Goal: Answer question/provide support

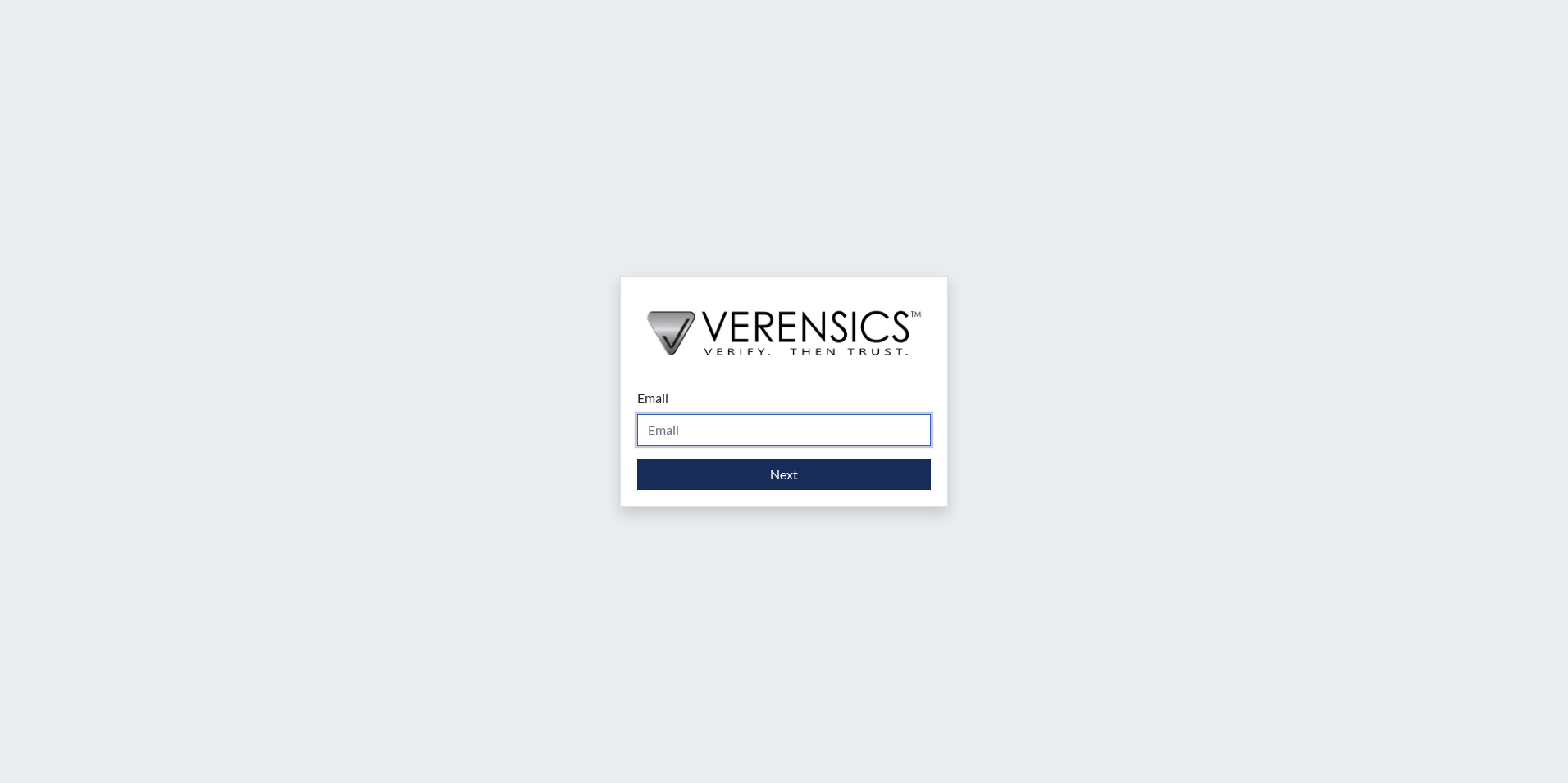
click at [714, 429] on input "Email" at bounding box center [784, 430] width 293 height 31
type input "[PERSON_NAME][EMAIL_ADDRESS][PERSON_NAME][DOMAIN_NAME]"
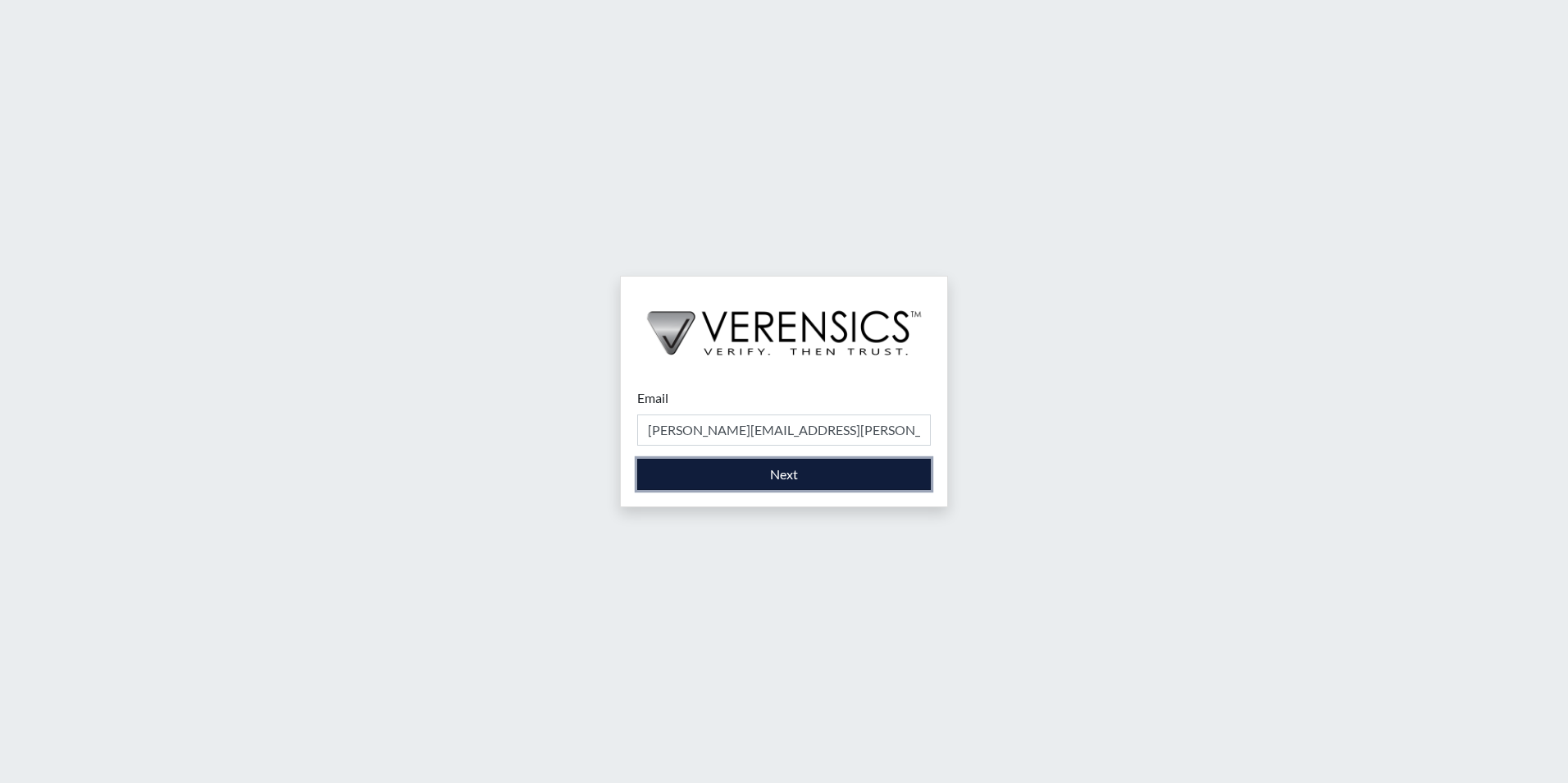
click at [701, 478] on button "Next" at bounding box center [784, 474] width 293 height 31
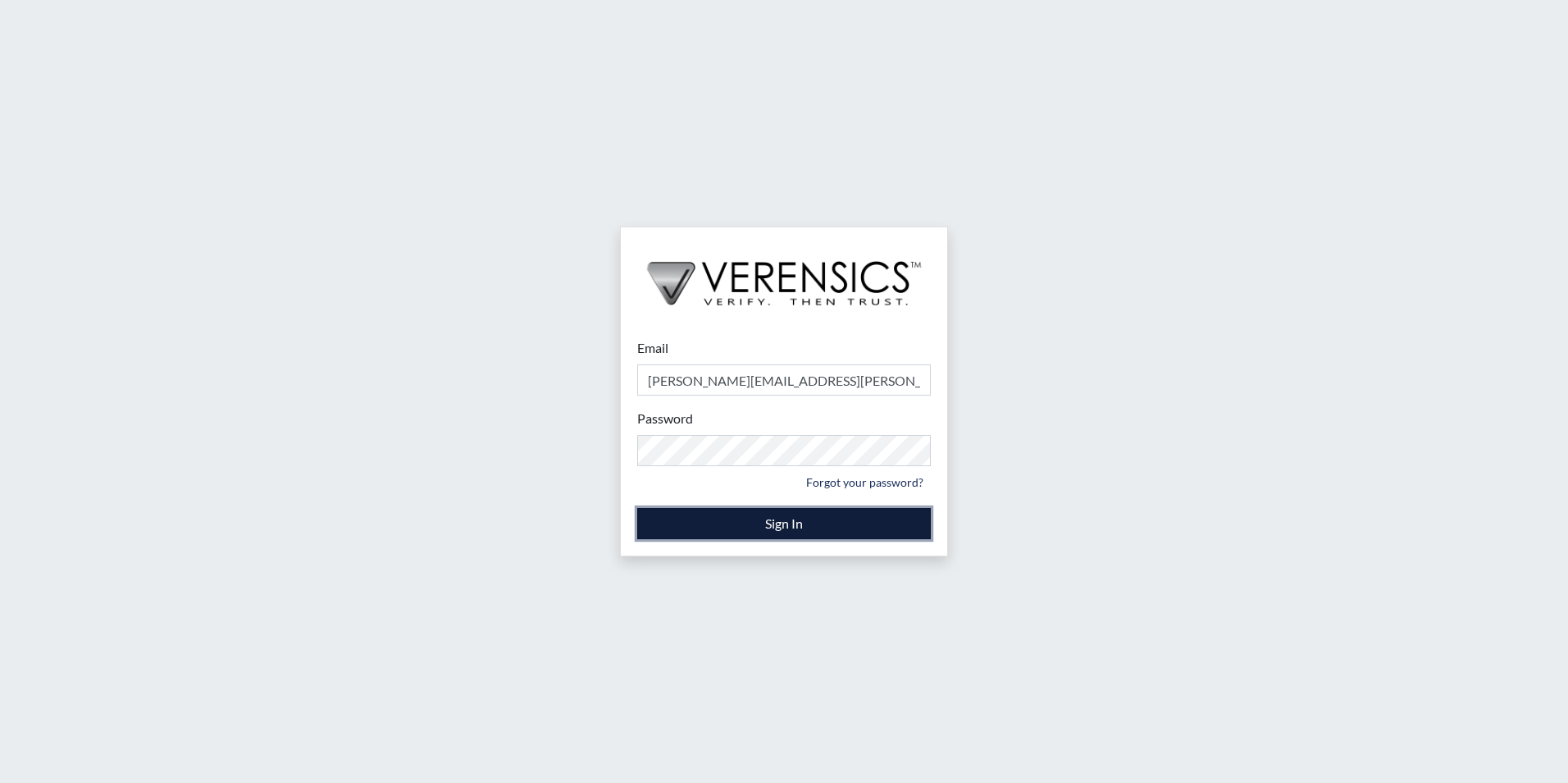
click at [758, 530] on button "Sign In" at bounding box center [784, 524] width 293 height 31
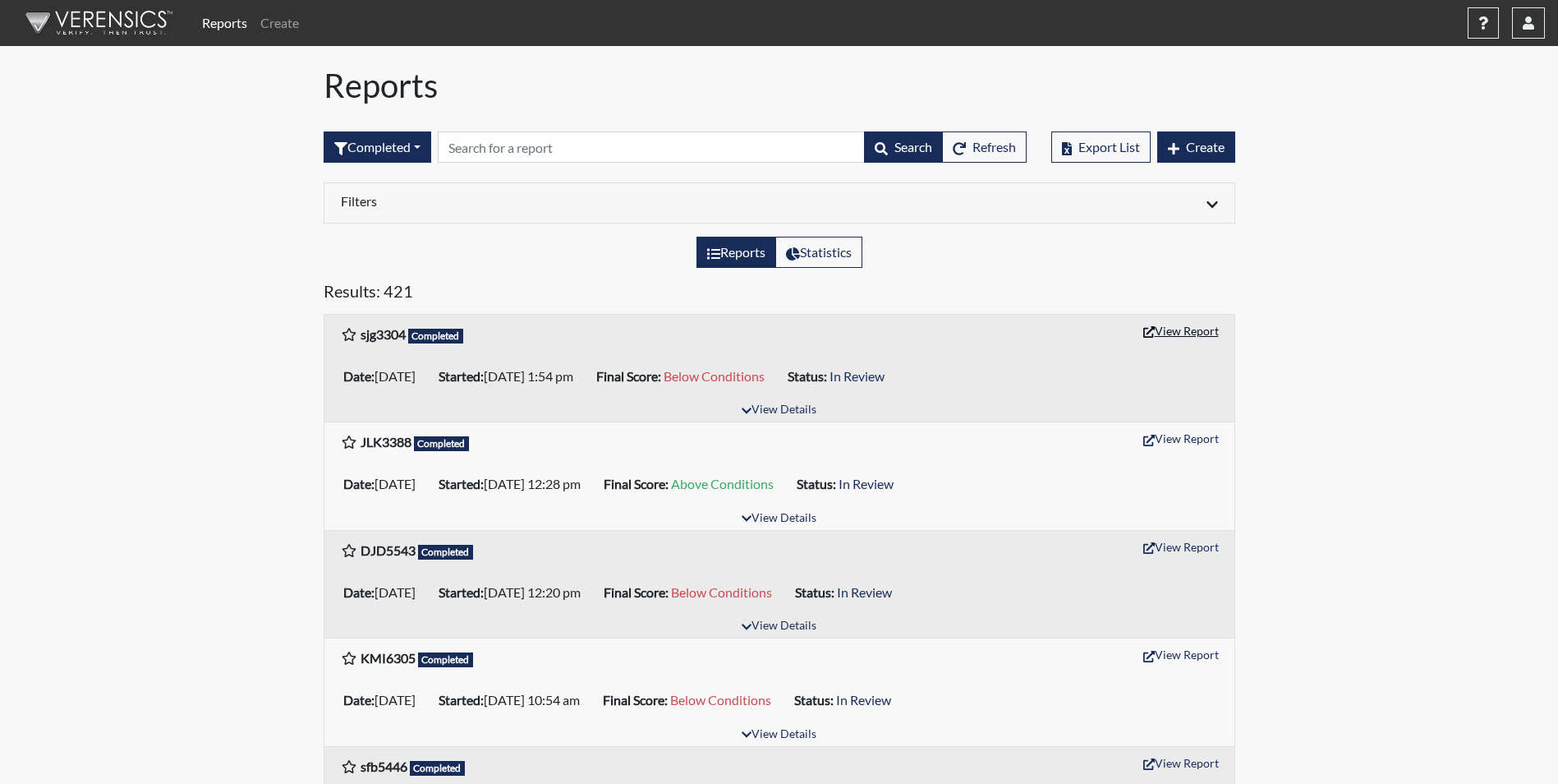
click at [1183, 335] on button "View Report" at bounding box center [1181, 330] width 90 height 25
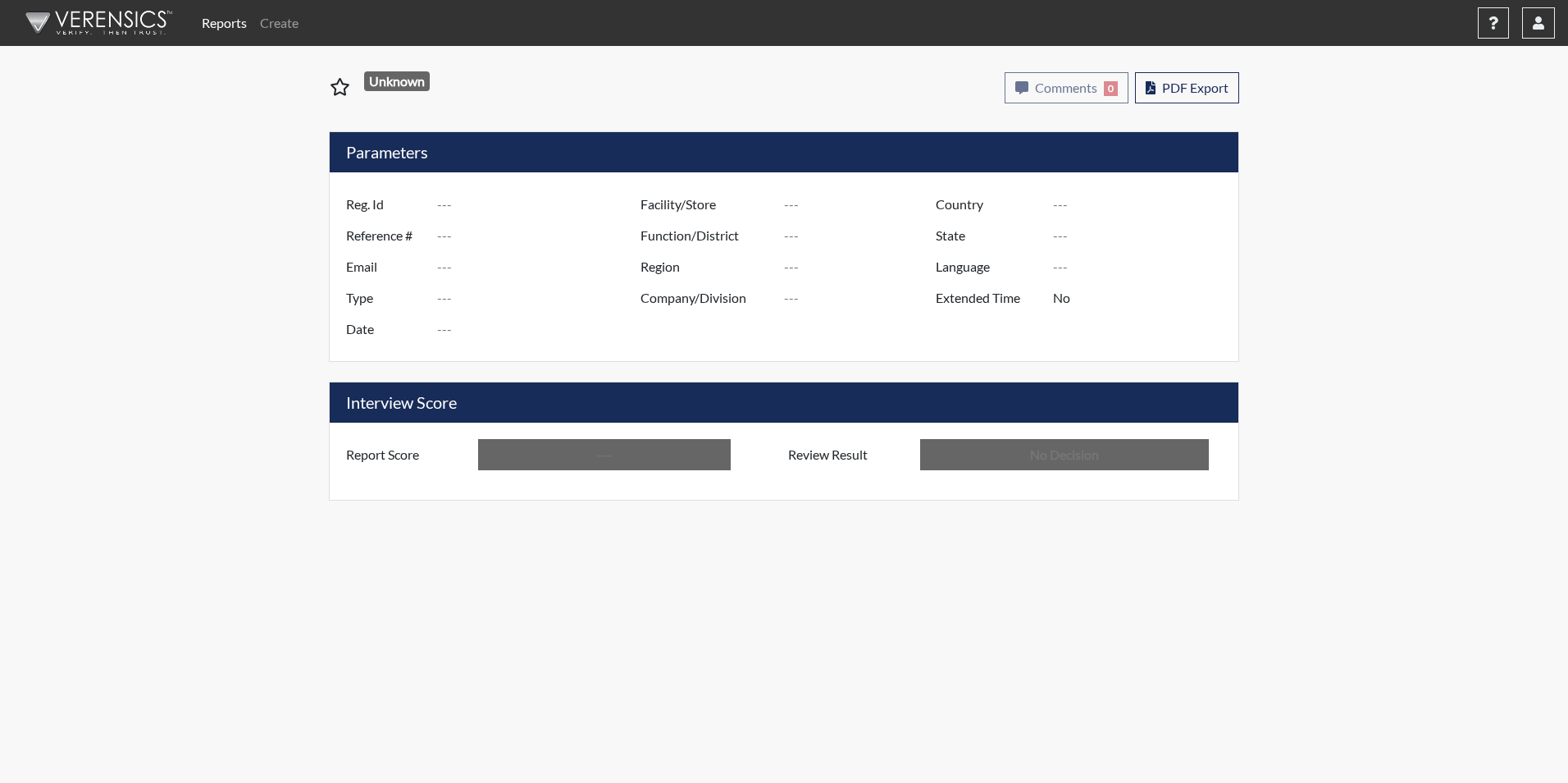
type input "sjg3304"
type input "50931"
type input "---"
type input "Corrections Pre-Employment"
type input "[DATE]"
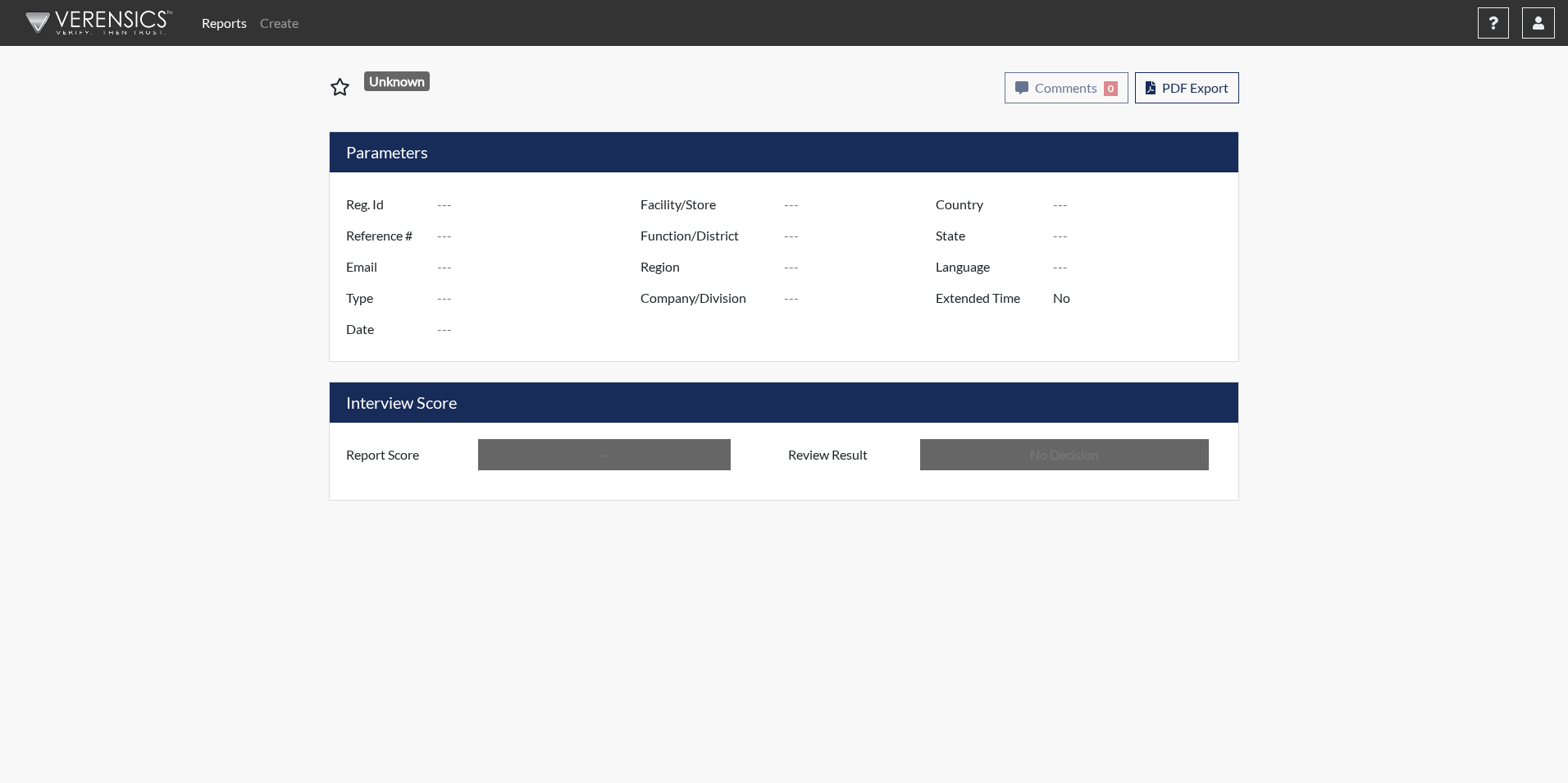
type input "Macon SP"
type input "[GEOGRAPHIC_DATA]"
type input "[US_STATE]"
type input "English"
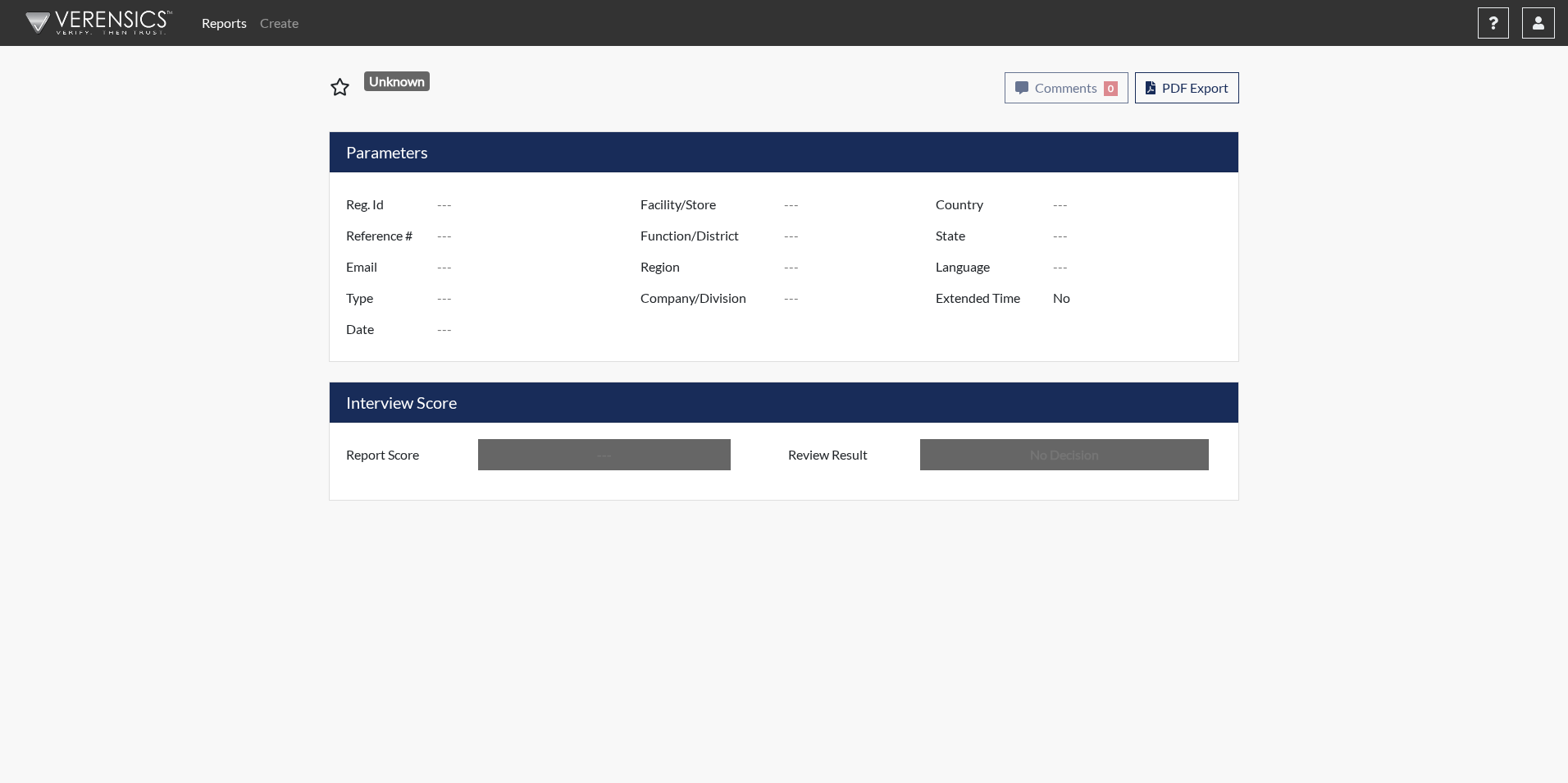
type input "Below Conditions"
type input "In Review"
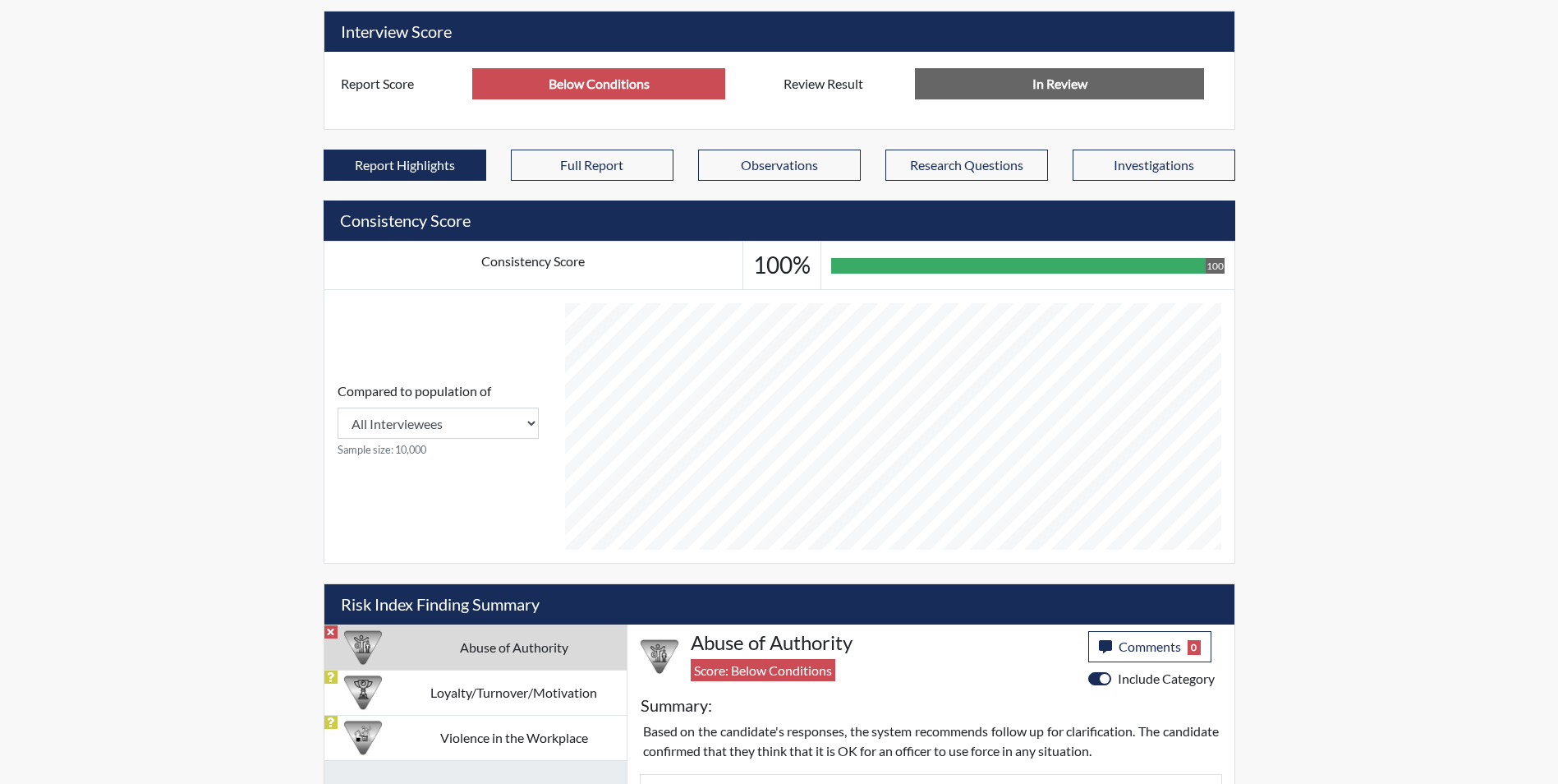
scroll to position [740, 0]
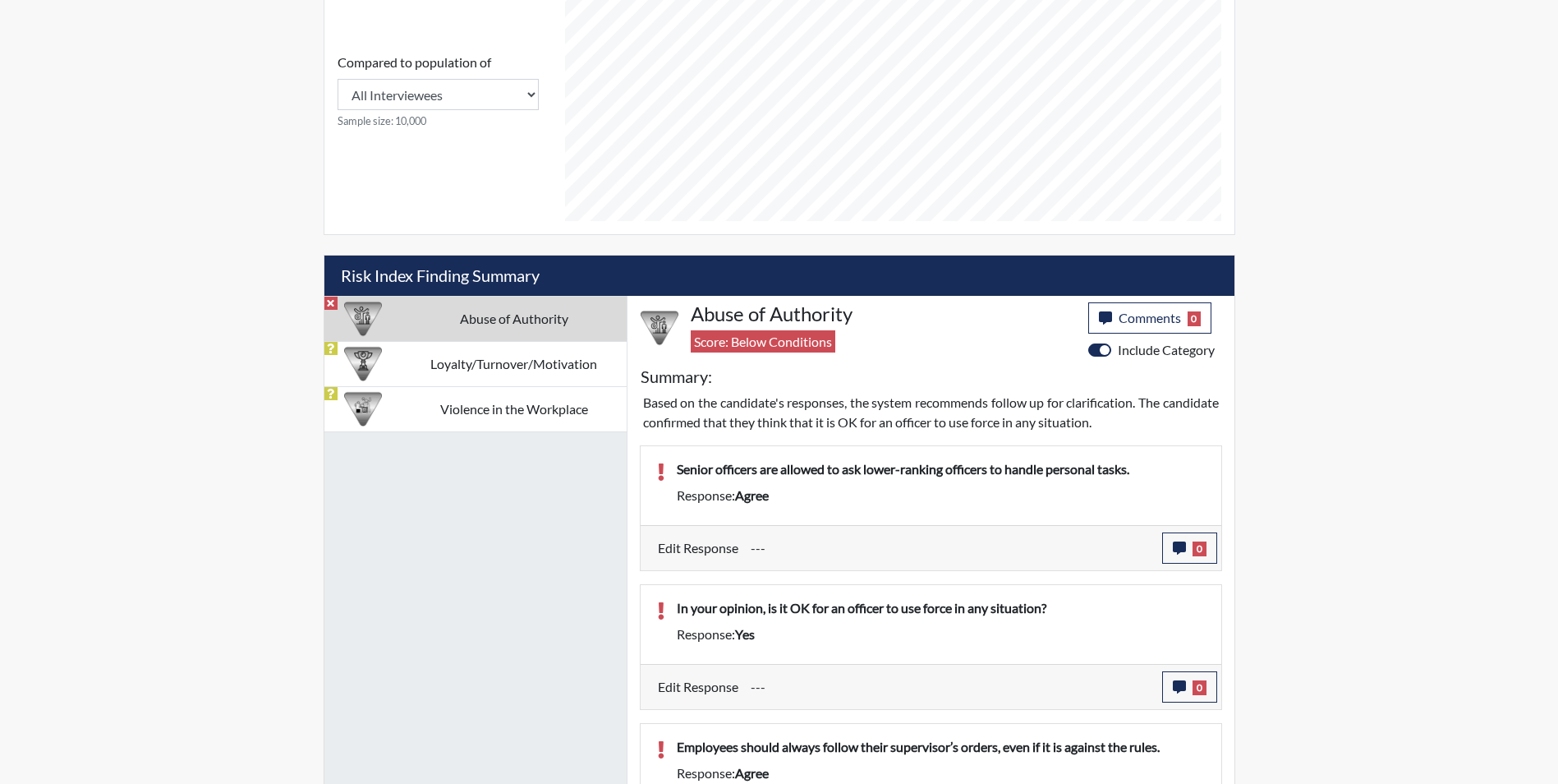
click at [524, 326] on td "Abuse of Authority" at bounding box center [513, 318] width 225 height 45
click at [1173, 537] on button "0" at bounding box center [1189, 548] width 55 height 32
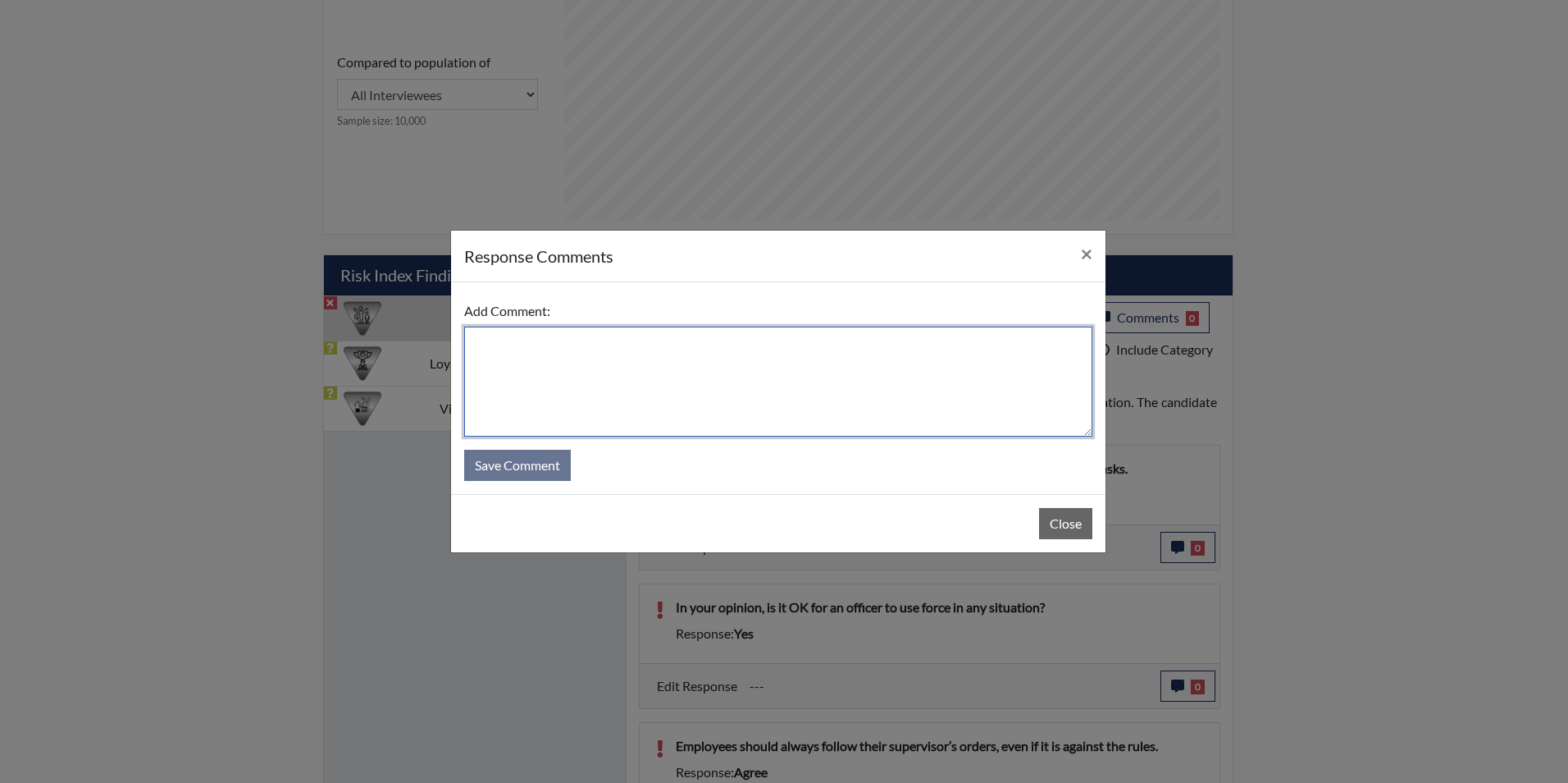
click at [579, 369] on textarea at bounding box center [778, 381] width 628 height 110
type textarea "N"
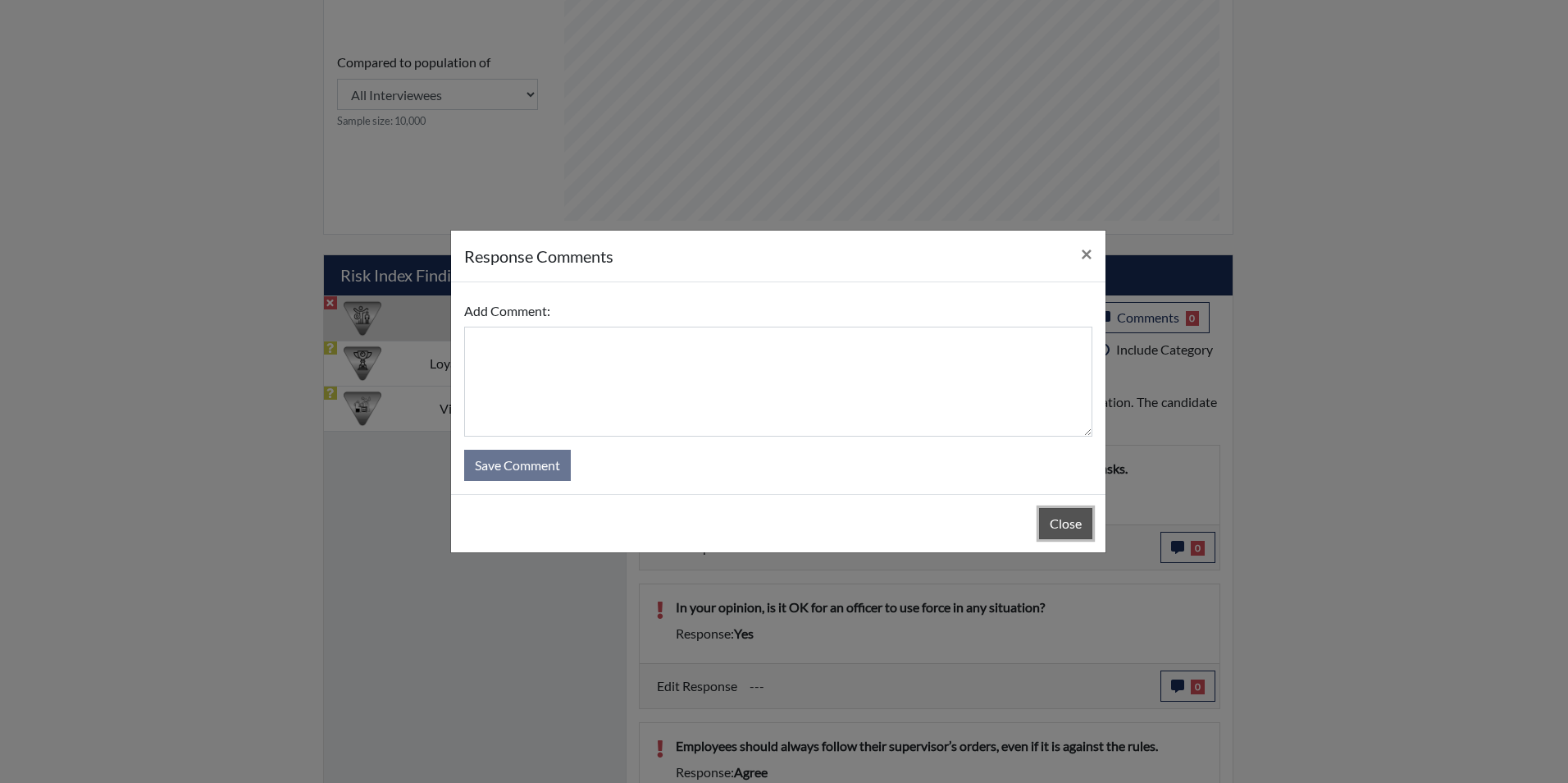
click at [1057, 527] on button "Close" at bounding box center [1066, 524] width 54 height 31
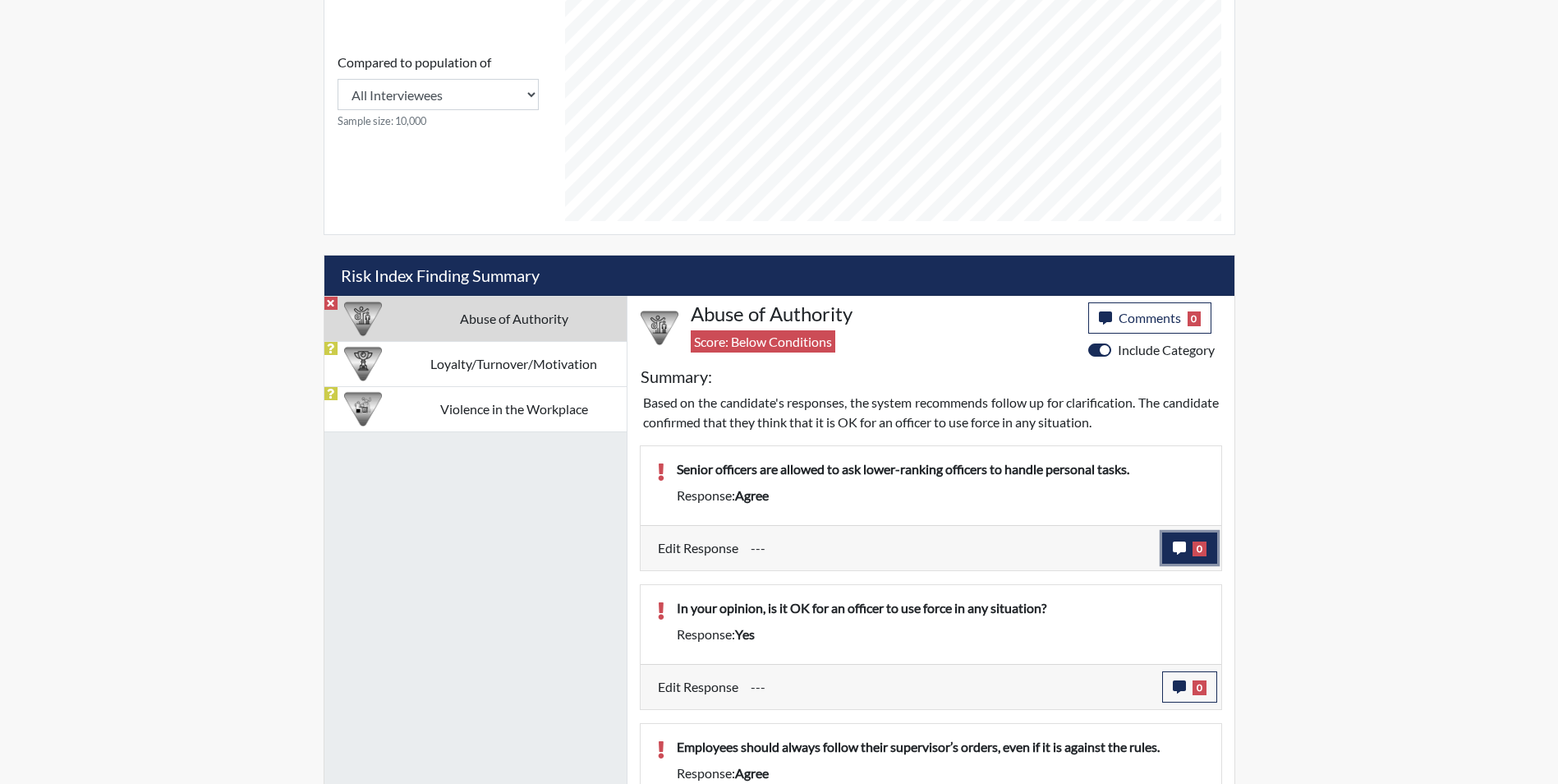
click at [1185, 541] on button "0" at bounding box center [1189, 548] width 55 height 32
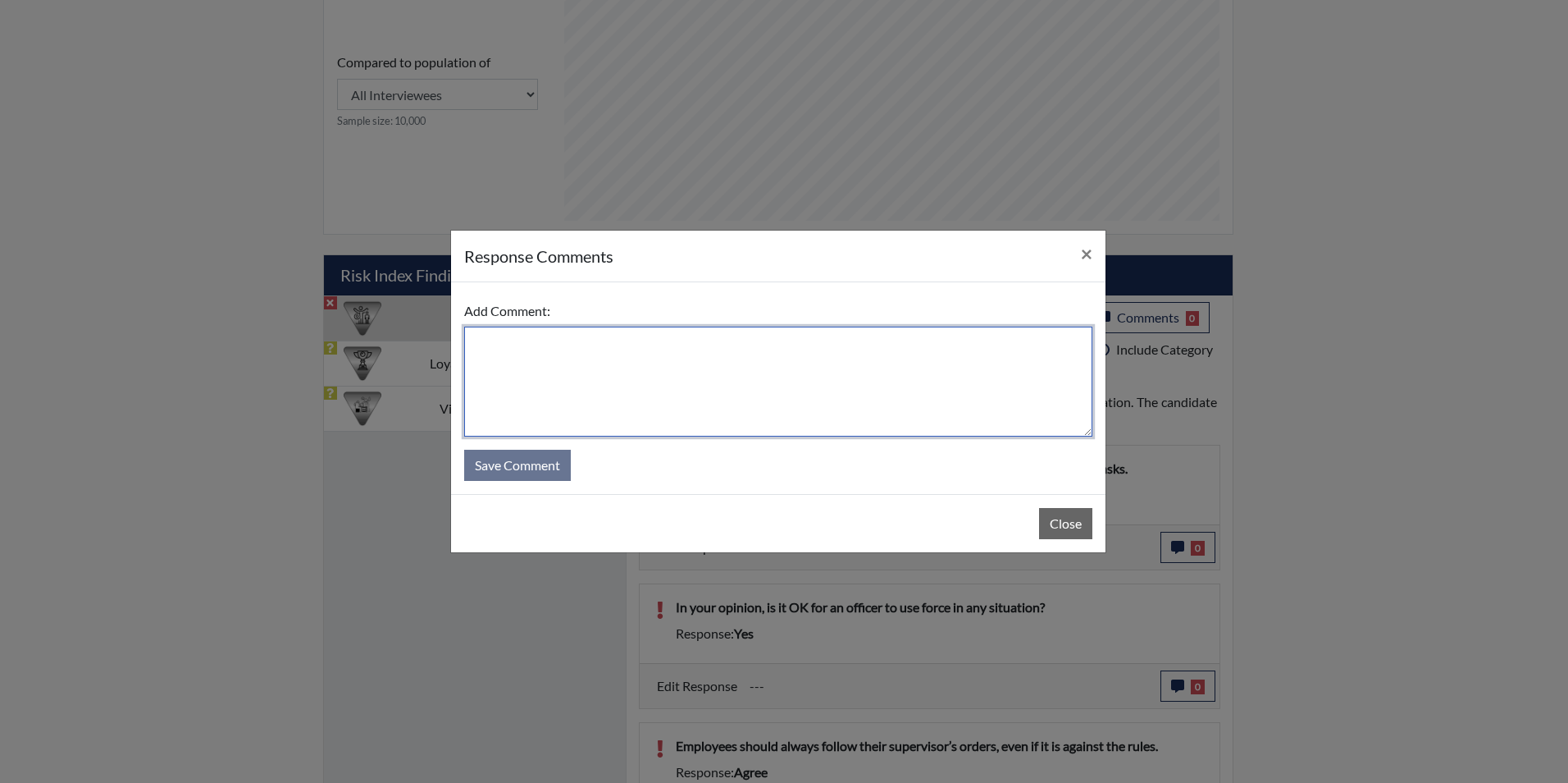
click at [727, 402] on textarea at bounding box center [778, 381] width 628 height 110
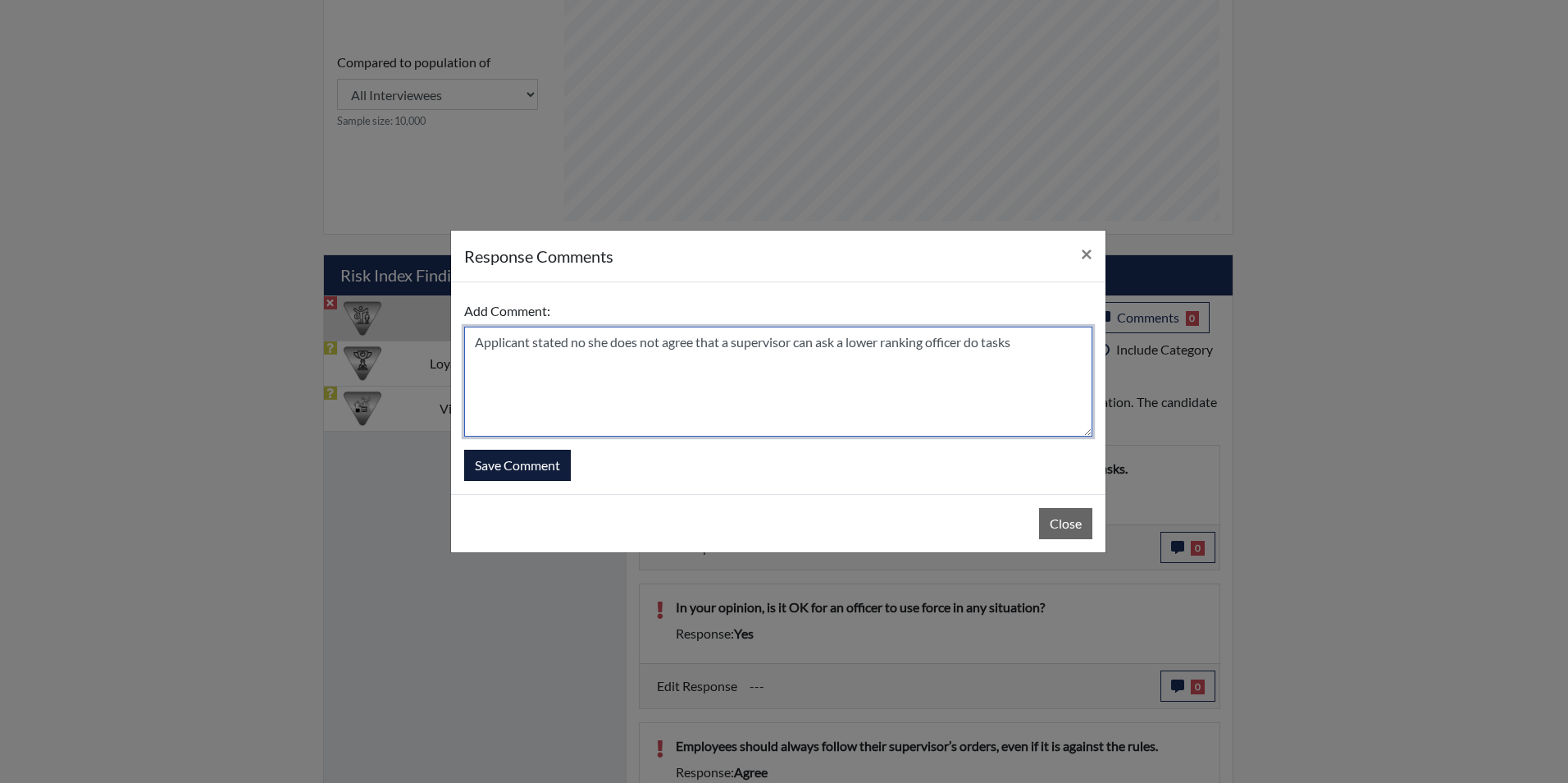
type textarea "Applicant stated no she does not agree that a supervisor can ask a lower rankin…"
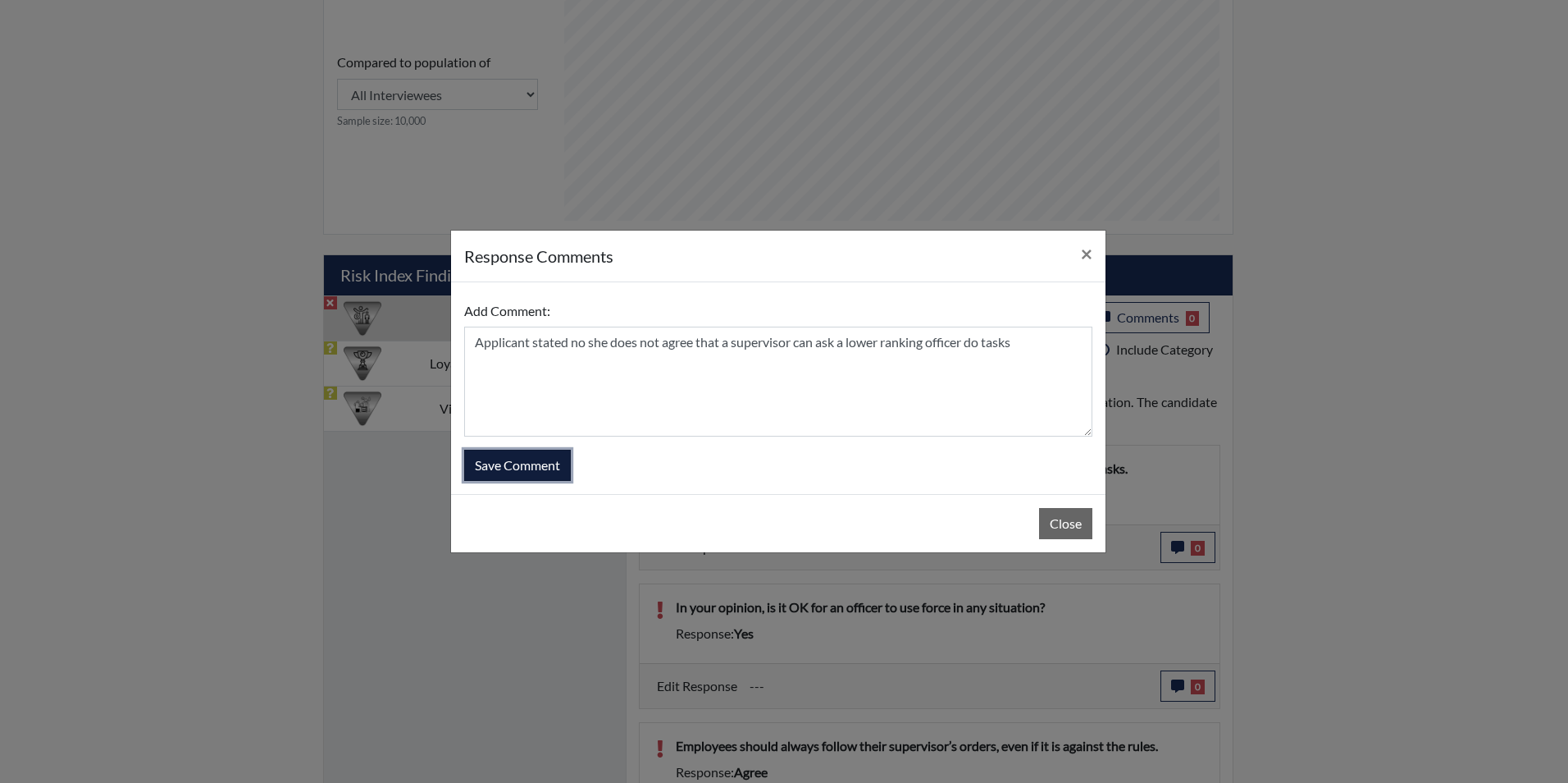
click at [528, 457] on button "Save Comment" at bounding box center [517, 466] width 106 height 31
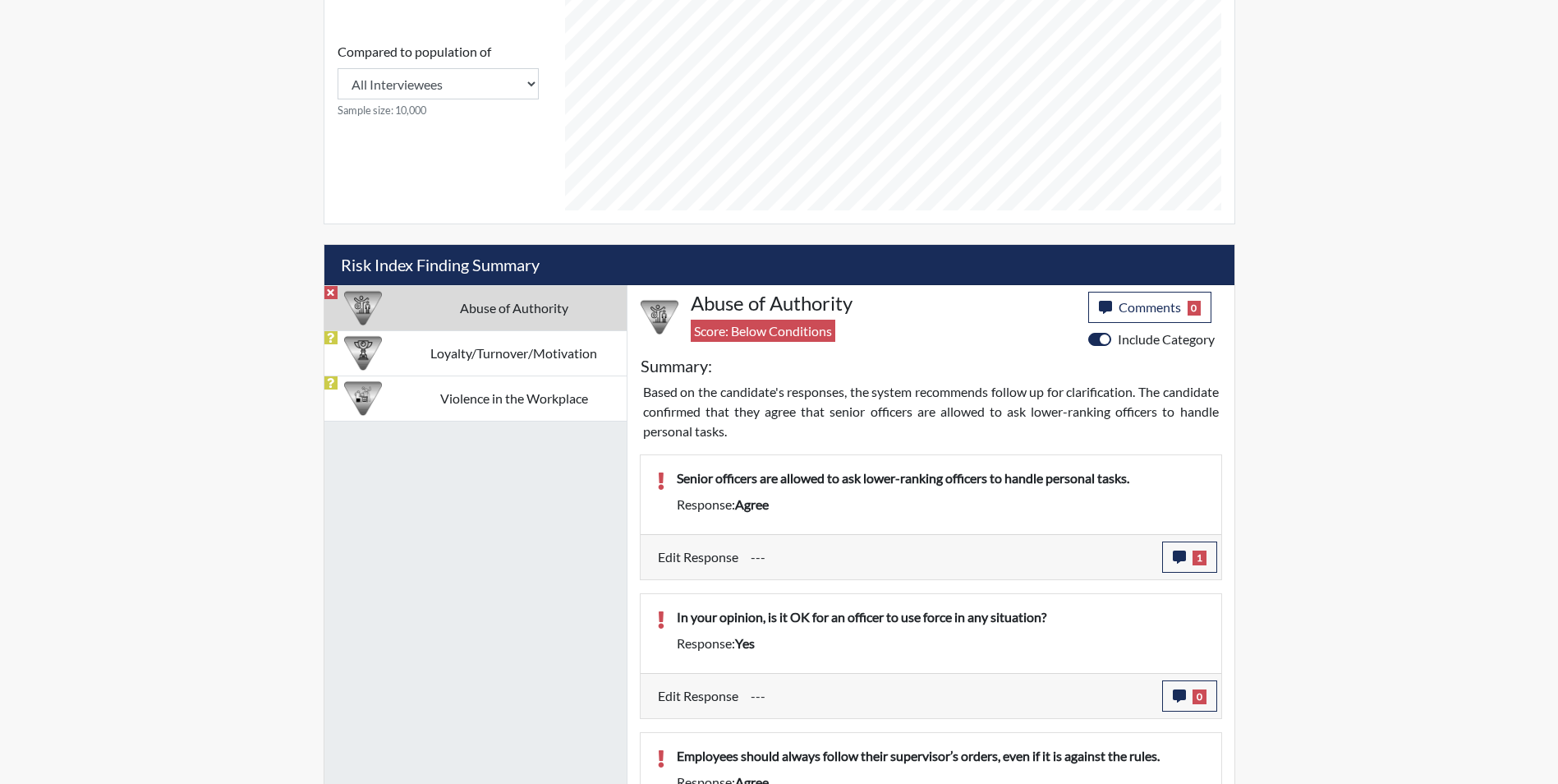
scroll to position [825, 0]
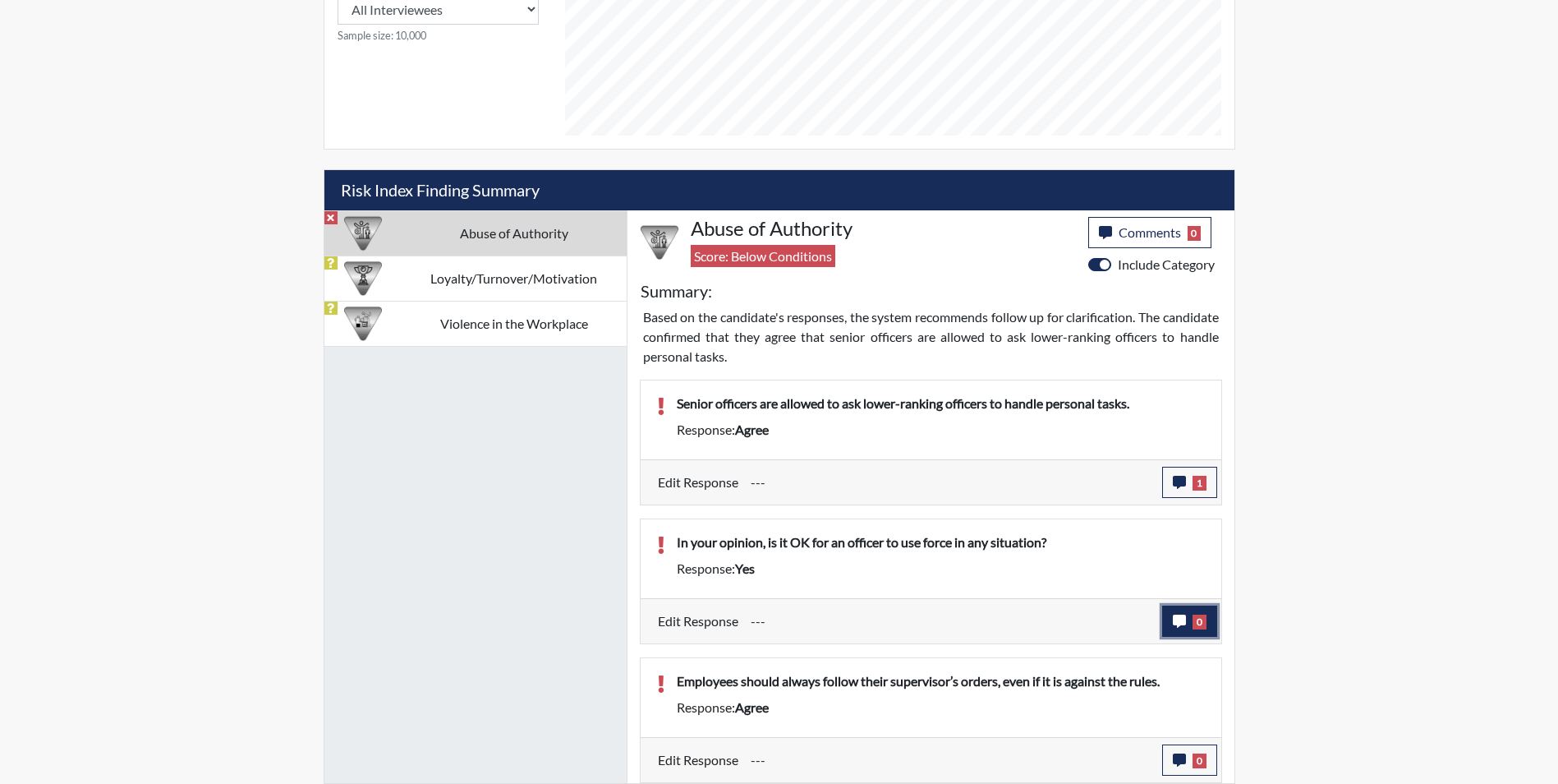
click at [1175, 626] on icon "button" at bounding box center [1180, 621] width 13 height 13
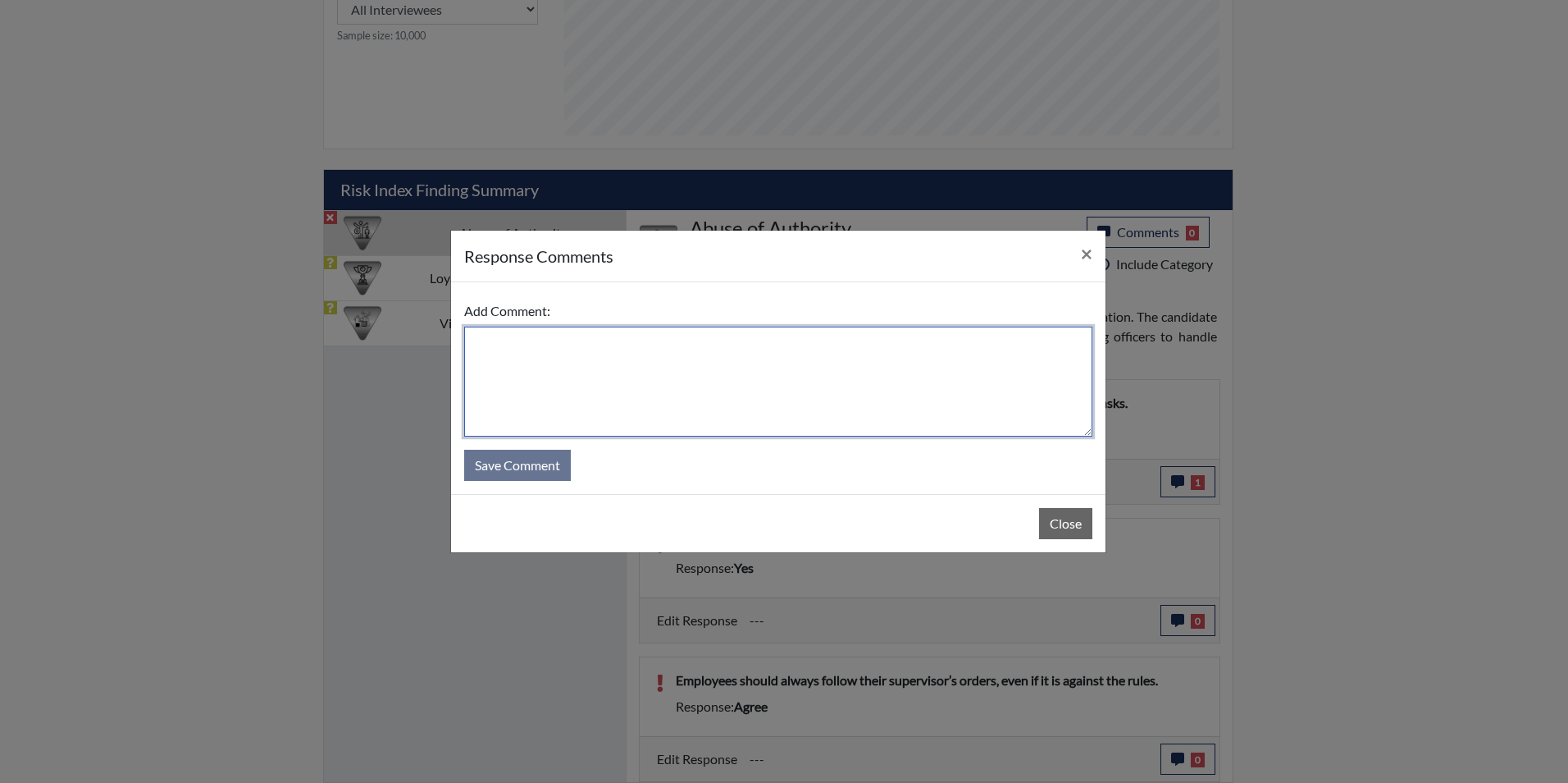
click at [687, 391] on textarea at bounding box center [778, 381] width 628 height 110
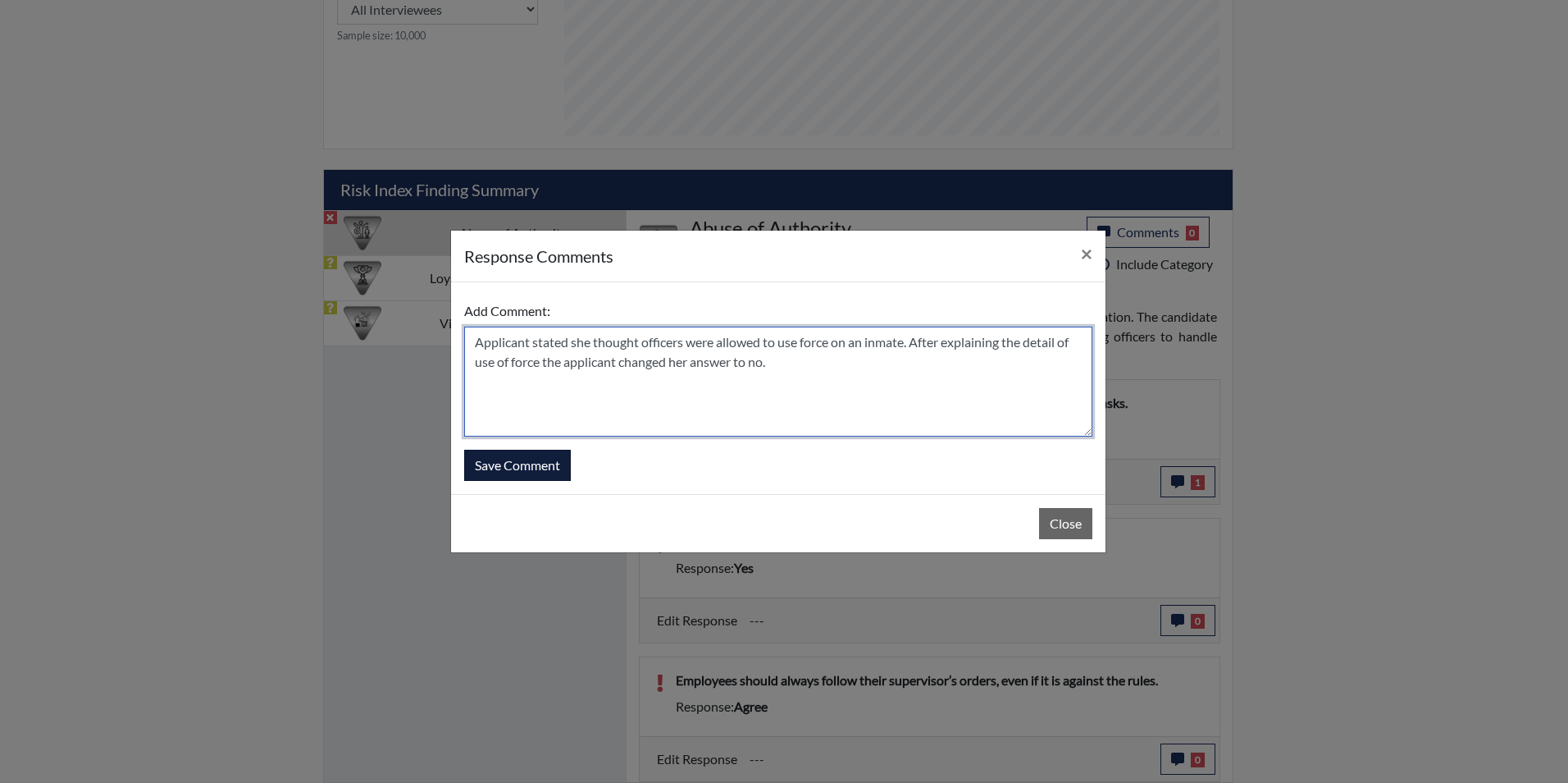
type textarea "Applicant stated she thought officers were allowed to use force on an inmate. A…"
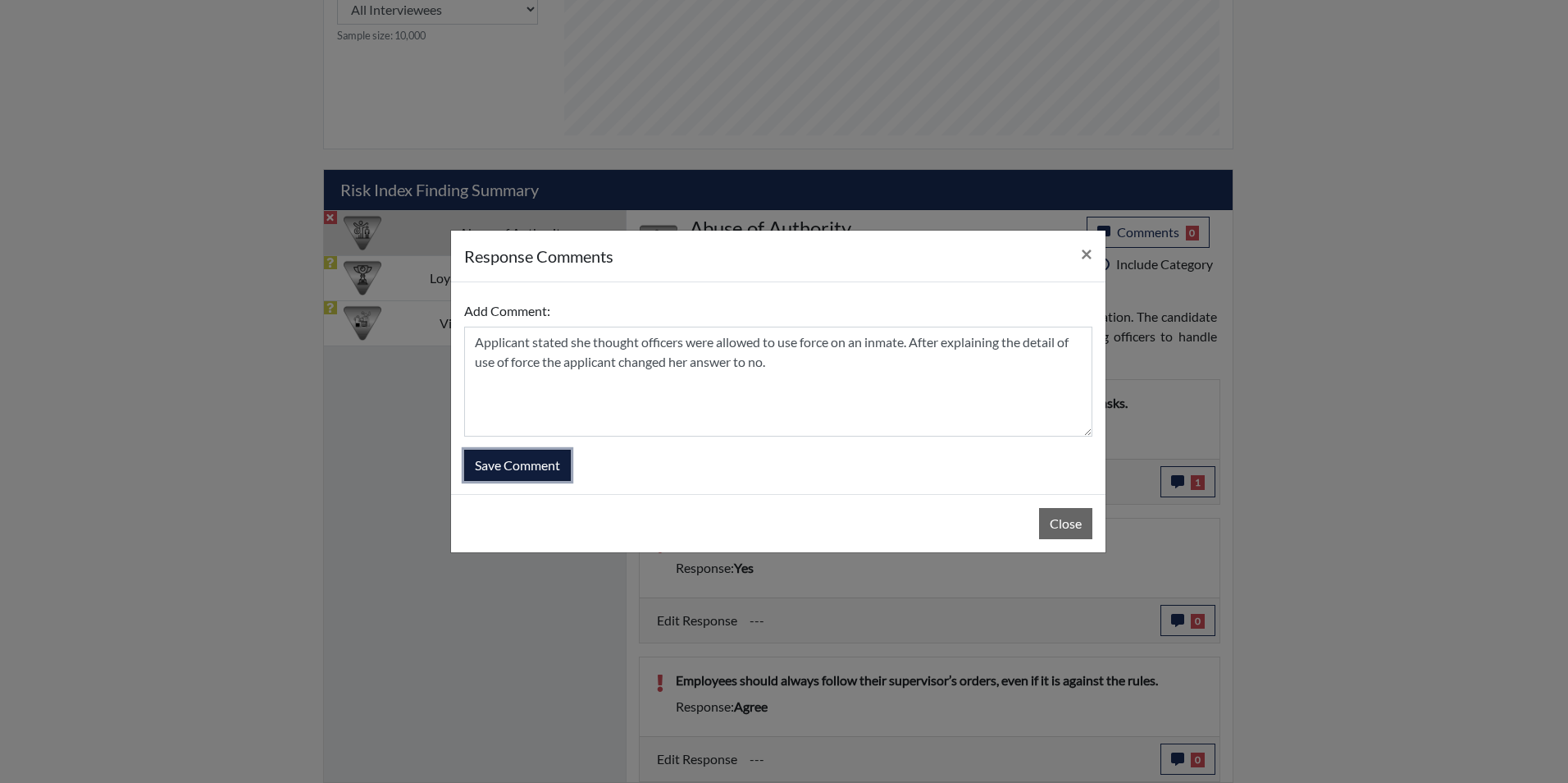
click at [554, 468] on button "Save Comment" at bounding box center [517, 466] width 106 height 31
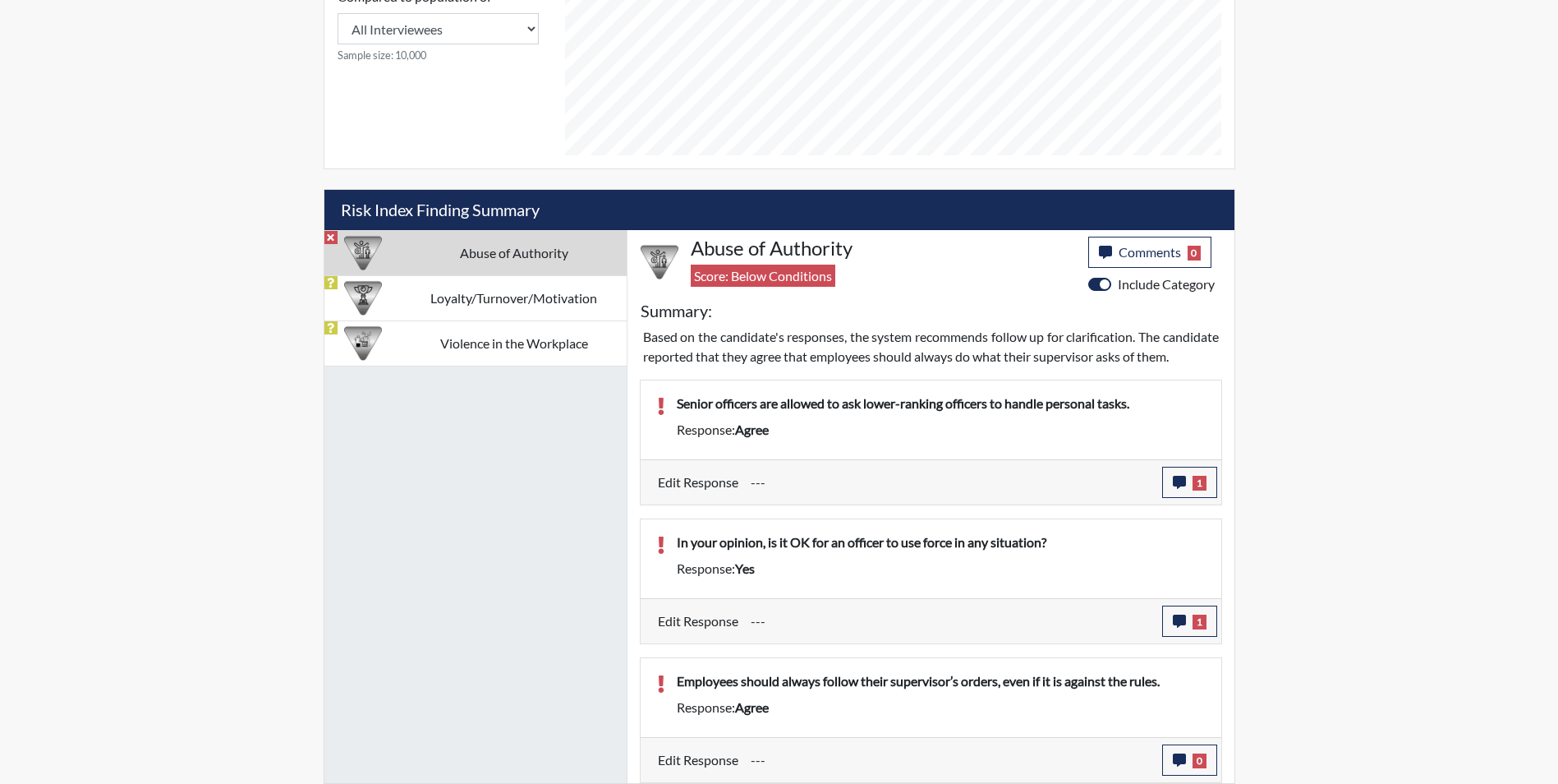
scroll to position [272, 682]
click at [1181, 762] on icon "button" at bounding box center [1180, 760] width 13 height 13
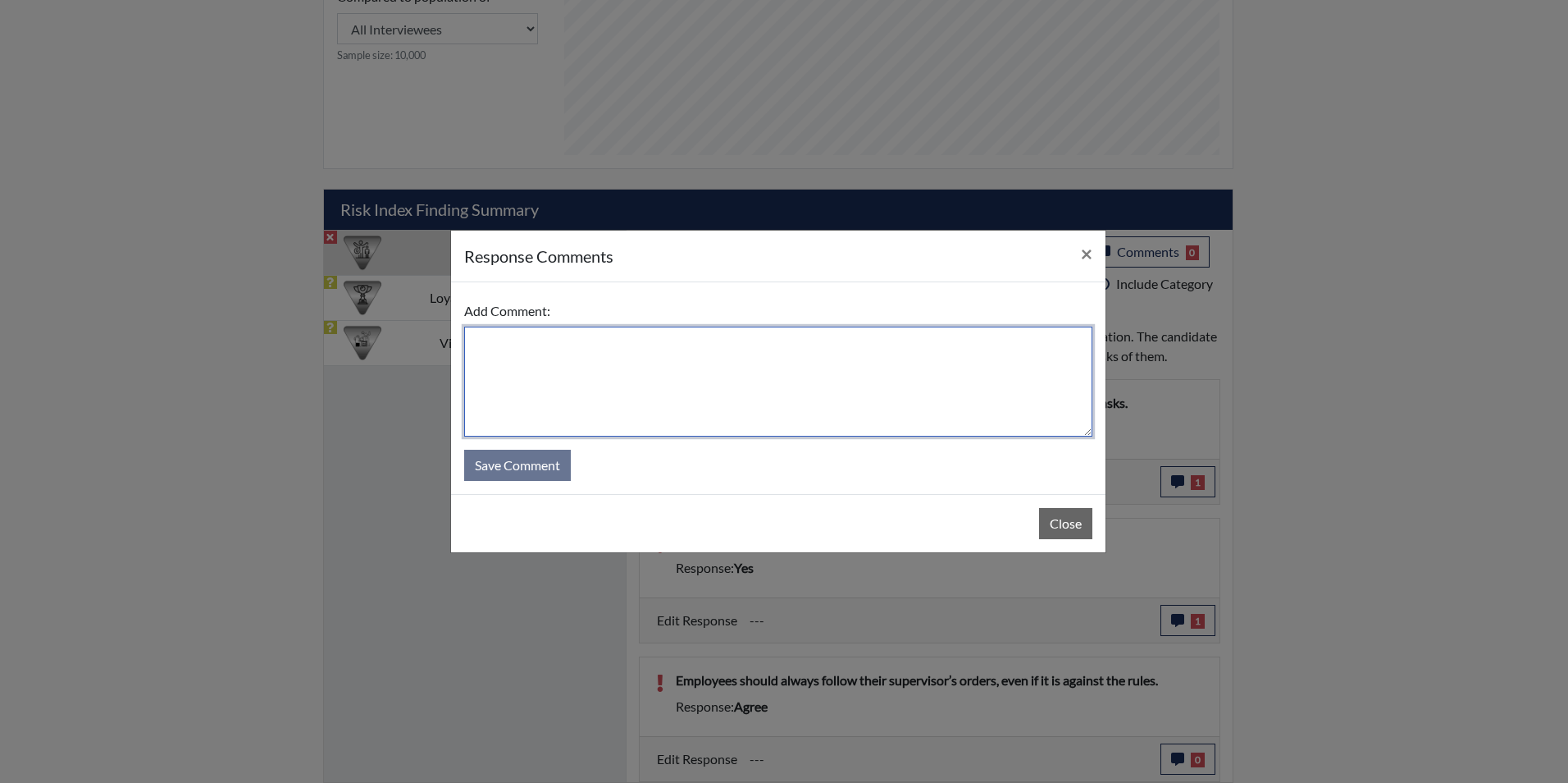
click at [747, 386] on textarea at bounding box center [778, 381] width 628 height 110
type textarea "Applicant stated she would not do anything against policy and rules"
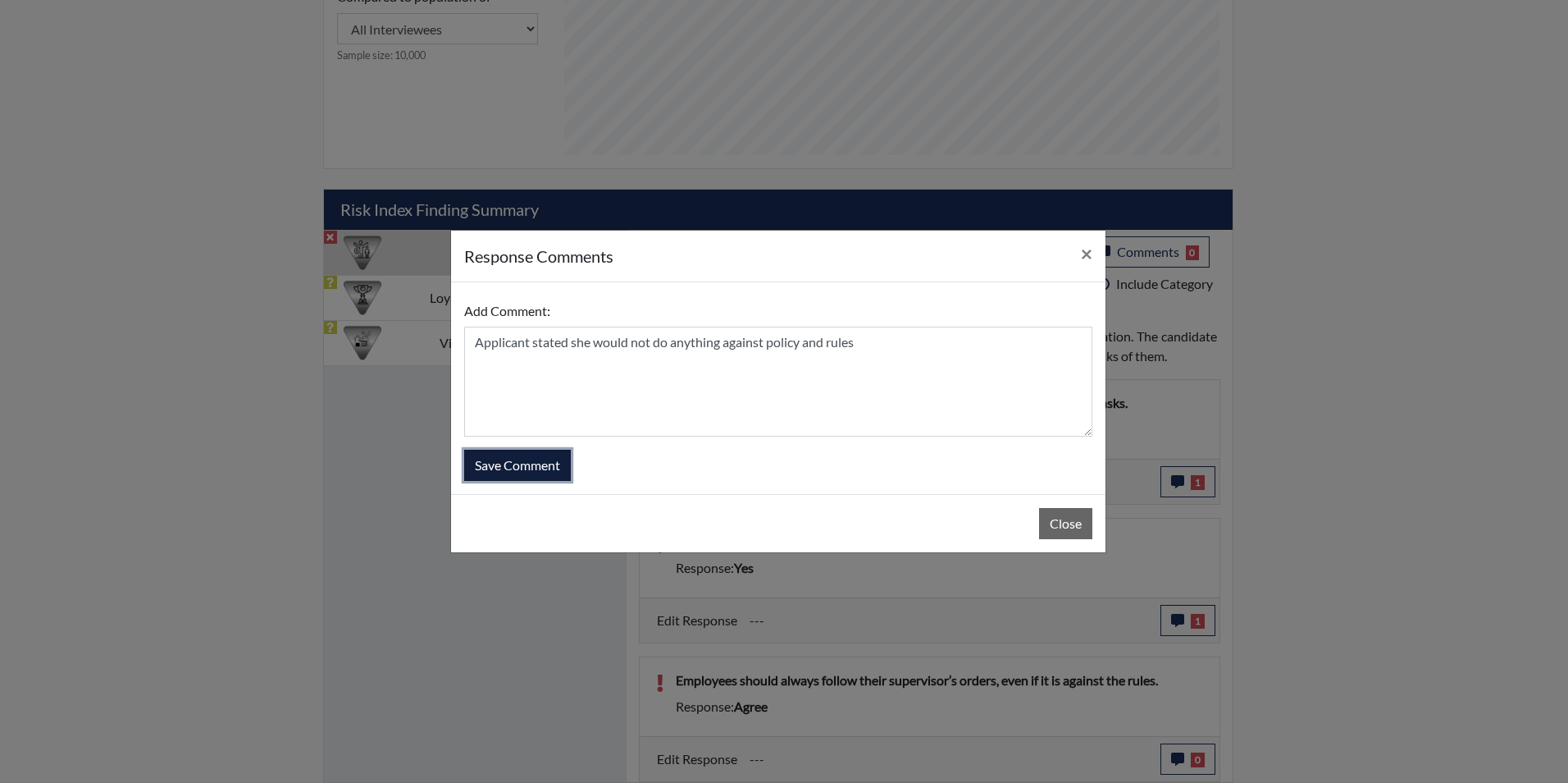
click at [529, 470] on button "Save Comment" at bounding box center [517, 466] width 106 height 31
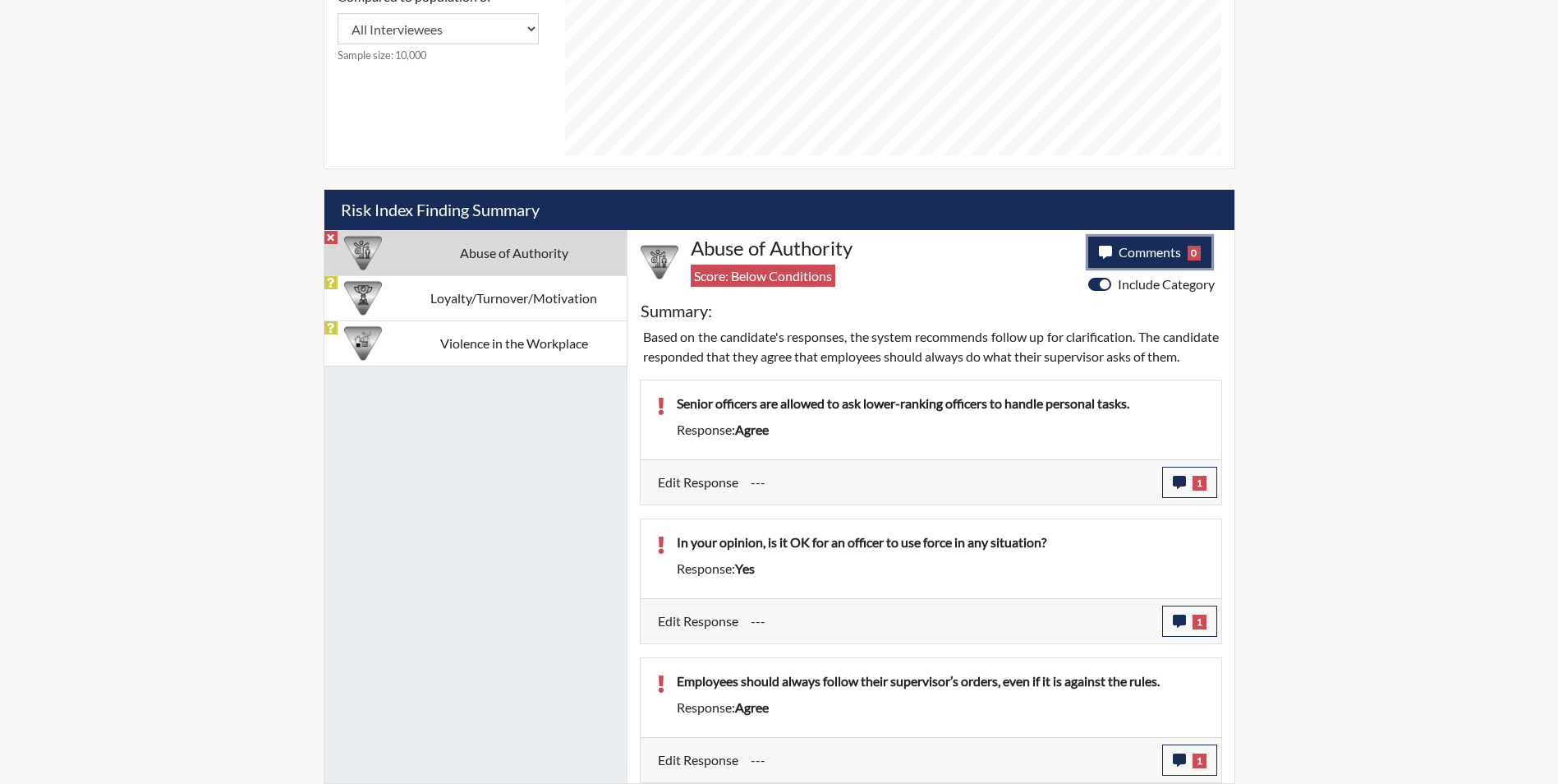
click at [1170, 242] on button "Comments 0" at bounding box center [1150, 252] width 124 height 32
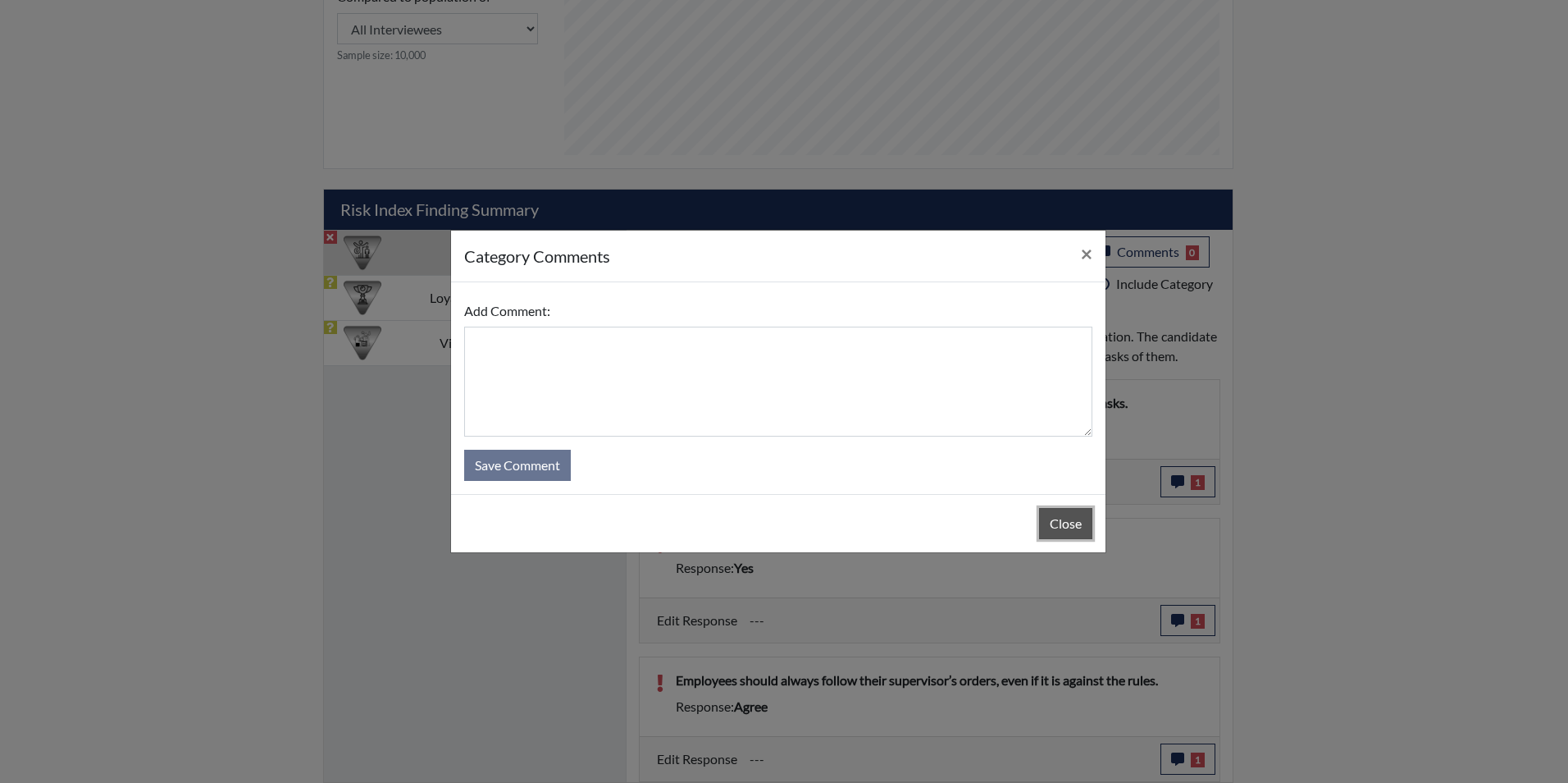
click at [1050, 516] on button "Close" at bounding box center [1066, 524] width 54 height 31
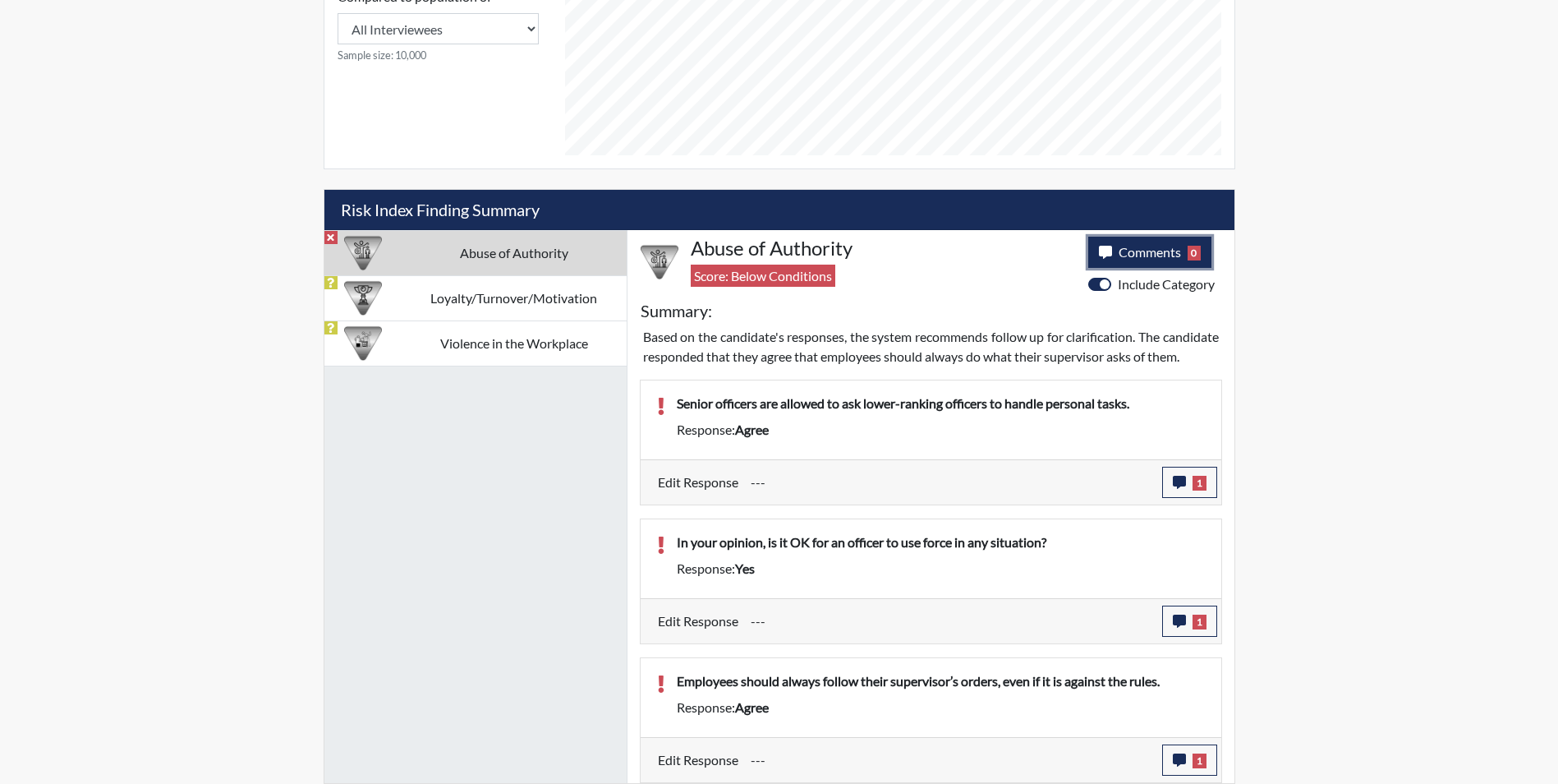
click at [1152, 244] on span "Comments" at bounding box center [1149, 251] width 62 height 16
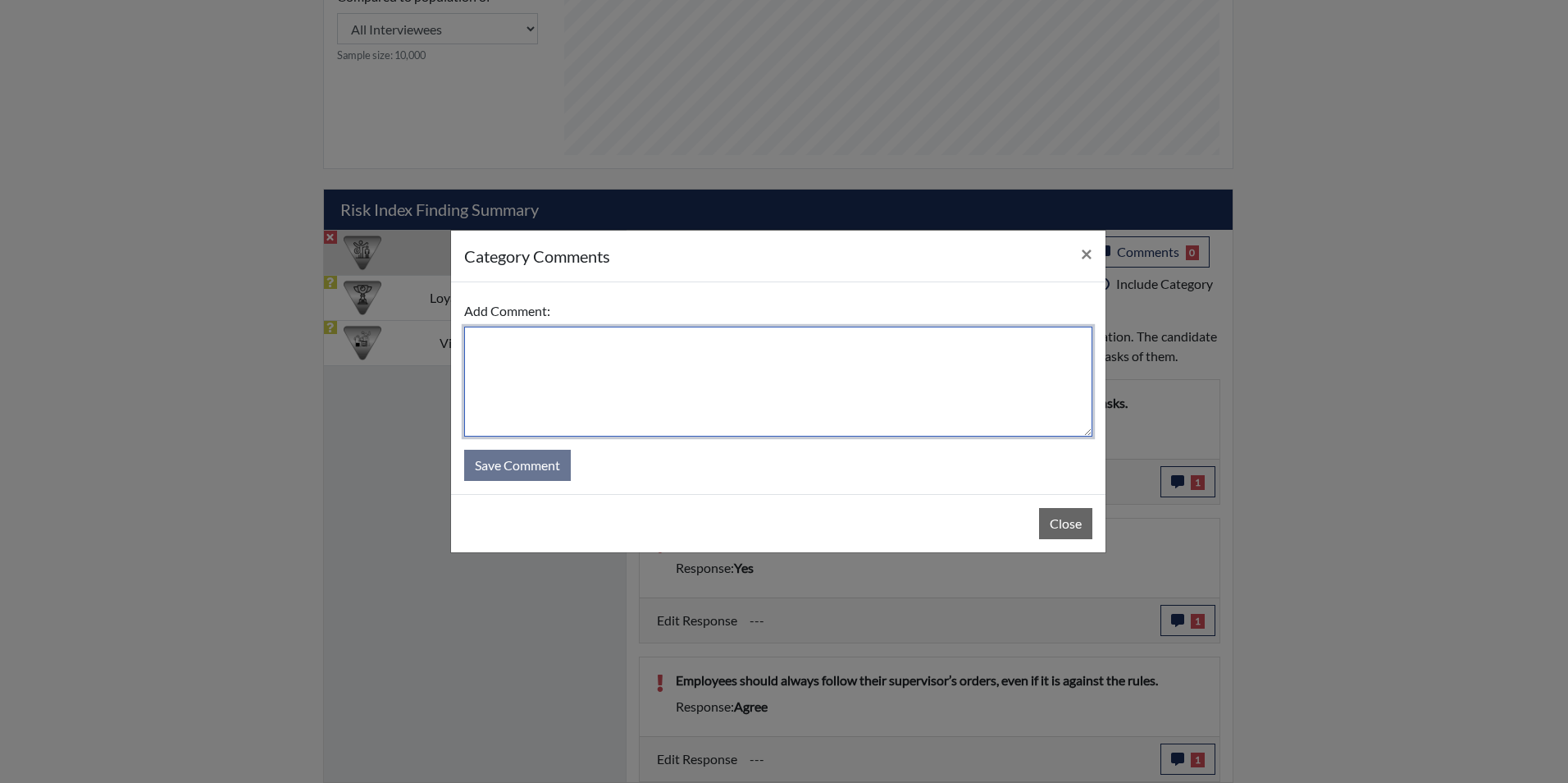
click at [760, 372] on textarea at bounding box center [778, 381] width 628 height 110
type textarea "Applicant stated no"
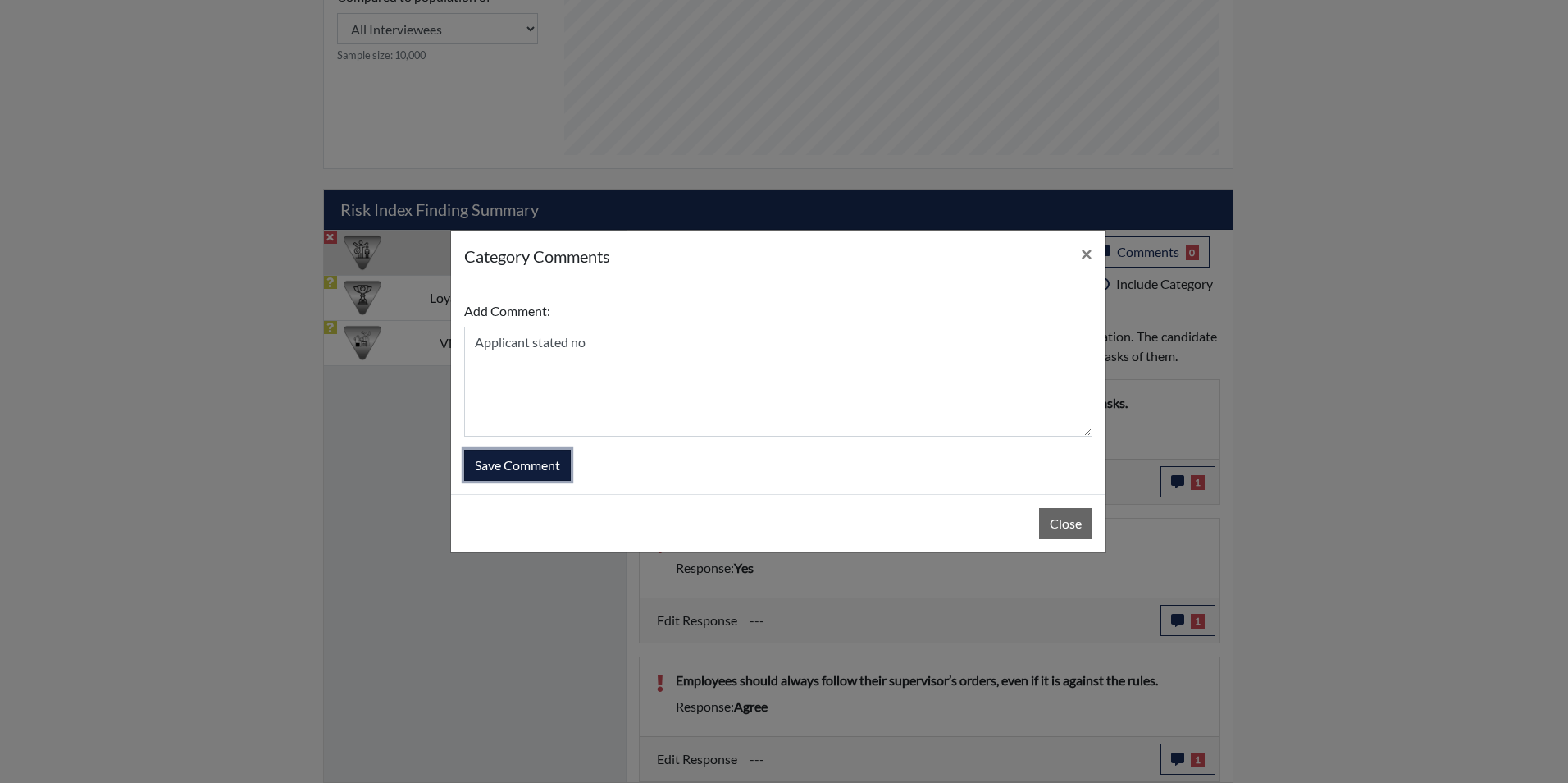
click at [533, 471] on button "Save Comment" at bounding box center [517, 466] width 106 height 31
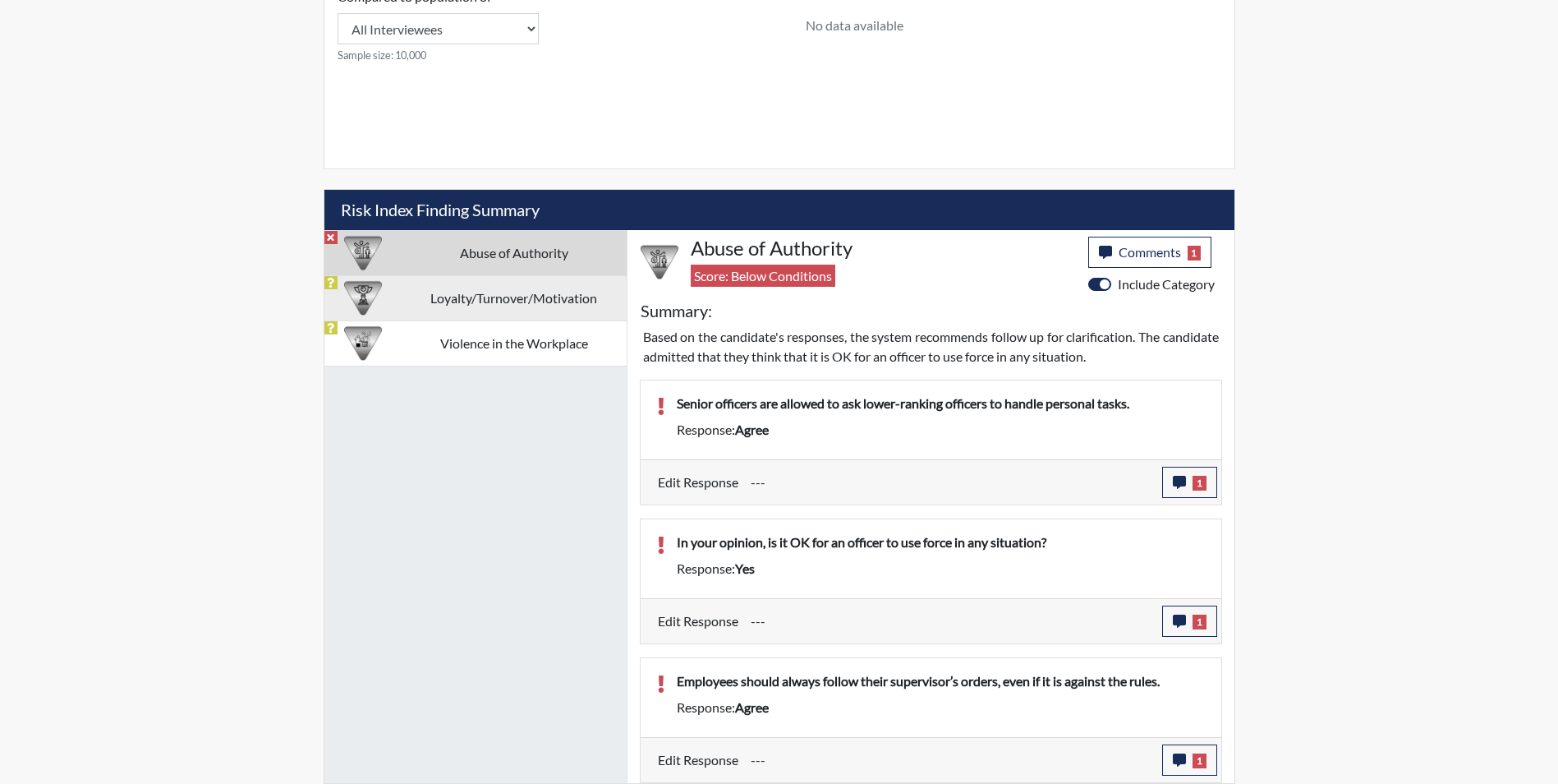
click at [477, 285] on td "Loyalty/Turnover/Motivation" at bounding box center [513, 297] width 225 height 45
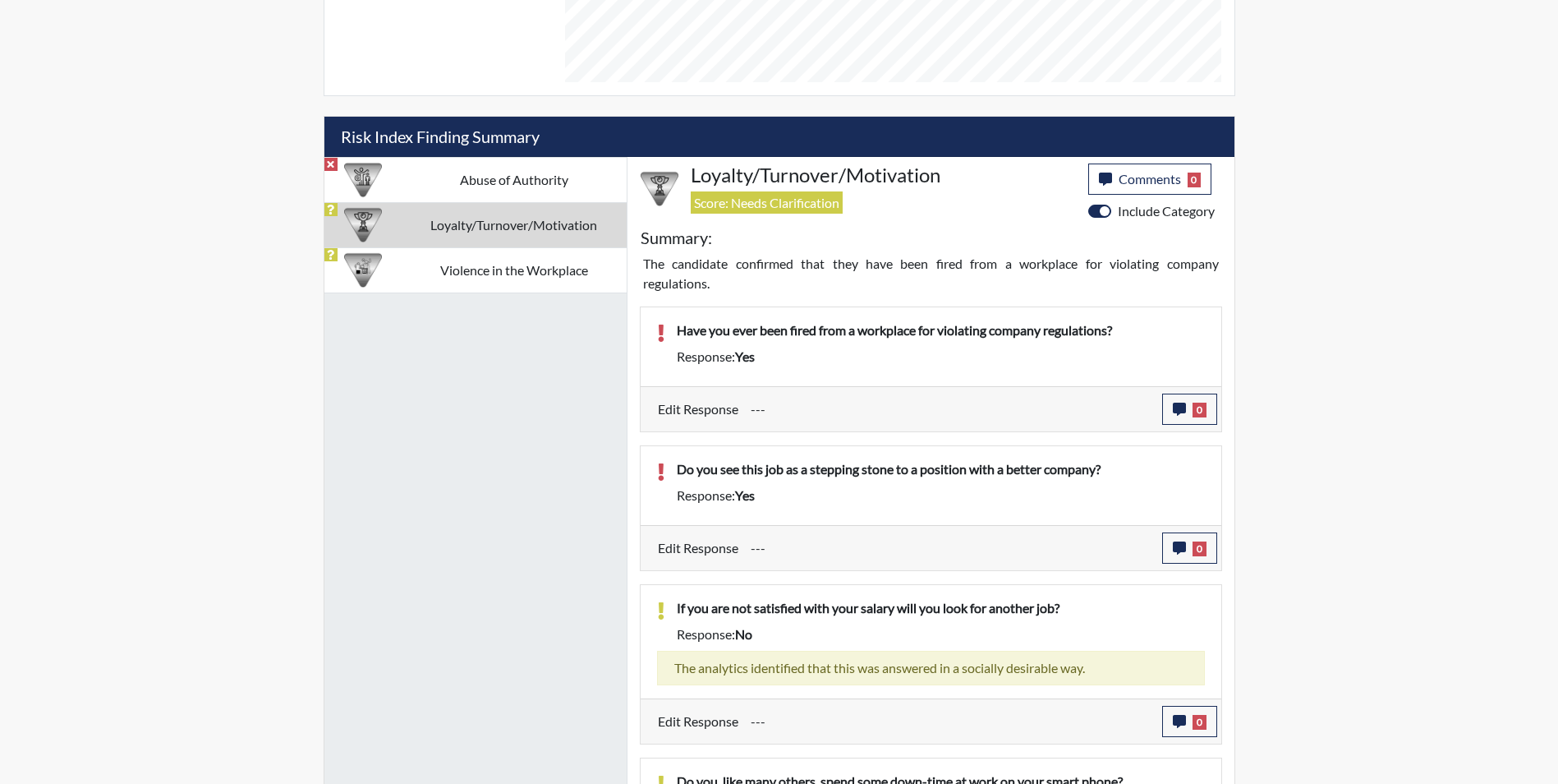
scroll to position [906, 0]
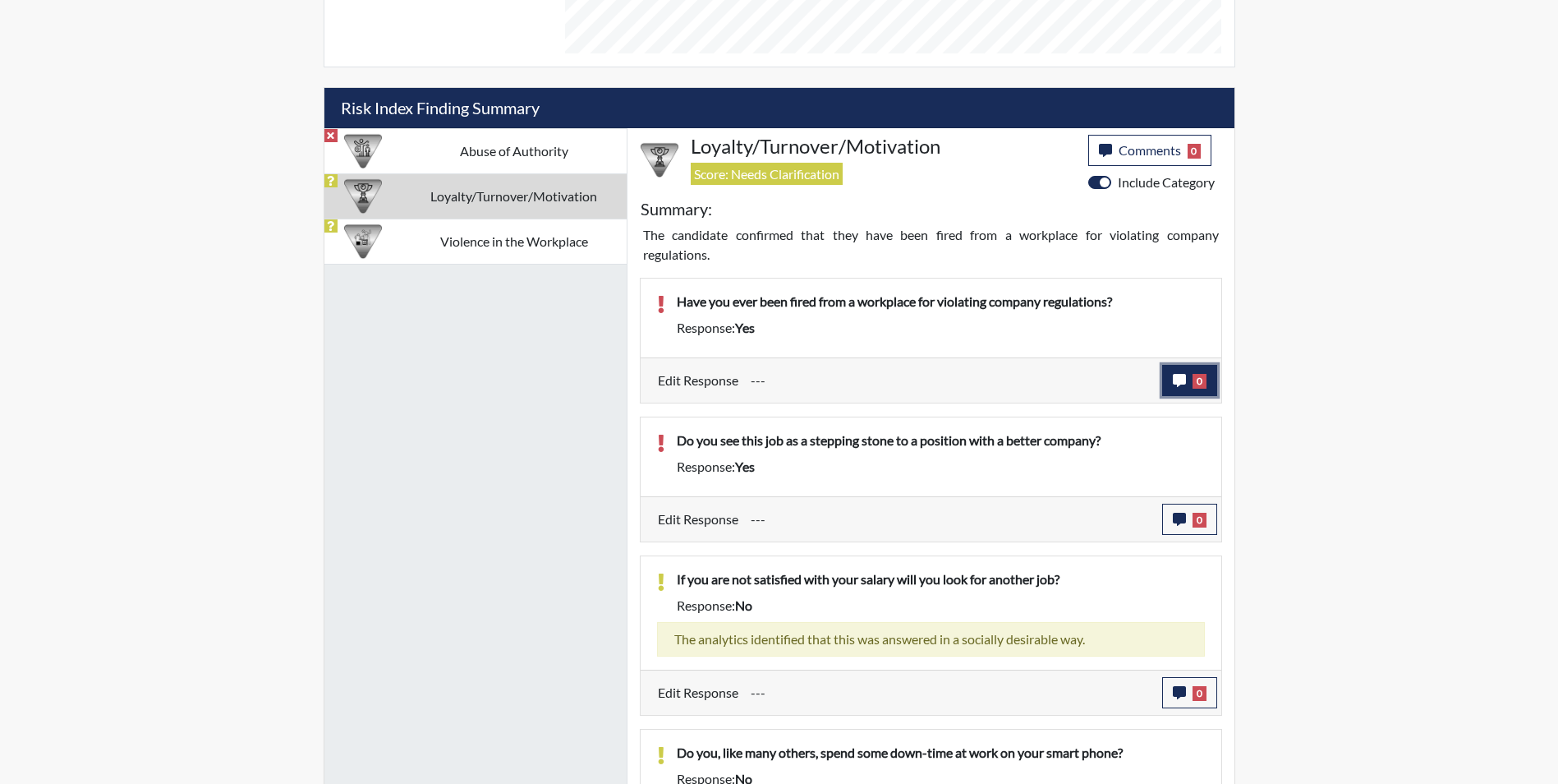
click at [1172, 383] on button "0" at bounding box center [1189, 381] width 55 height 32
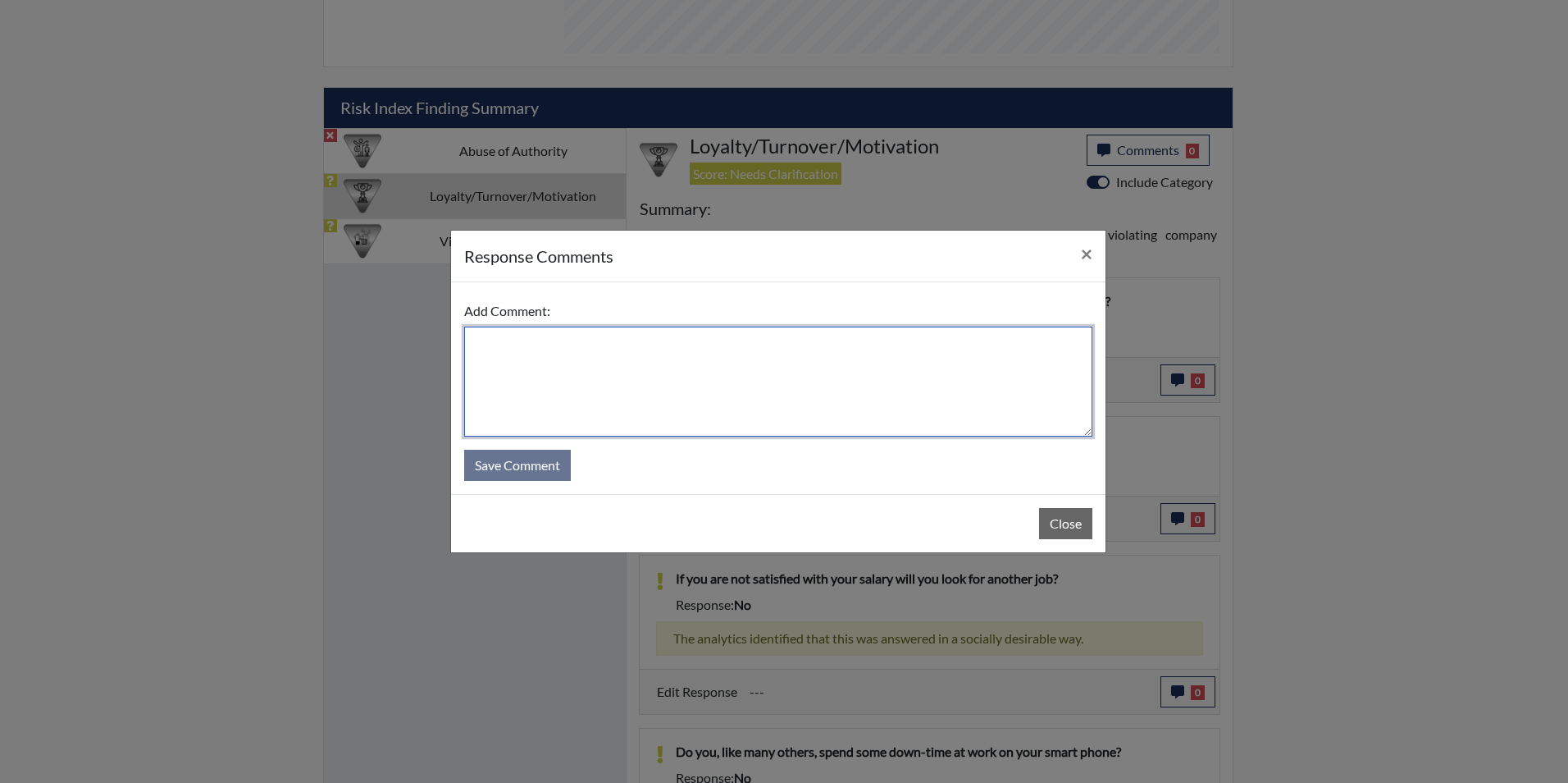
click at [734, 387] on textarea at bounding box center [778, 381] width 628 height 110
type textarea "Applicant stated no she has never done this"
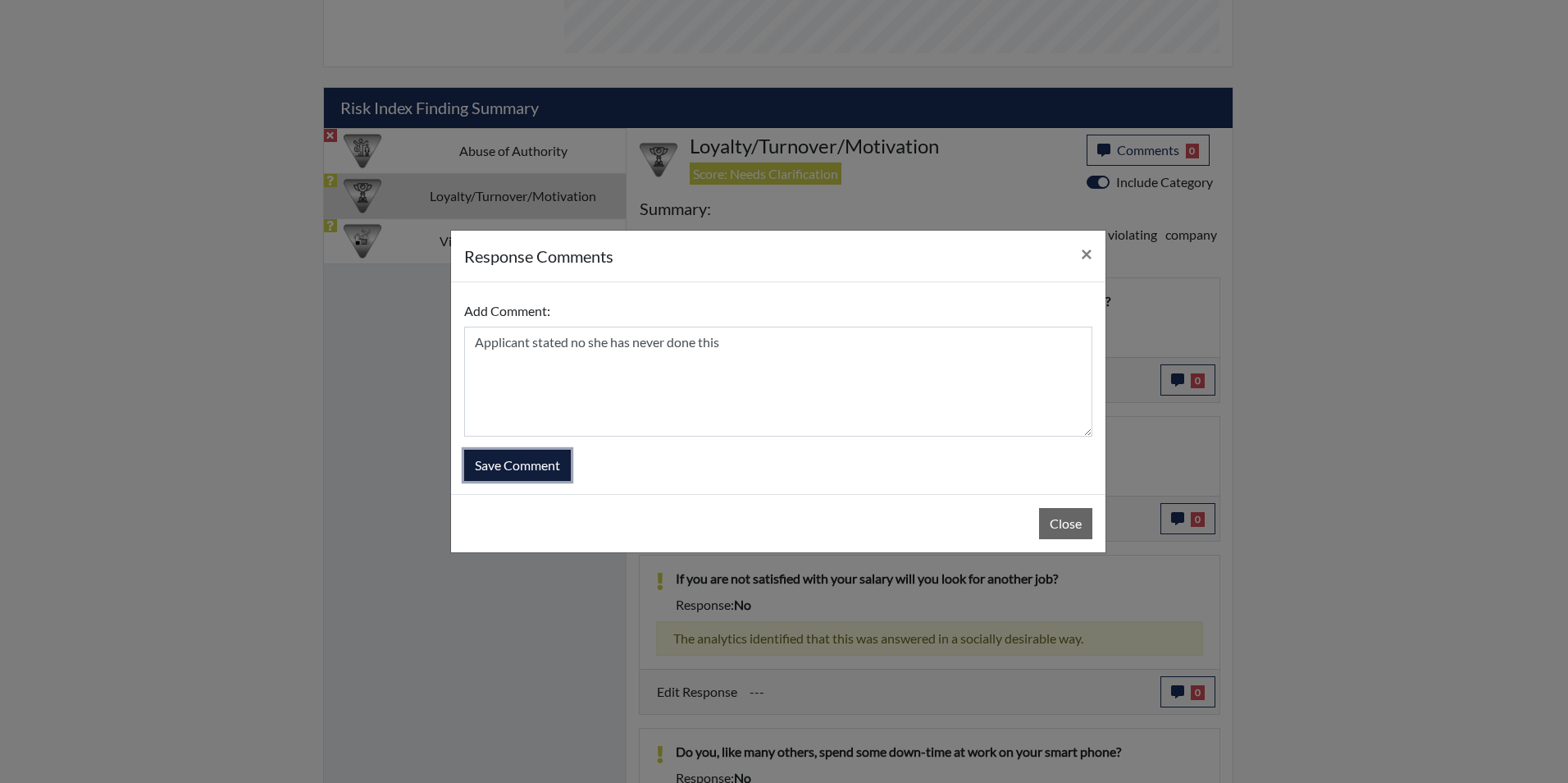
click at [515, 473] on button "Save Comment" at bounding box center [517, 466] width 106 height 31
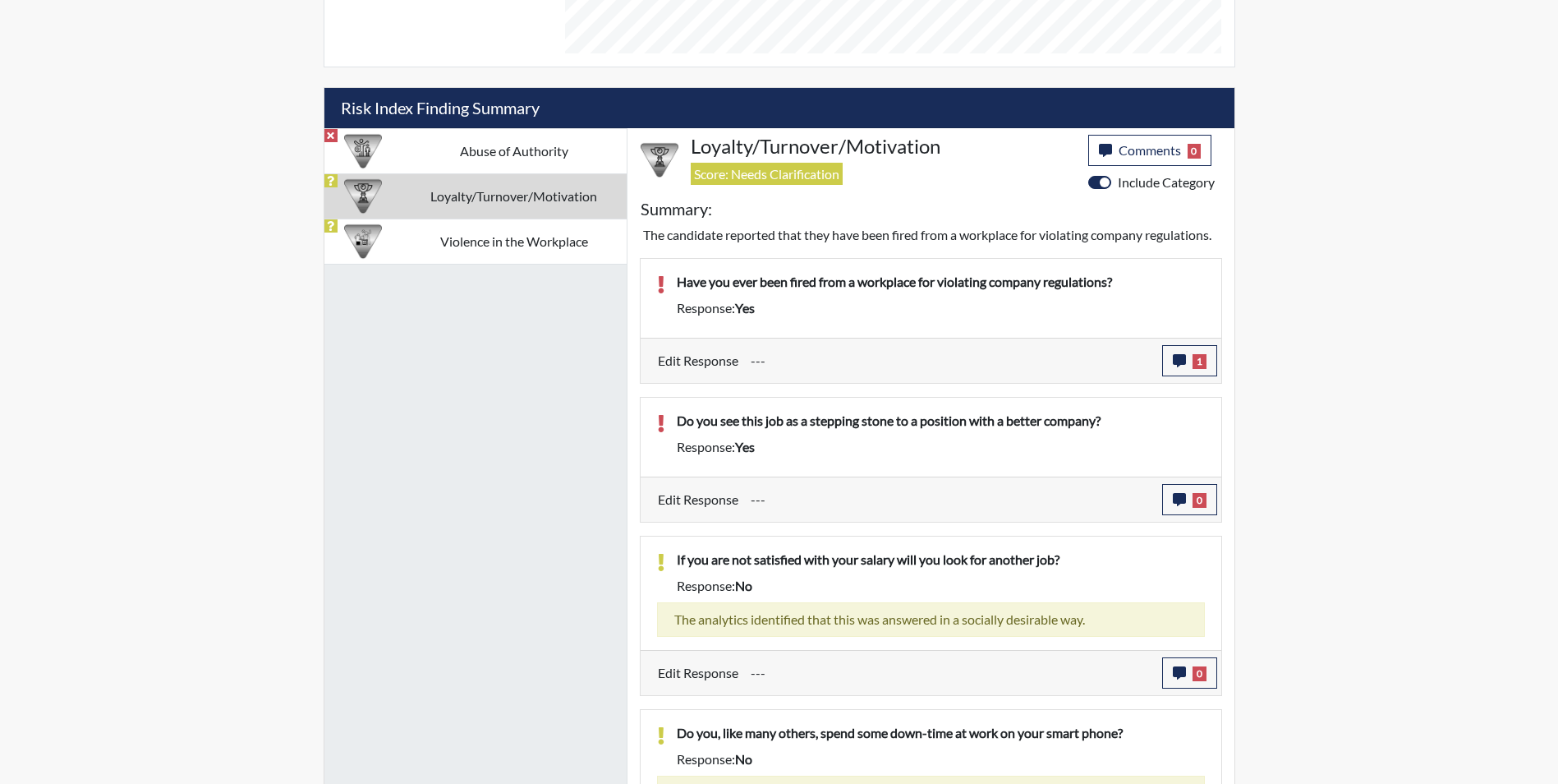
scroll to position [272, 682]
click at [1188, 515] on button "0" at bounding box center [1189, 499] width 55 height 32
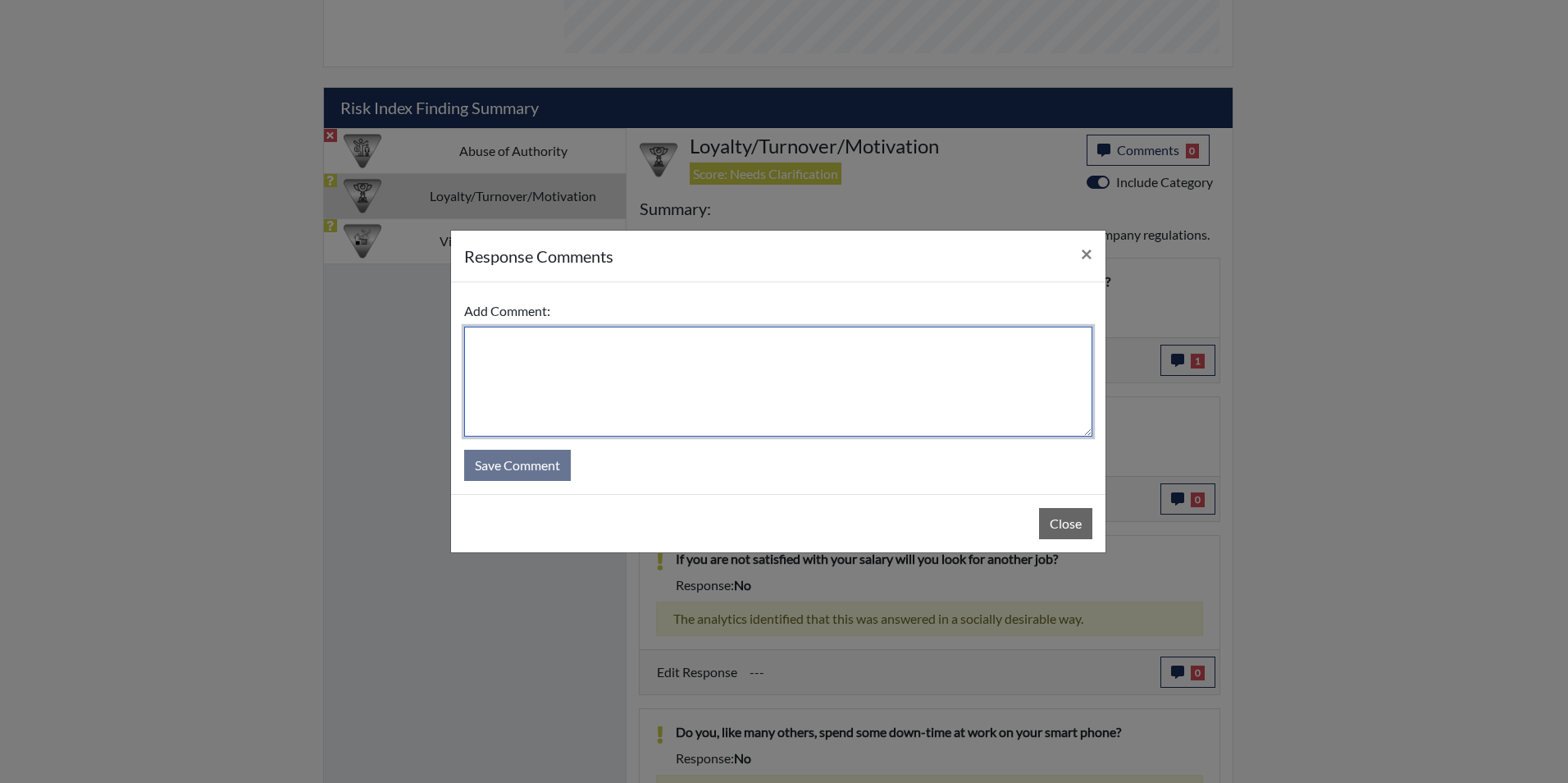
click at [732, 411] on textarea at bounding box center [778, 381] width 628 height 110
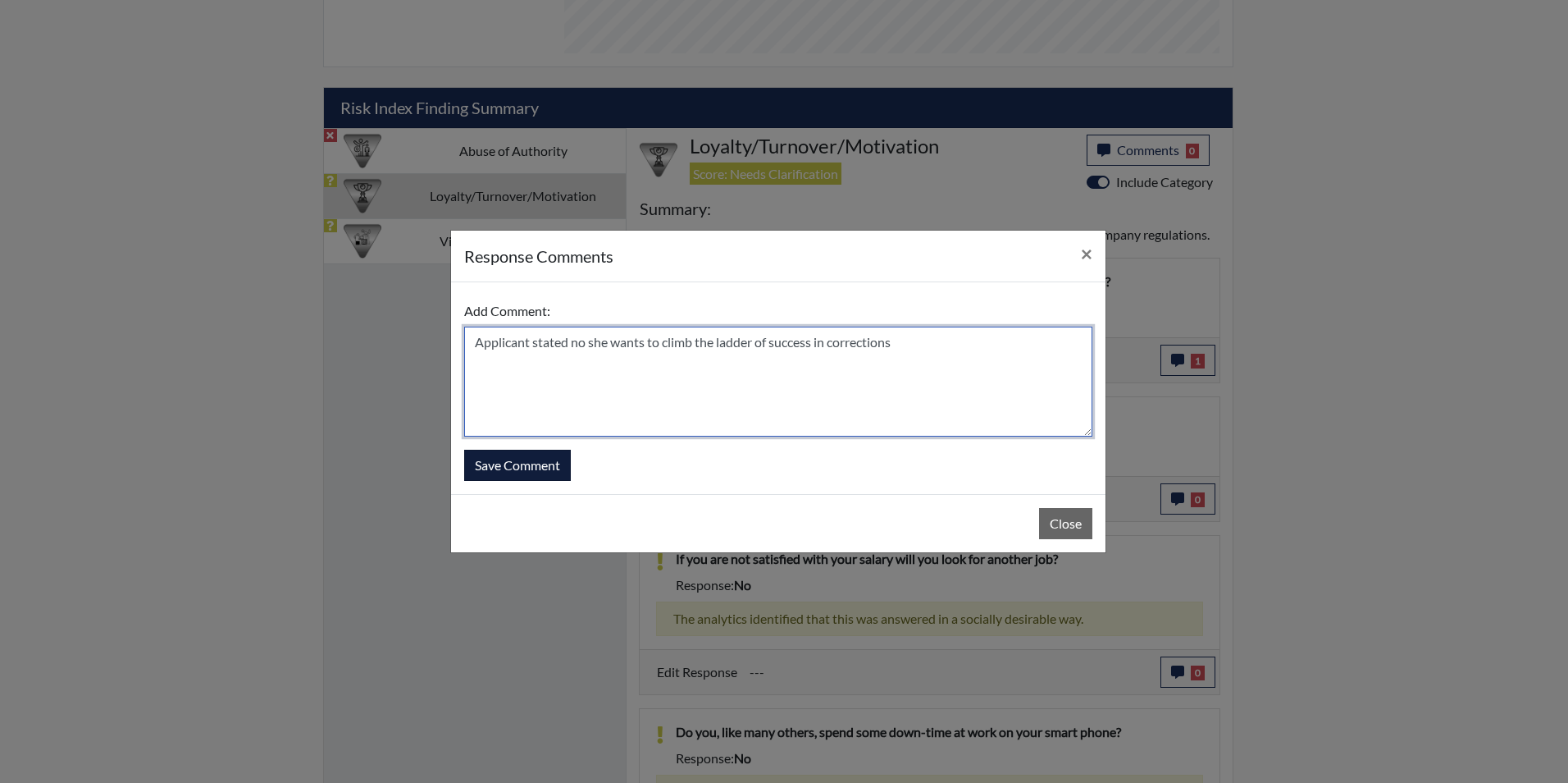
type textarea "Applicant stated no she wants to climb the ladder of success in corrections"
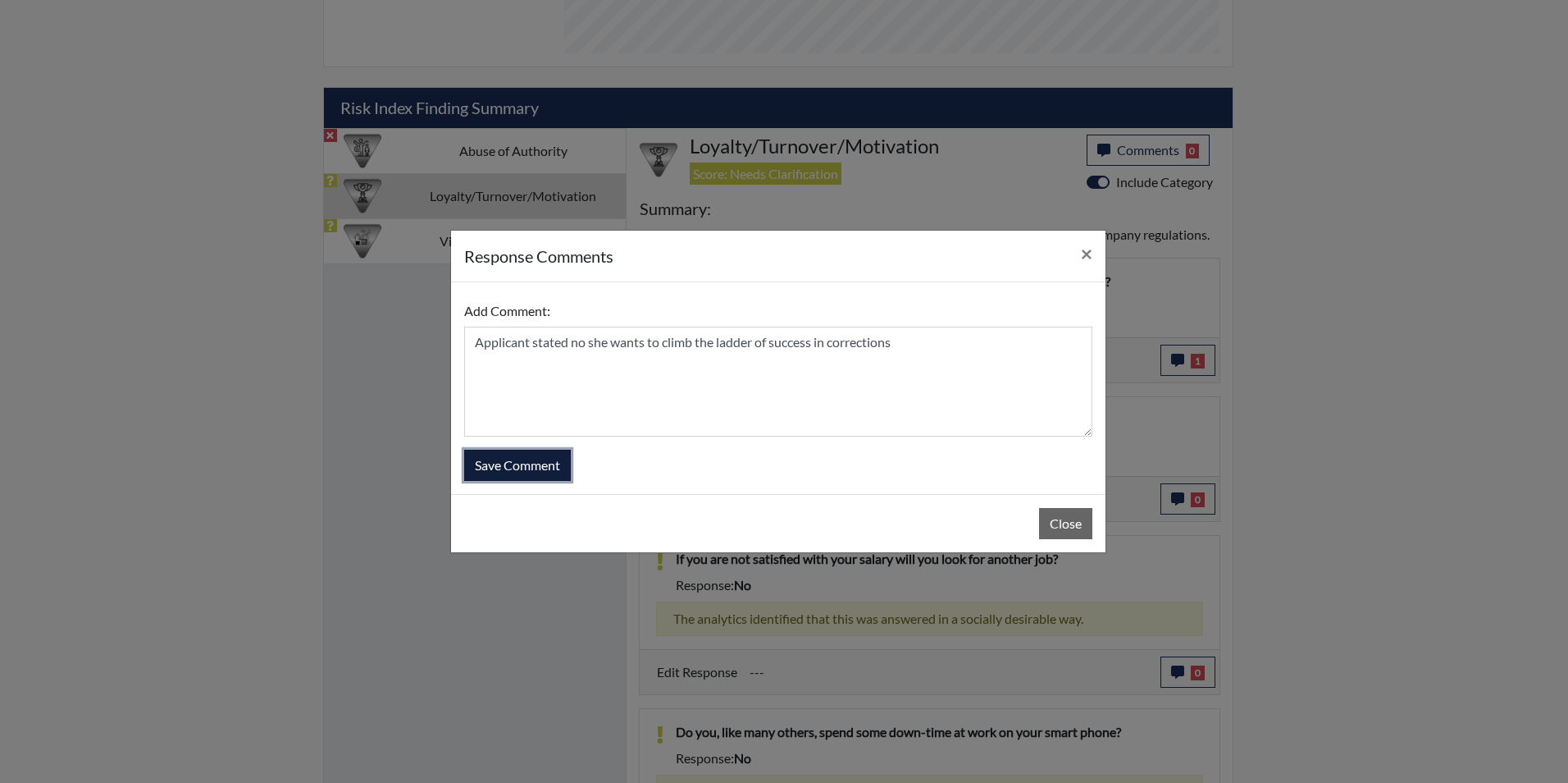
click at [508, 466] on button "Save Comment" at bounding box center [517, 466] width 106 height 31
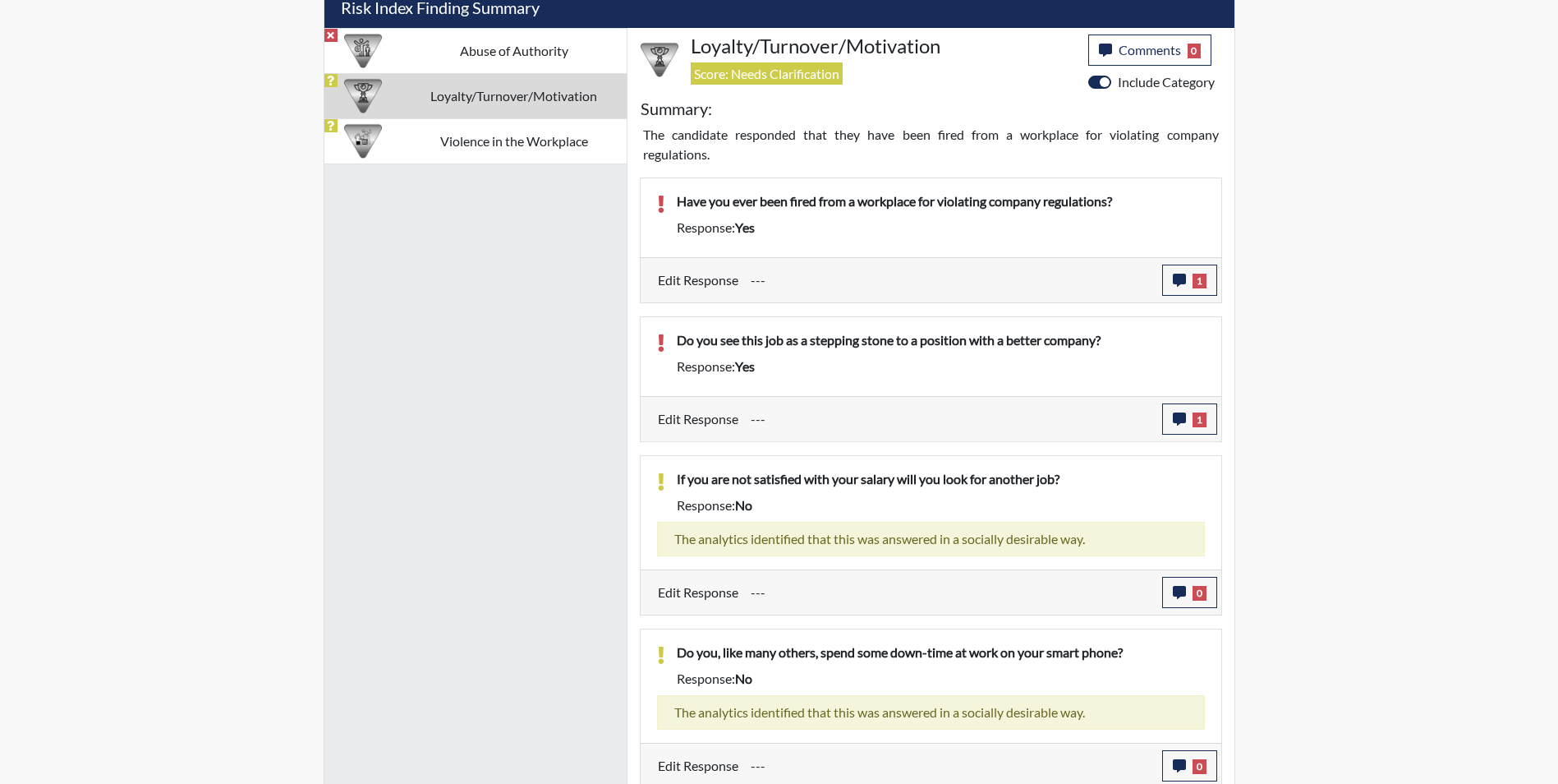
scroll to position [1013, 0]
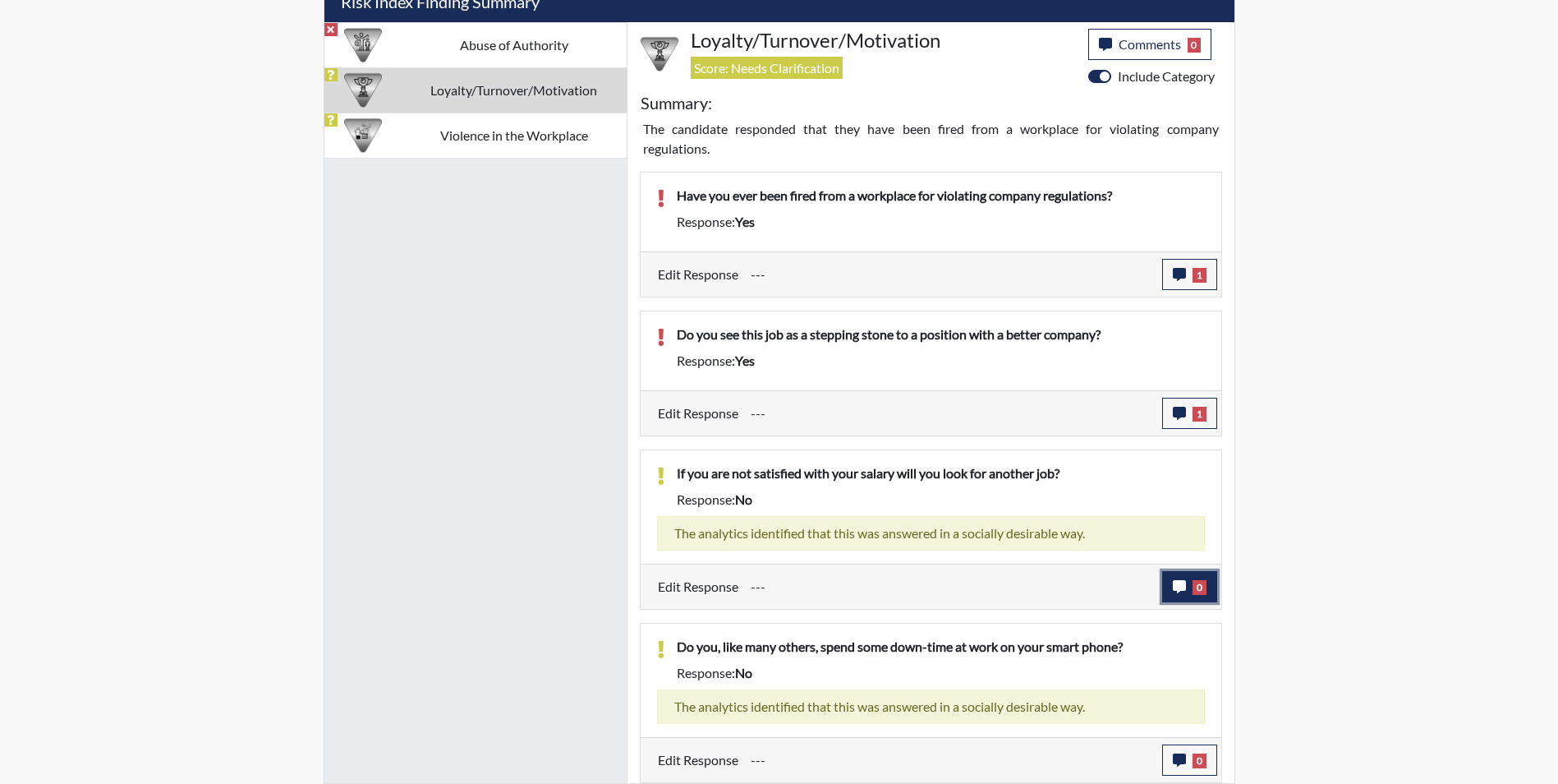
click at [1197, 587] on span "0" at bounding box center [1199, 588] width 14 height 15
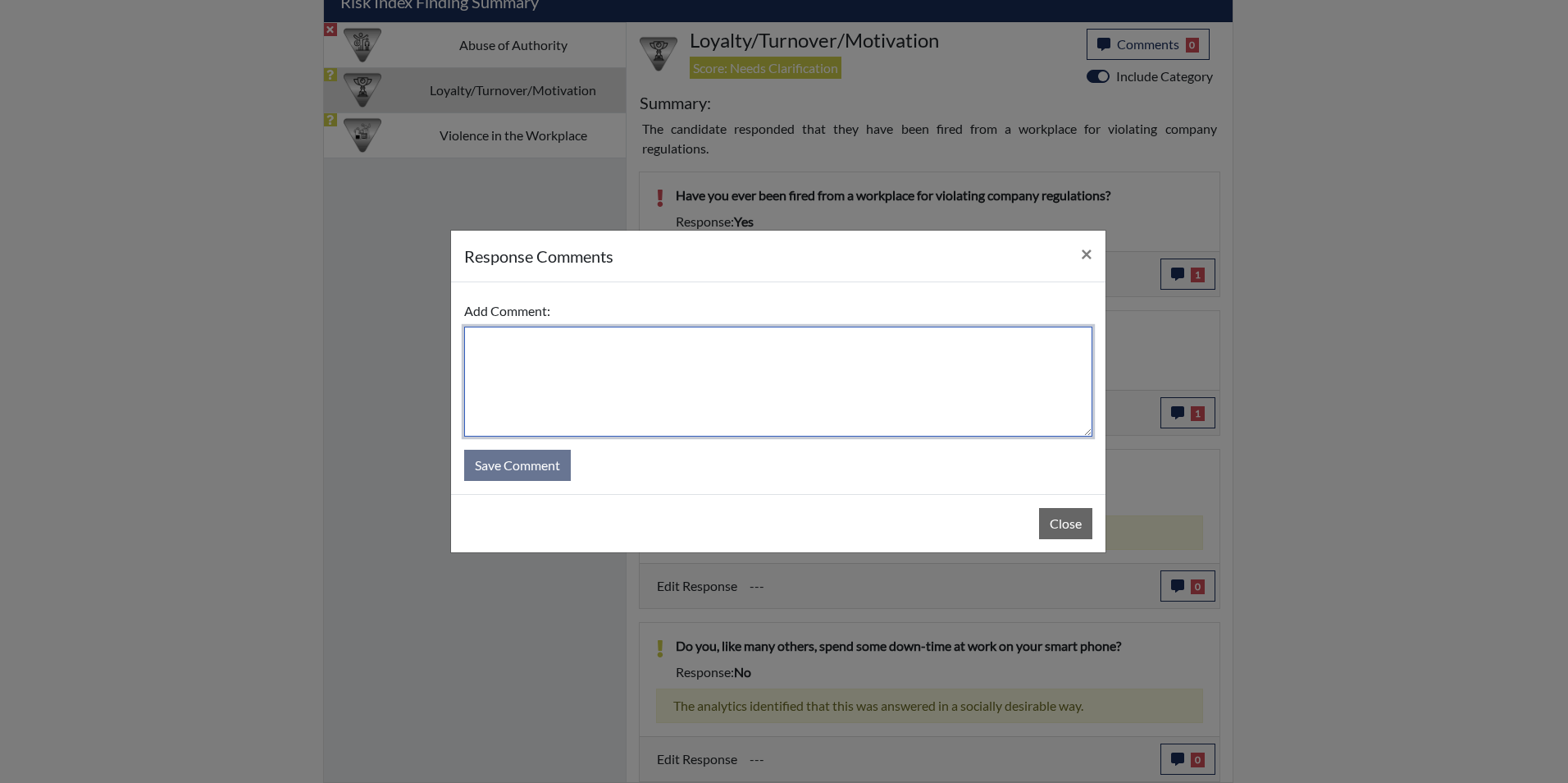
click at [658, 401] on textarea at bounding box center [778, 381] width 628 height 110
type textarea "Applicant stated she would not look for other employment"
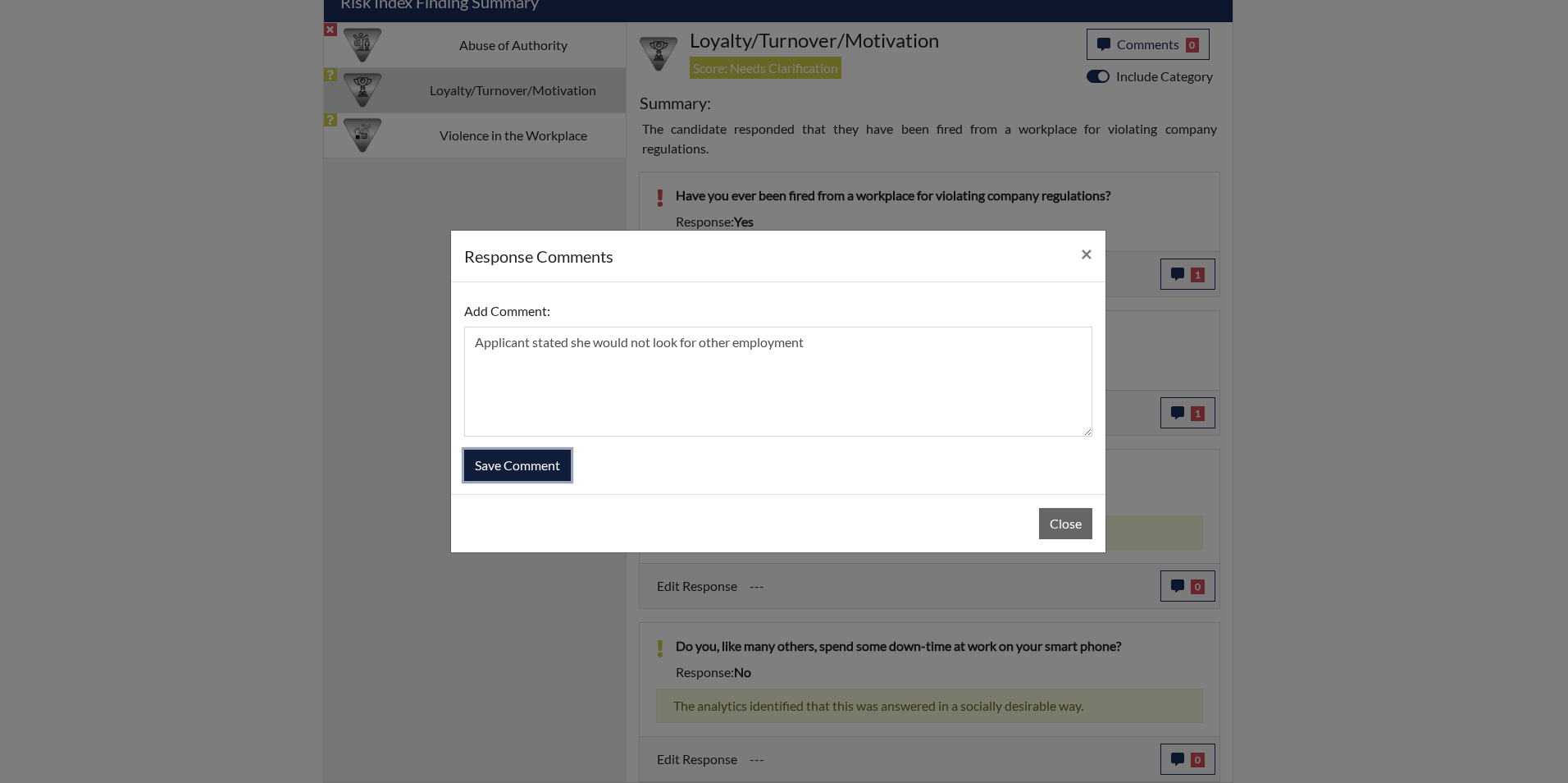
click at [529, 464] on button "Save Comment" at bounding box center [517, 466] width 106 height 31
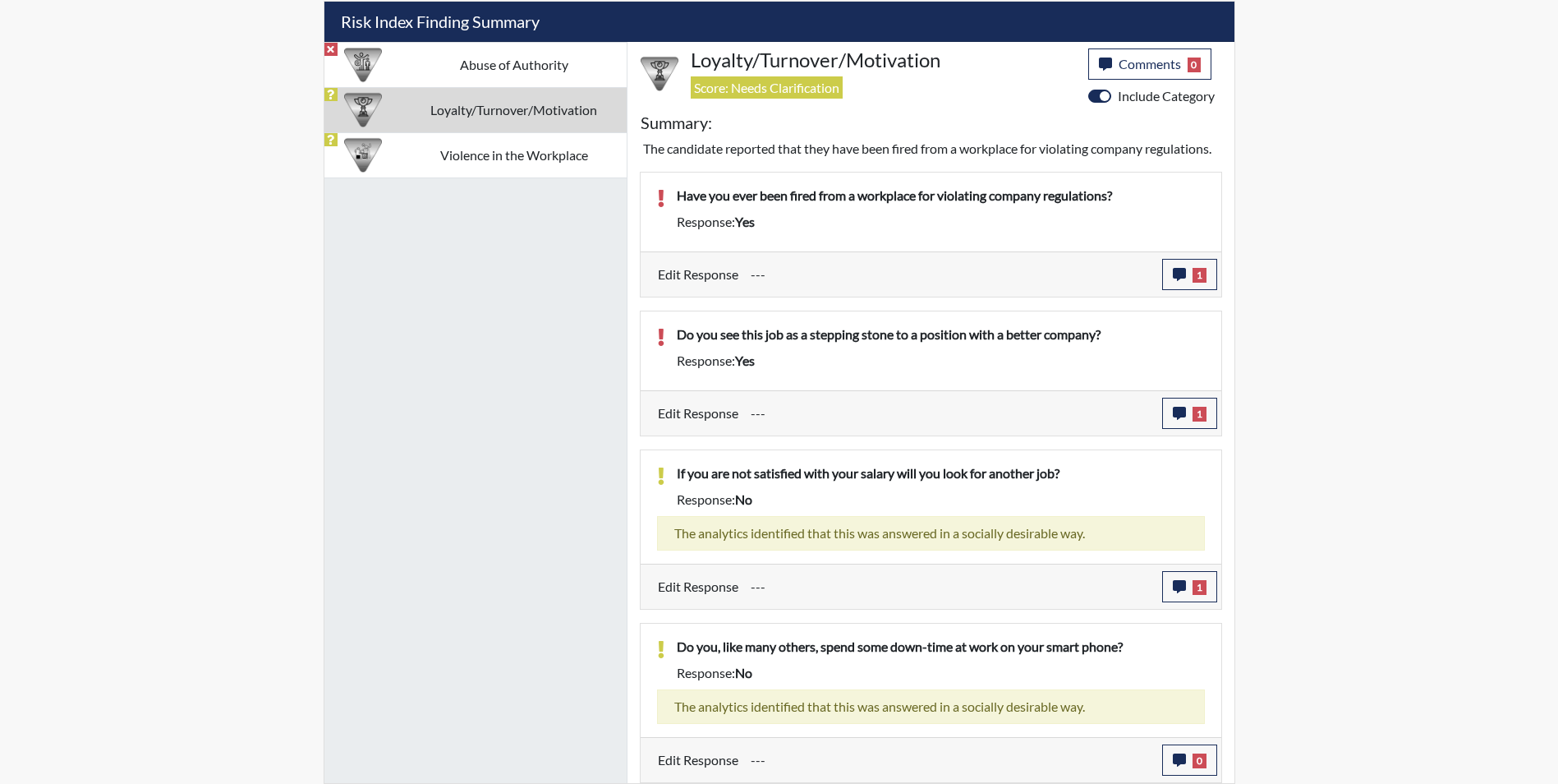
scroll to position [272, 682]
click at [1183, 760] on icon "button" at bounding box center [1180, 760] width 13 height 13
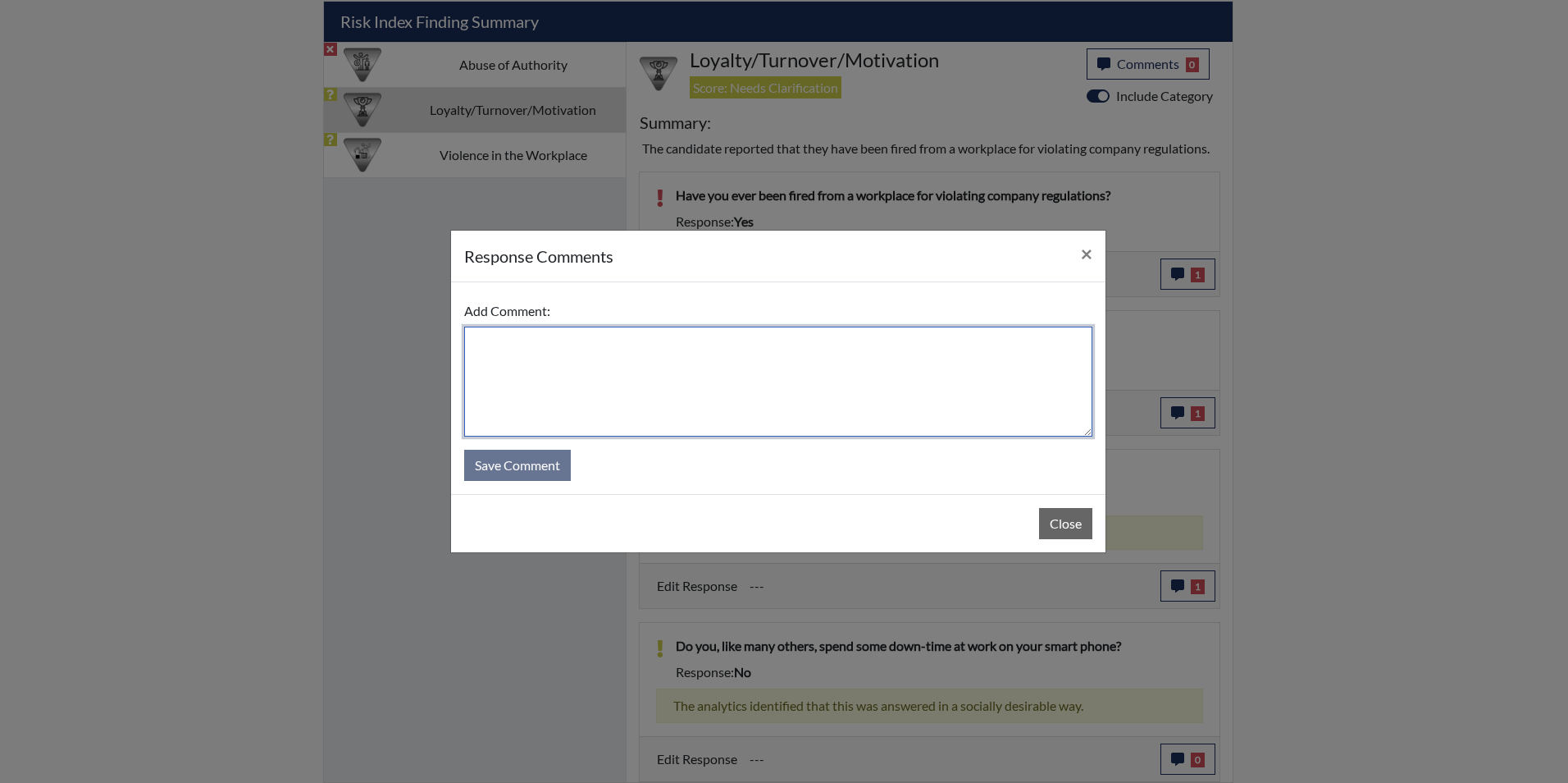
click at [730, 393] on textarea at bounding box center [778, 381] width 628 height 110
type textarea "Applicant stated she does not use a cell phone at work"
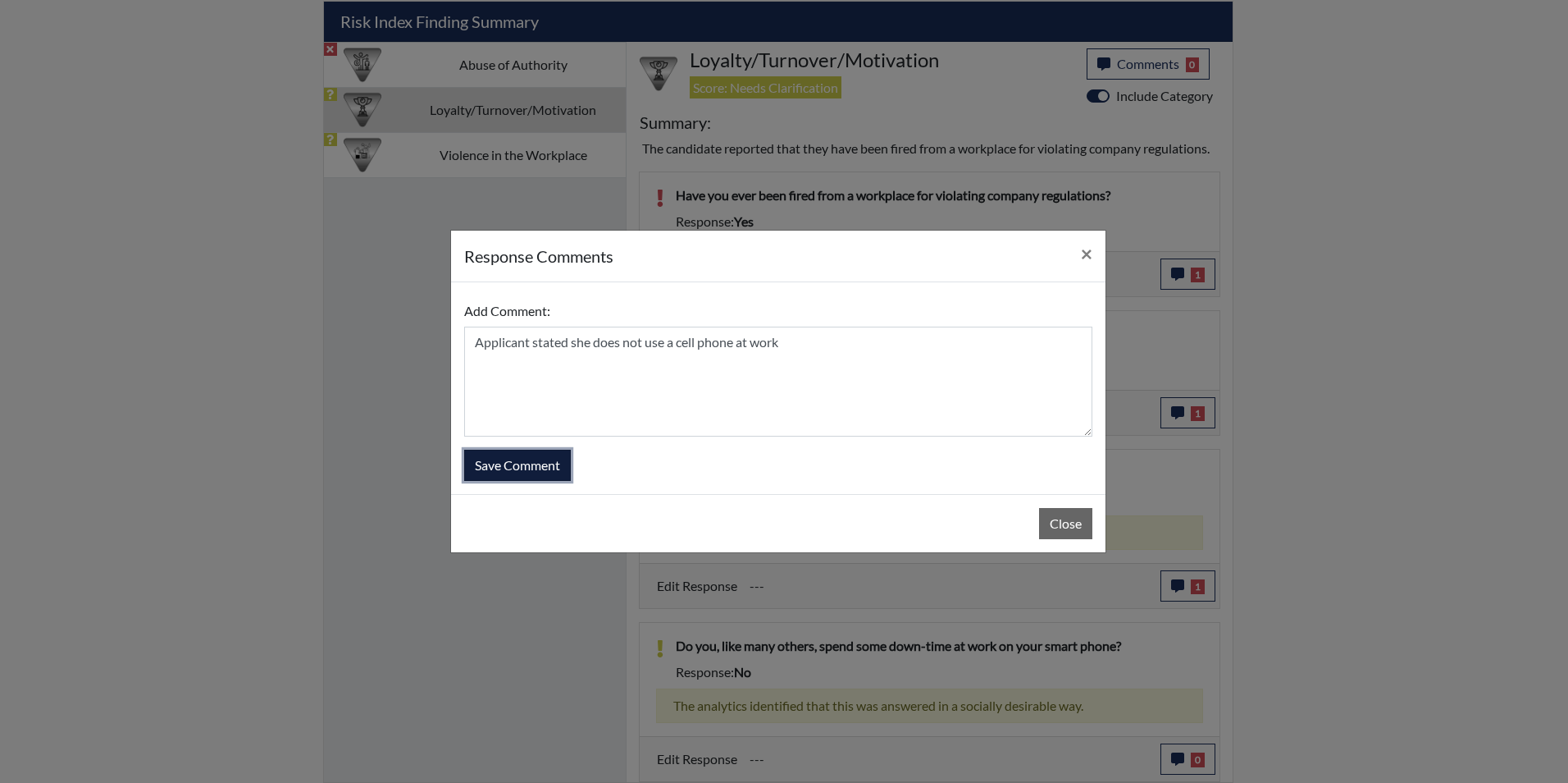
click at [524, 462] on button "Save Comment" at bounding box center [517, 466] width 106 height 31
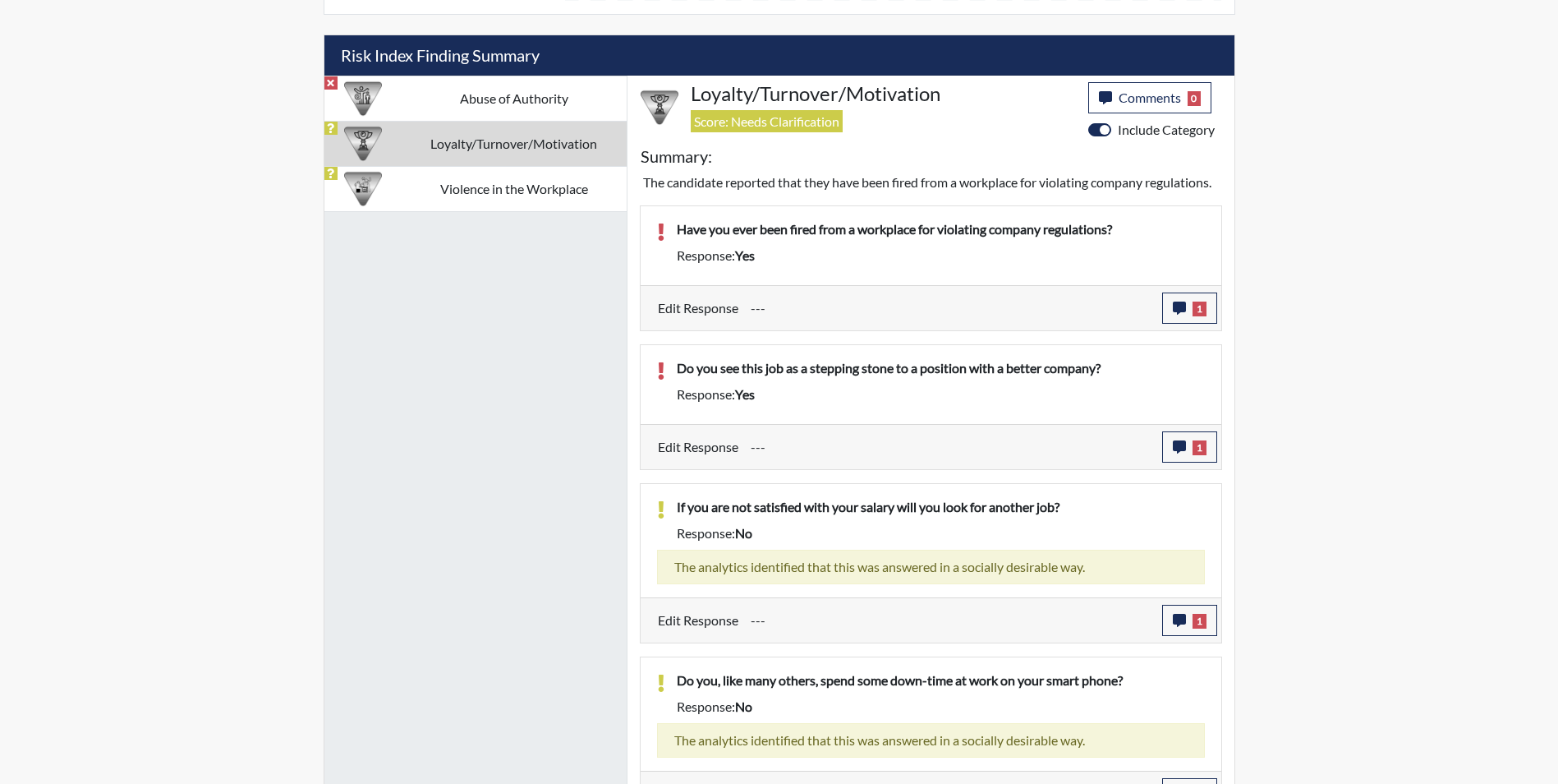
scroll to position [930, 0]
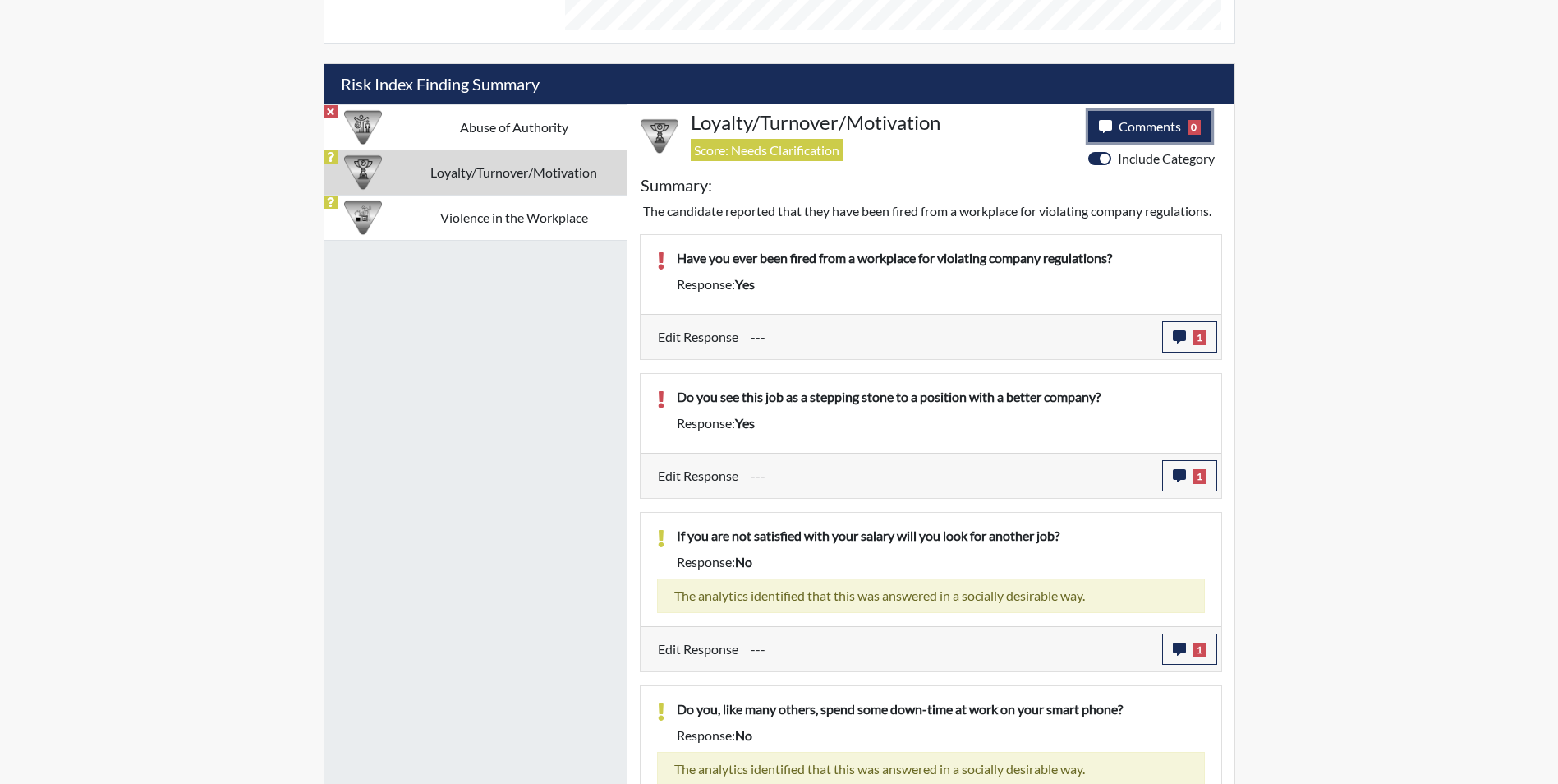
click at [1141, 126] on span "Comments" at bounding box center [1149, 126] width 62 height 16
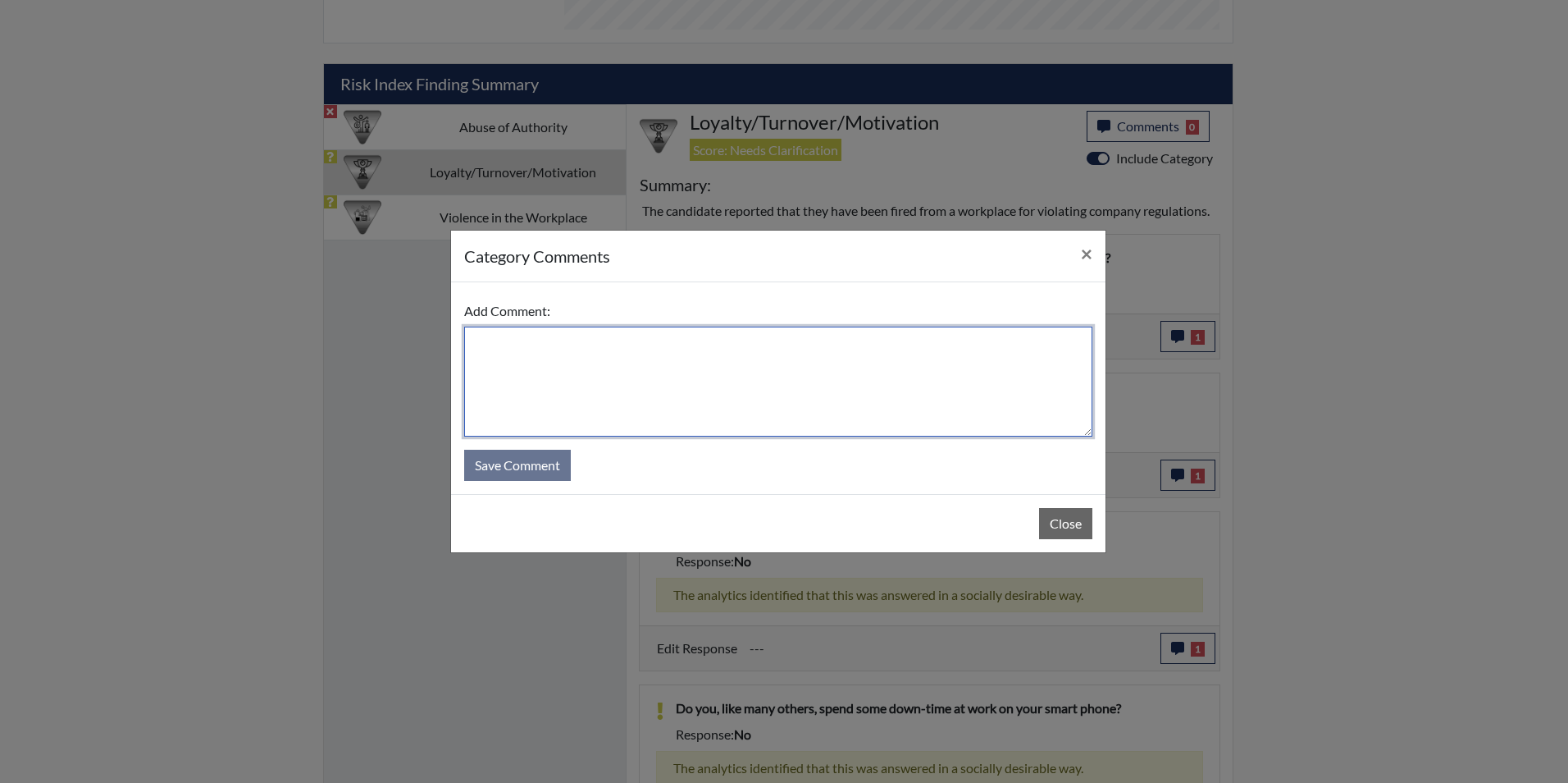
click at [718, 367] on textarea at bounding box center [778, 381] width 628 height 110
type textarea "Applicant stated she would not violate company rules"
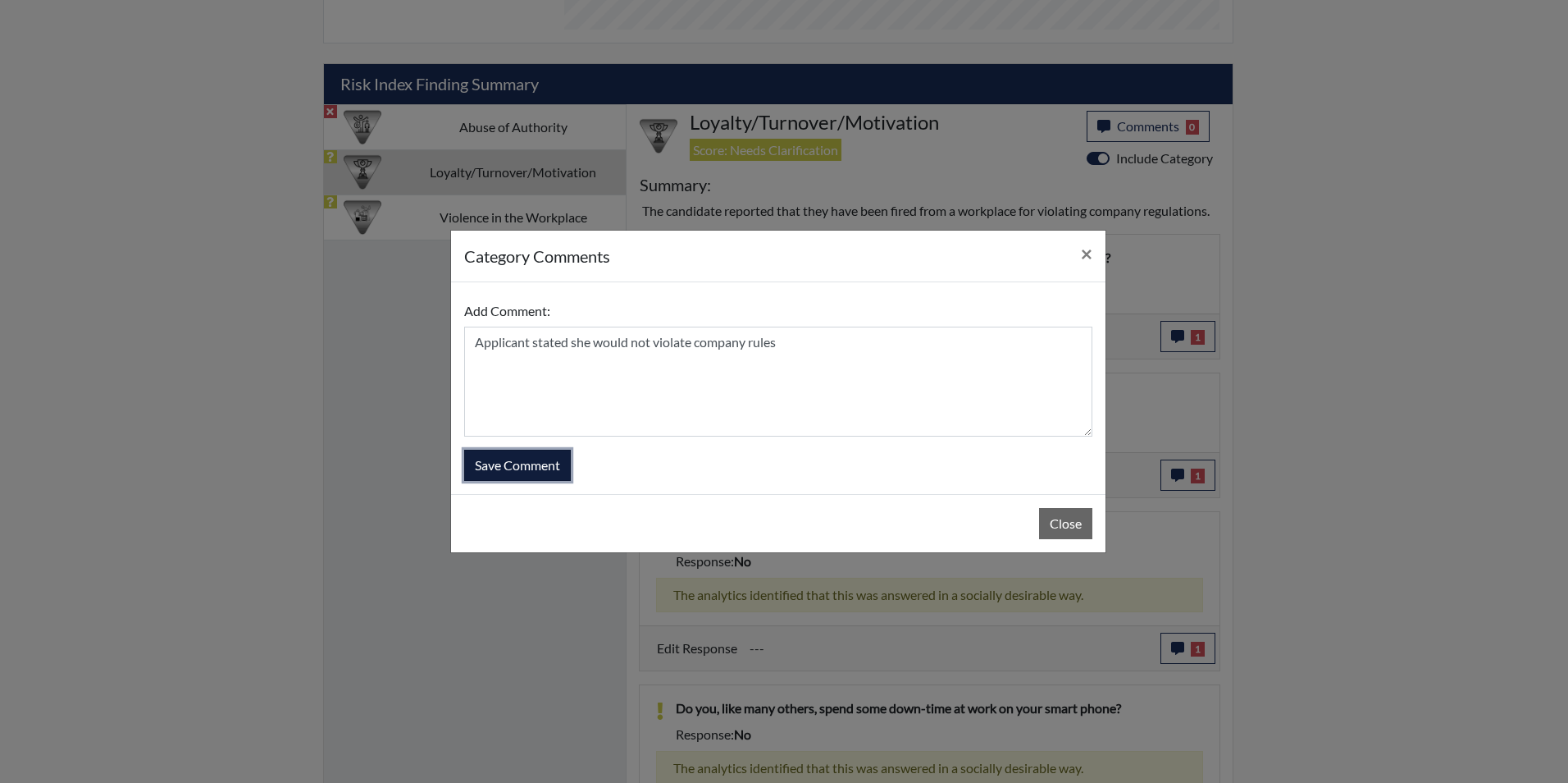
drag, startPoint x: 532, startPoint y: 469, endPoint x: 577, endPoint y: 417, distance: 68.8
click at [535, 466] on button "Save Comment" at bounding box center [517, 466] width 106 height 31
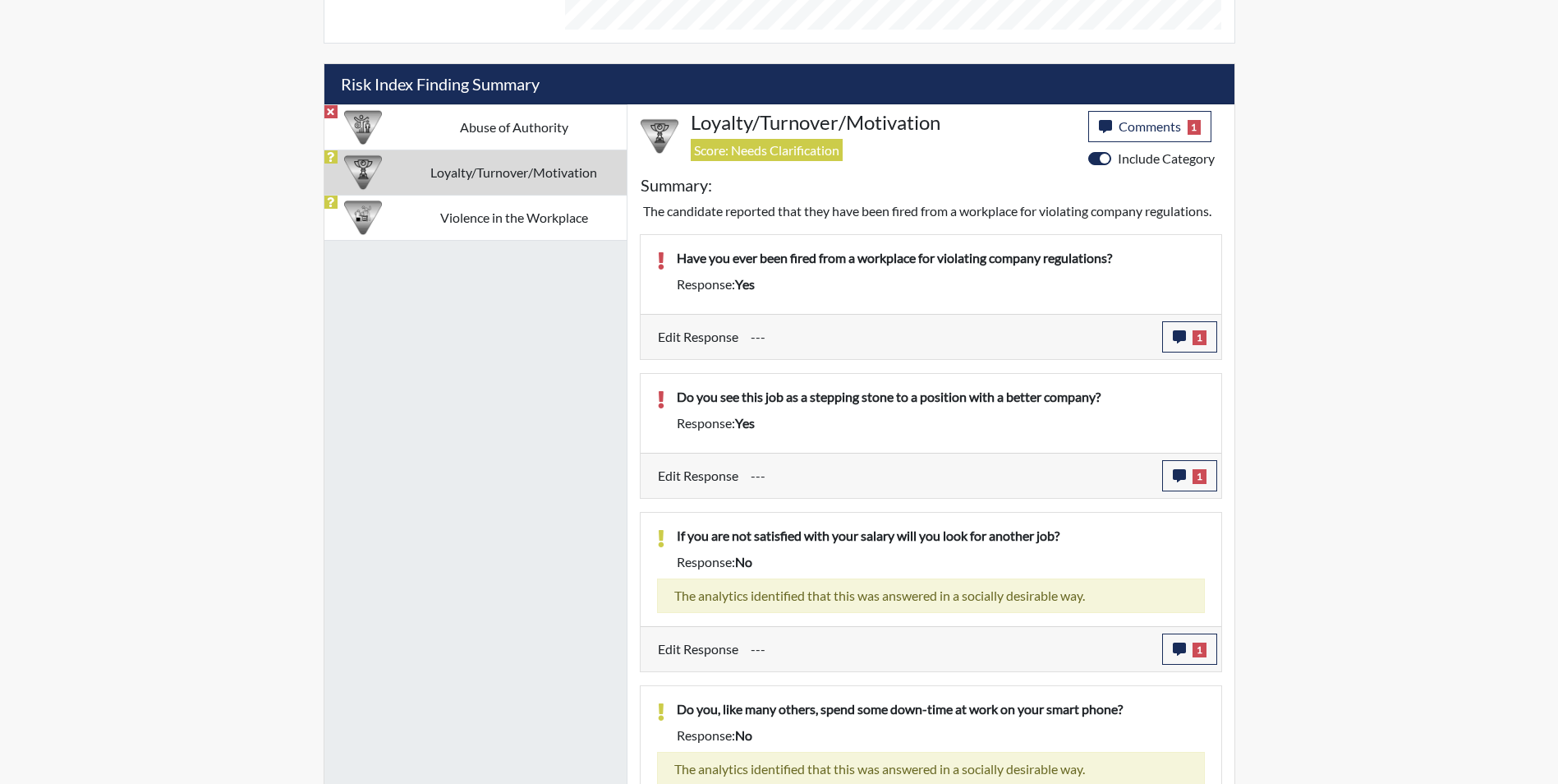
scroll to position [272, 682]
click at [452, 224] on td "Violence in the Workplace" at bounding box center [513, 217] width 225 height 45
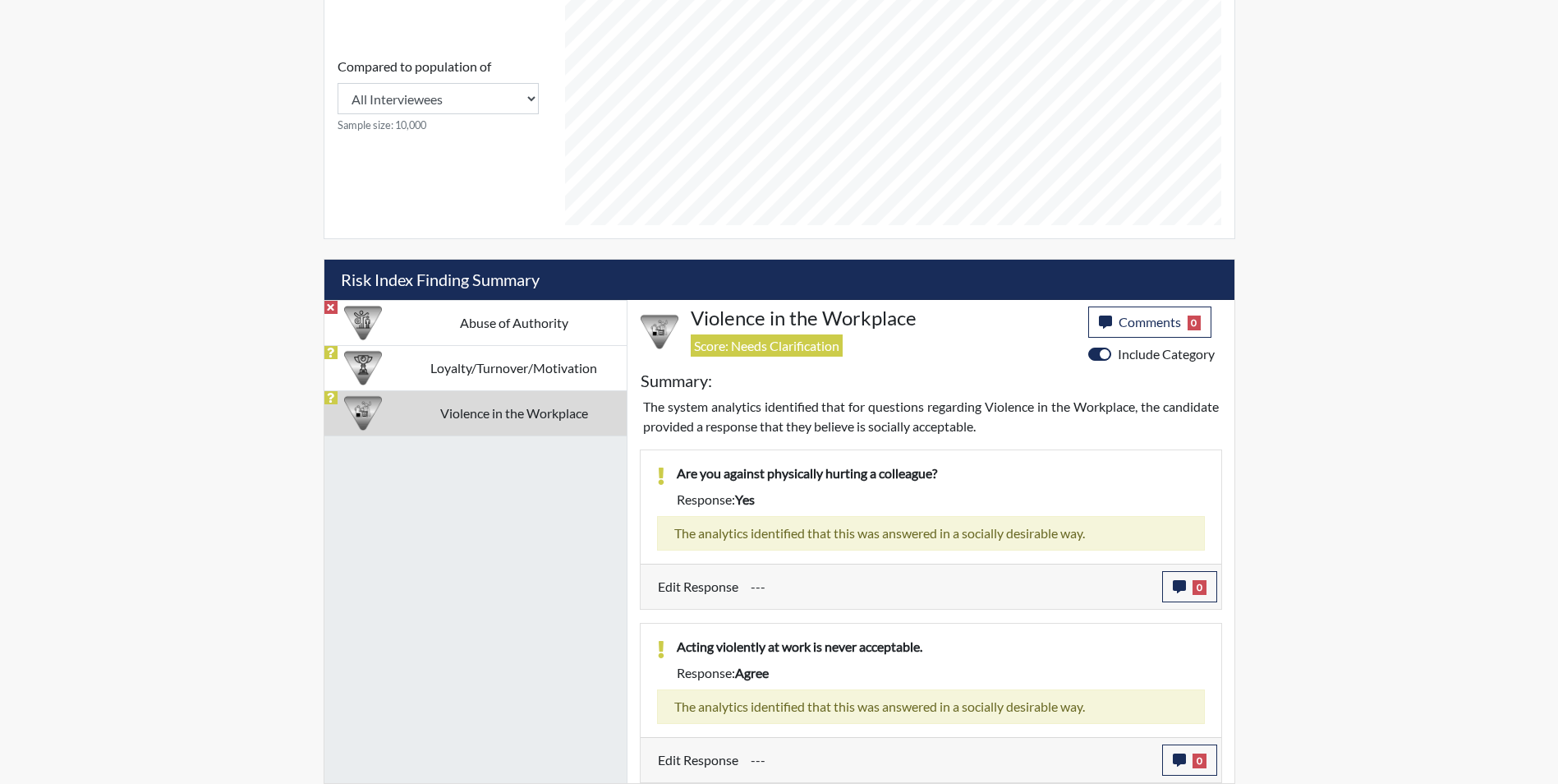
scroll to position [735, 0]
click at [1135, 322] on span "Comments" at bounding box center [1149, 322] width 62 height 16
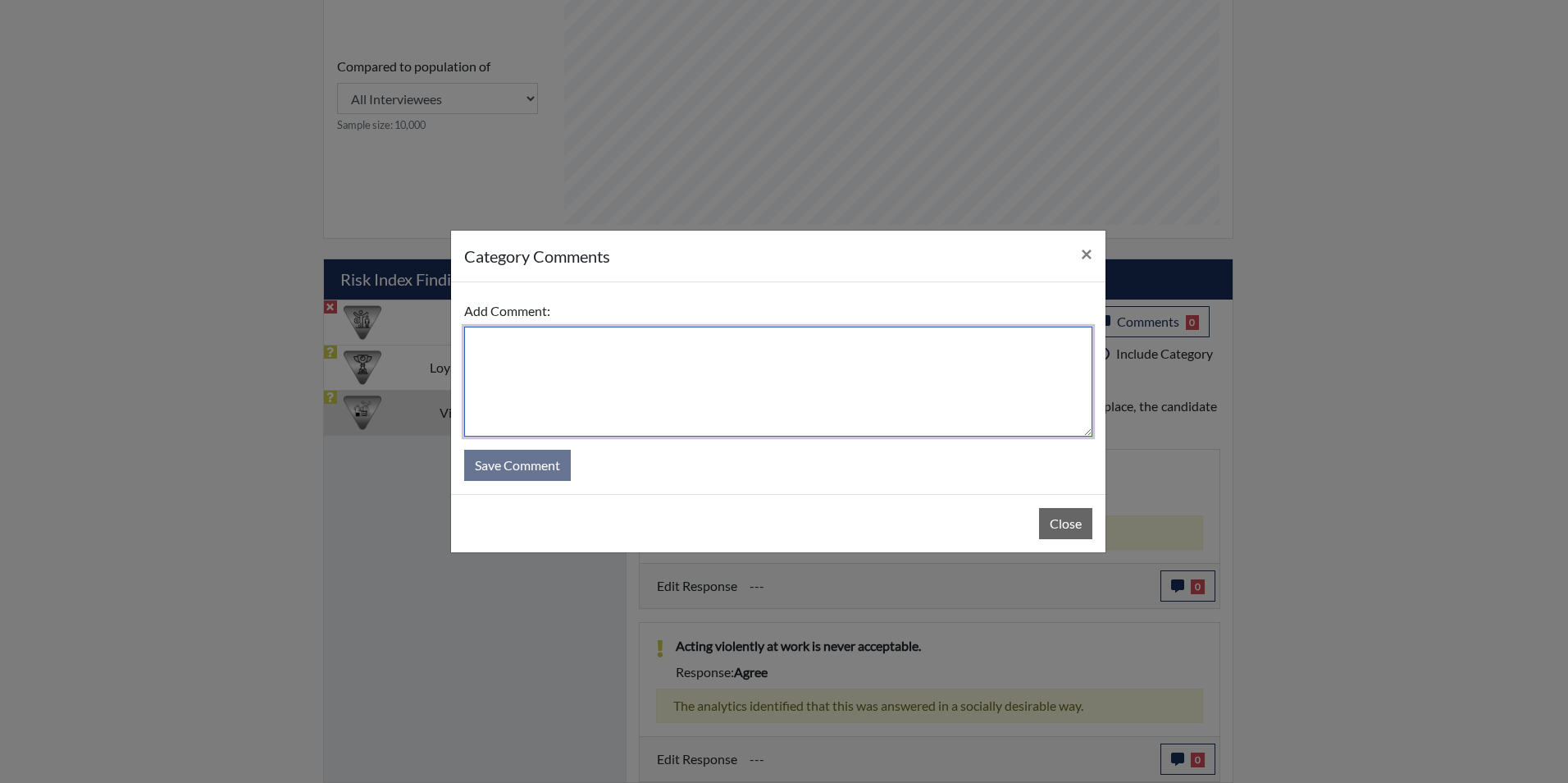
click at [759, 421] on textarea at bounding box center [778, 381] width 628 height 110
type textarea "Applicant stated no she read the question incorrectly"
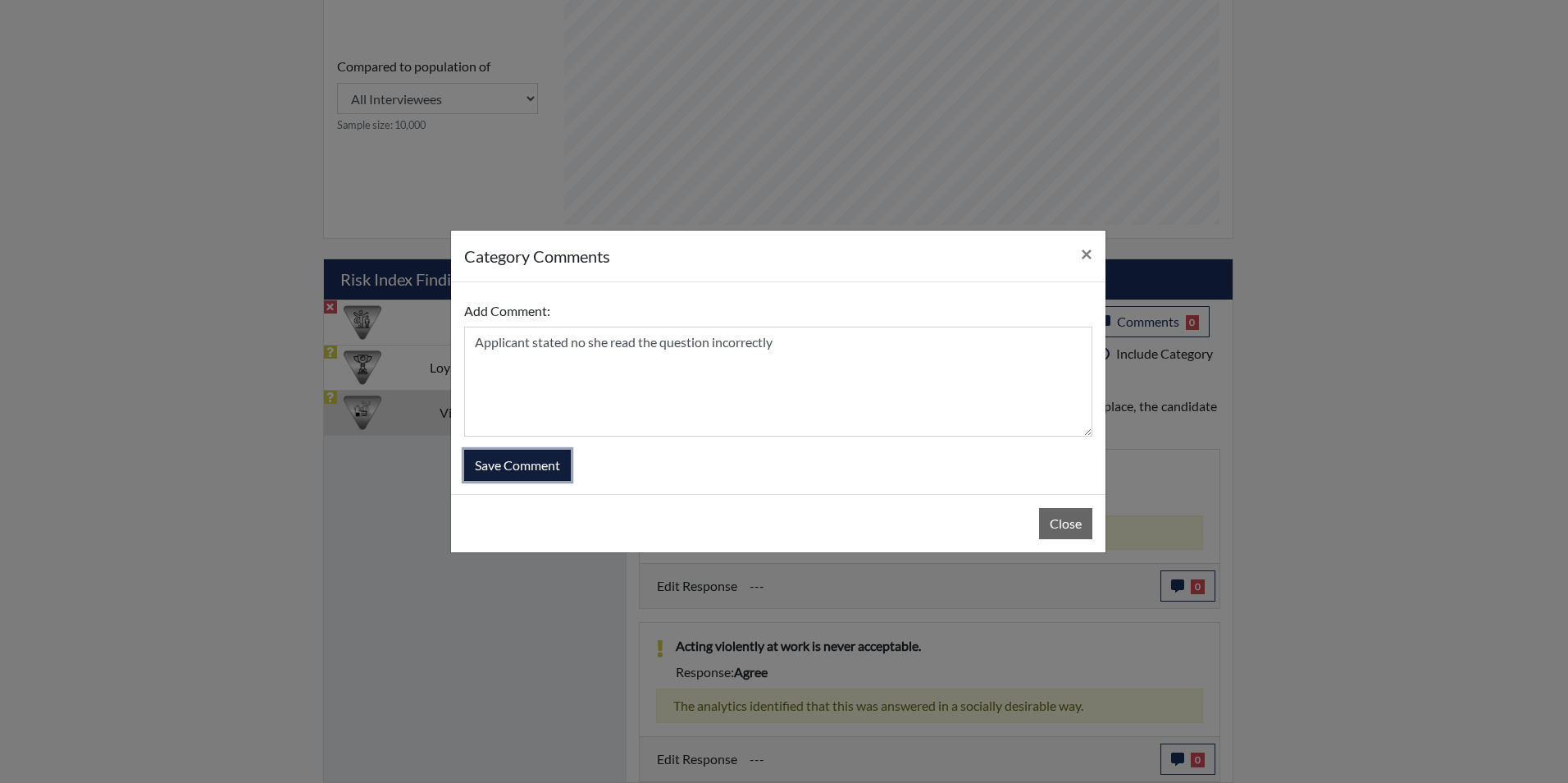
click at [548, 468] on button "Save Comment" at bounding box center [517, 466] width 106 height 31
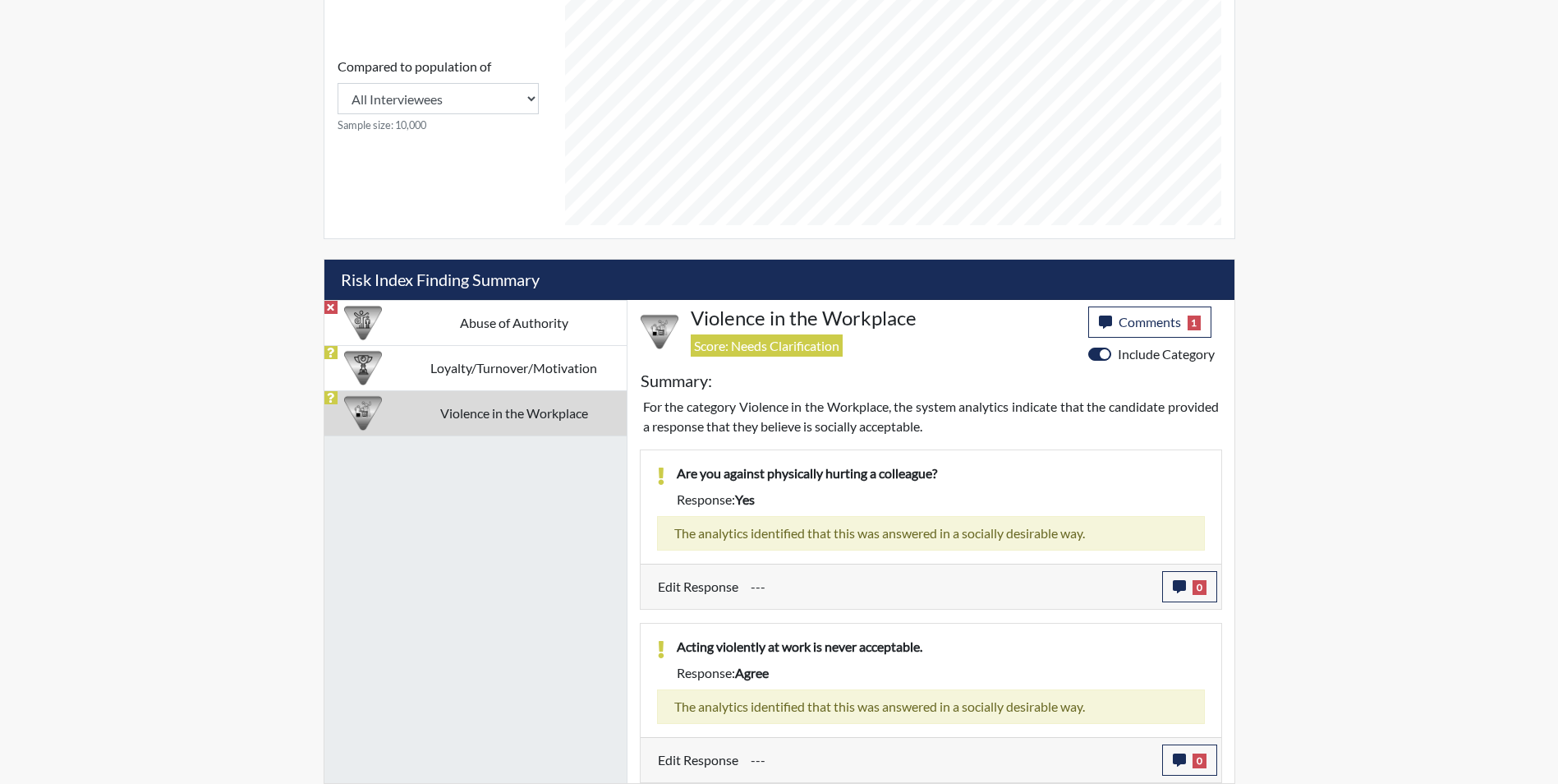
scroll to position [272, 682]
click at [1188, 584] on button "0" at bounding box center [1189, 587] width 55 height 32
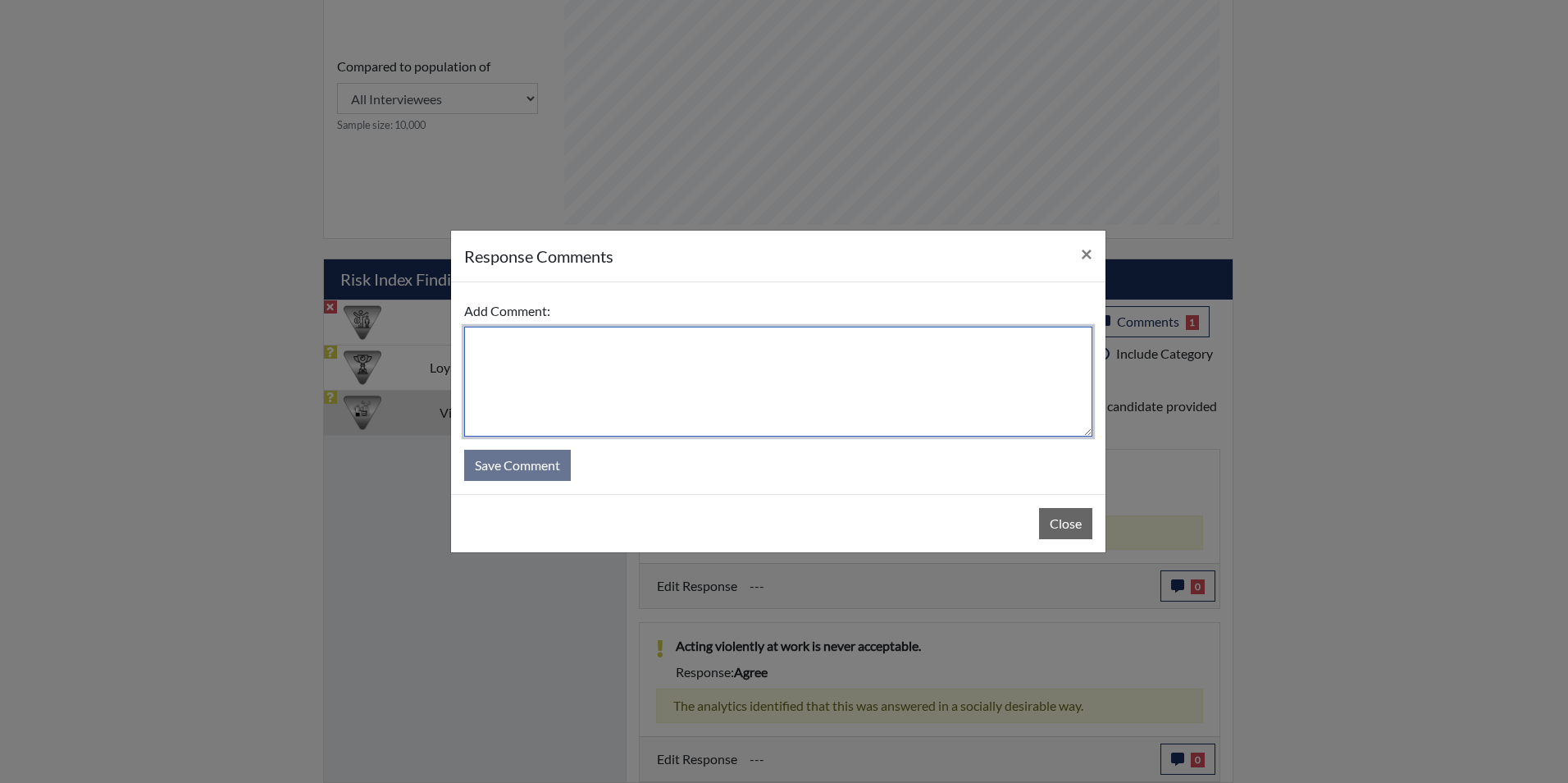
click at [820, 391] on textarea at bounding box center [778, 381] width 628 height 110
type textarea "Applicant does not believe in workplace violence"
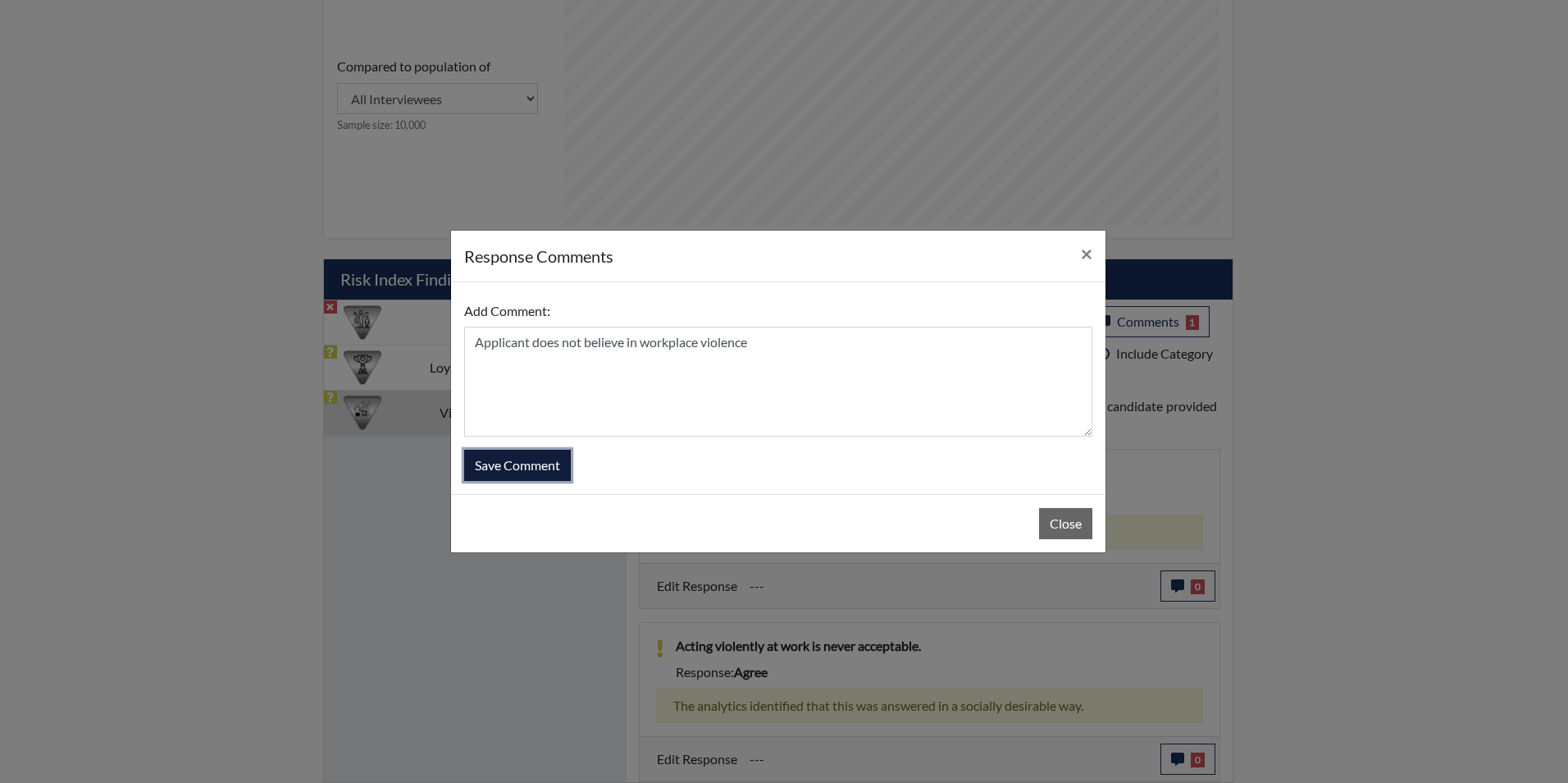
click at [506, 464] on button "Save Comment" at bounding box center [517, 466] width 106 height 31
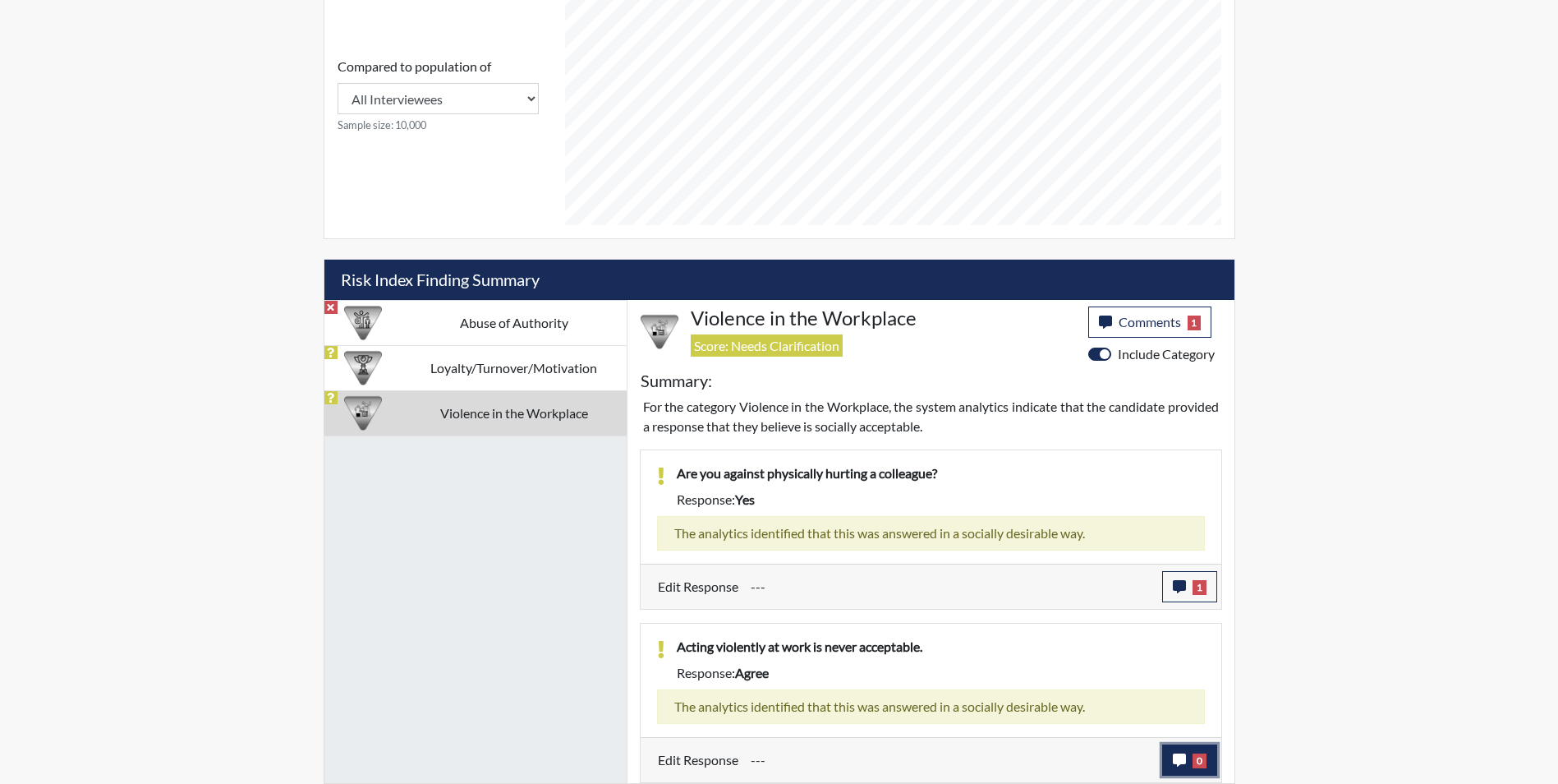
click at [1174, 760] on icon "button" at bounding box center [1180, 760] width 13 height 13
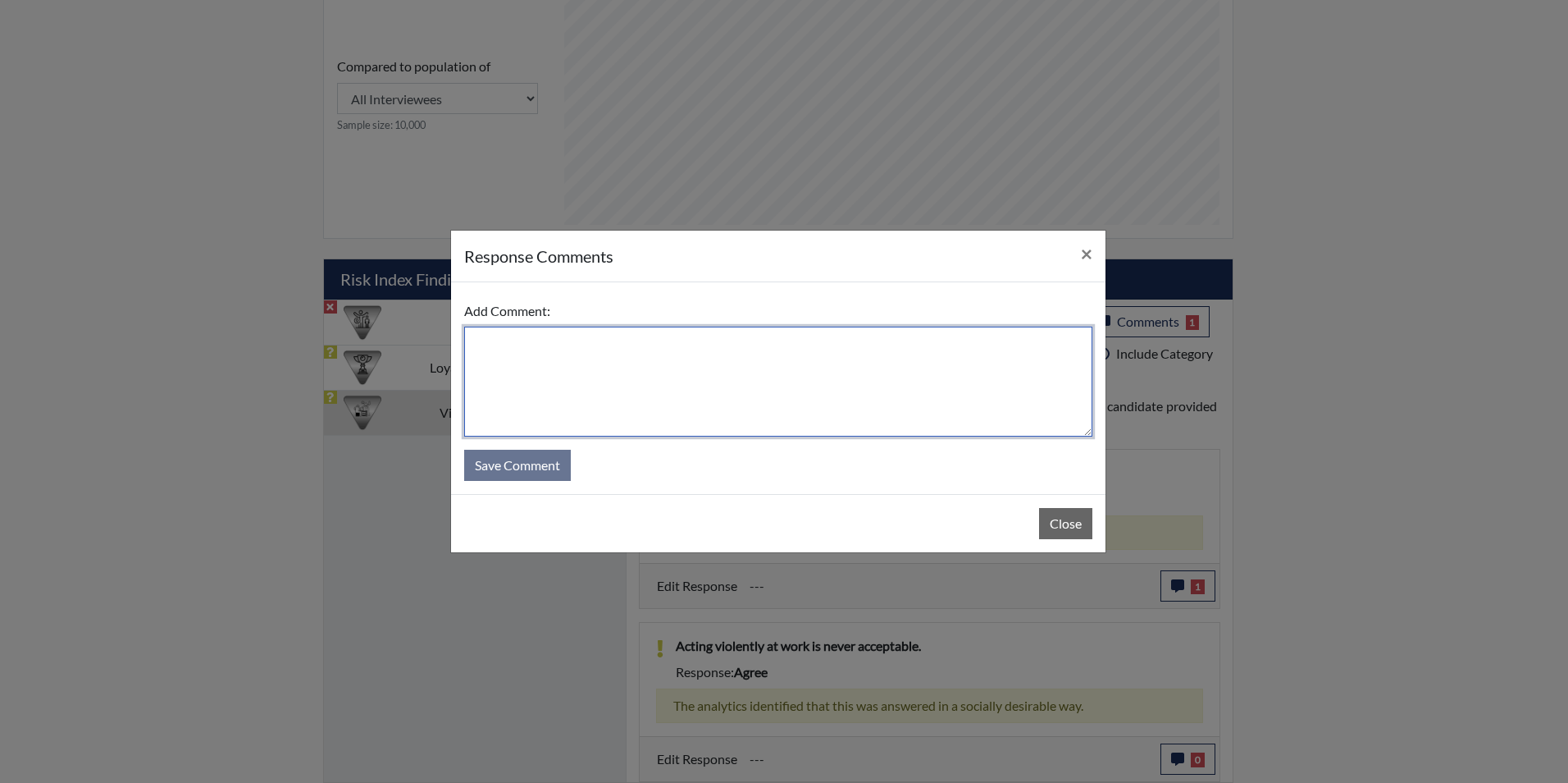
click at [717, 376] on textarea at bounding box center [778, 381] width 628 height 110
type textarea "Applicant stated violence is not tolerated at work"
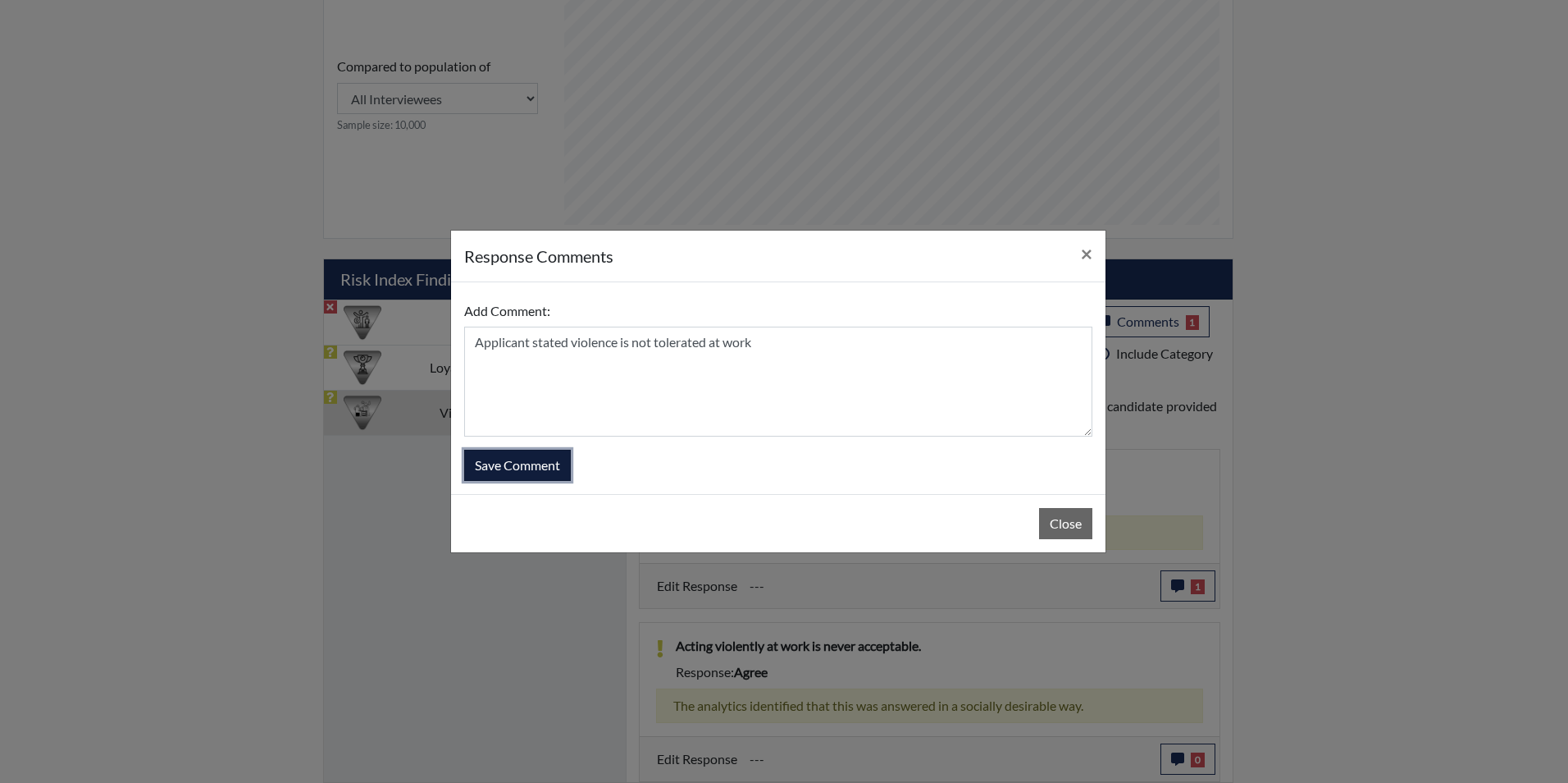
click at [501, 469] on button "Save Comment" at bounding box center [517, 466] width 106 height 31
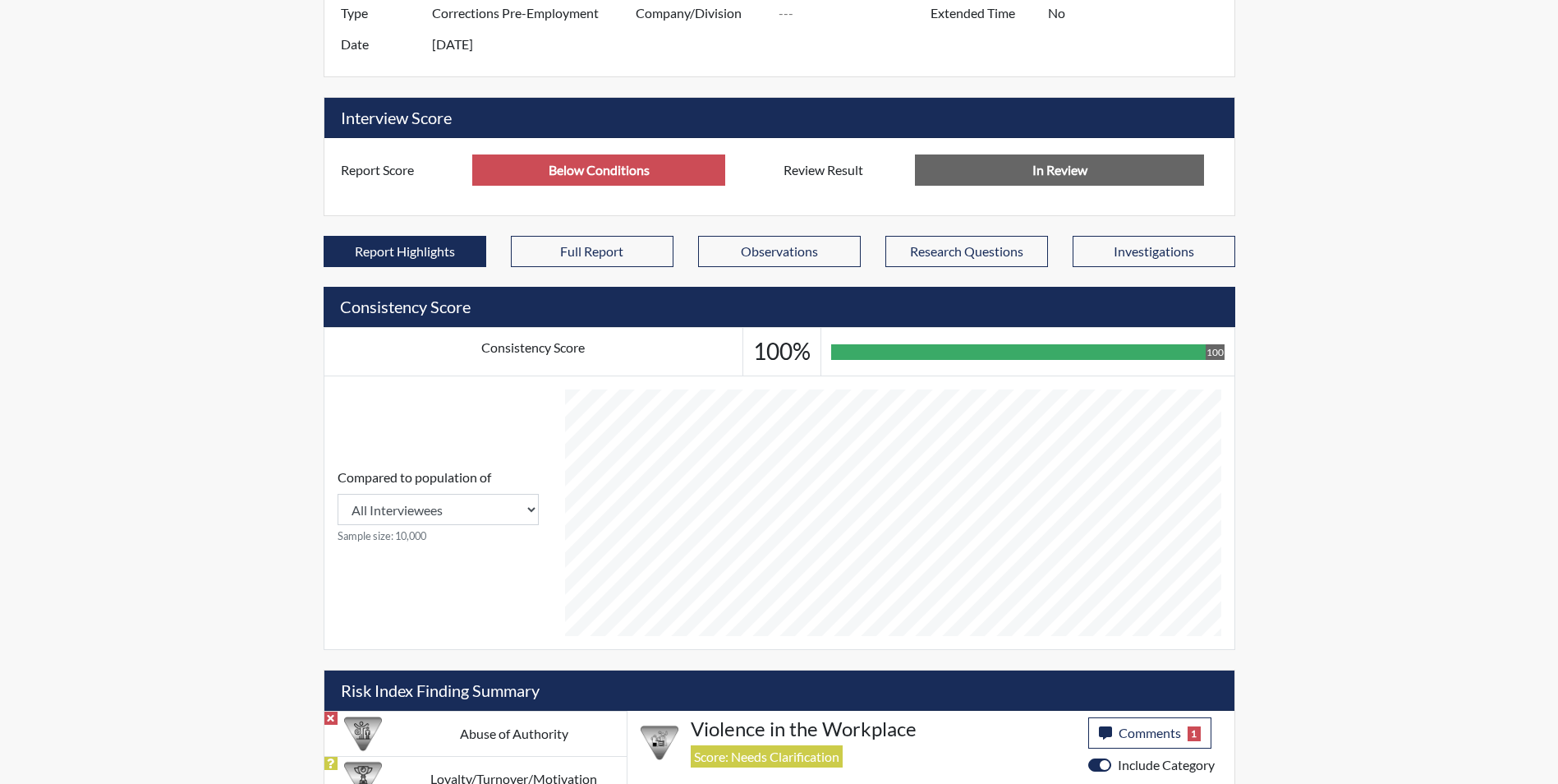
scroll to position [571, 0]
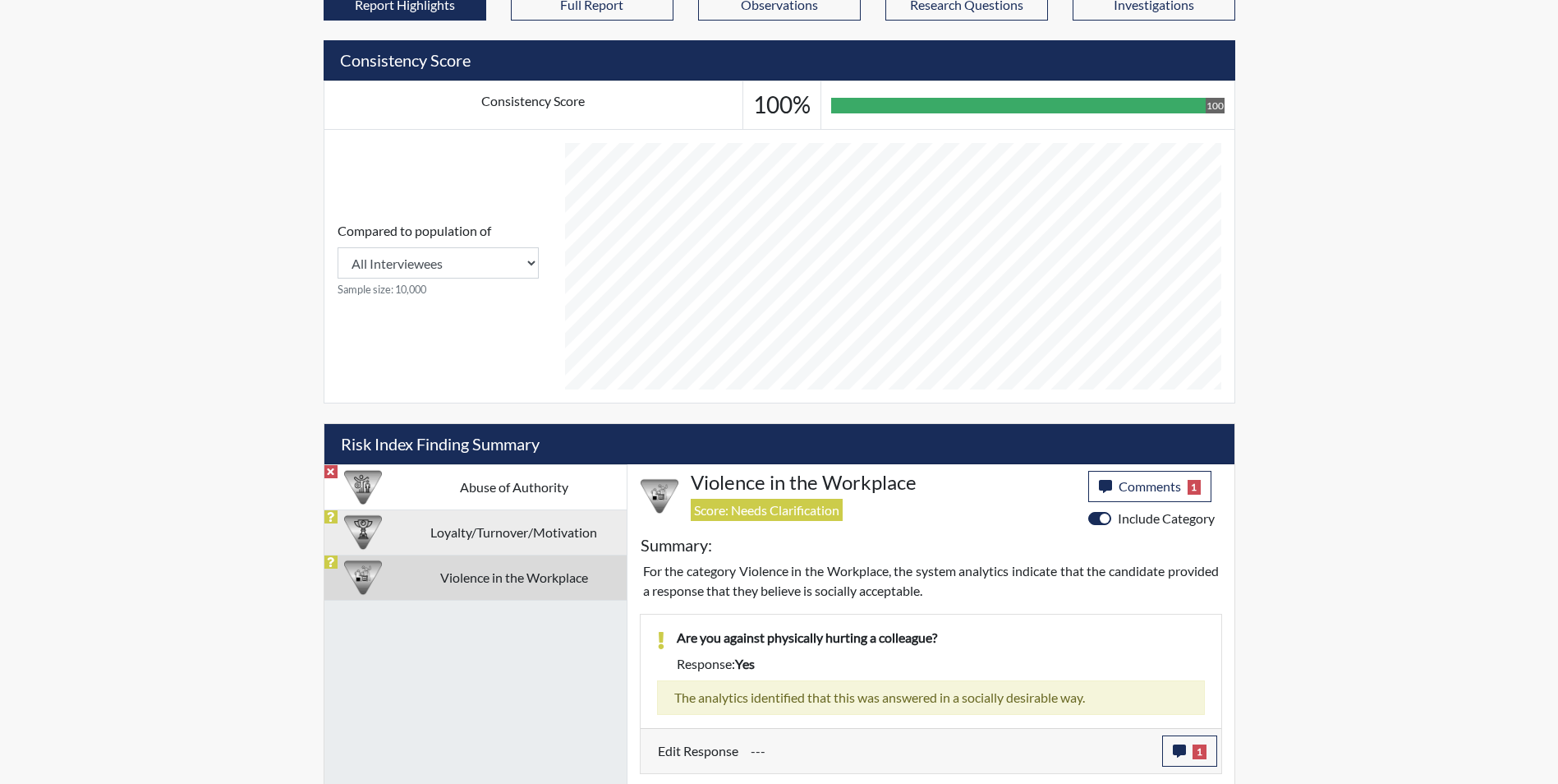
click at [519, 538] on td "Loyalty/Turnover/Motivation" at bounding box center [513, 531] width 225 height 45
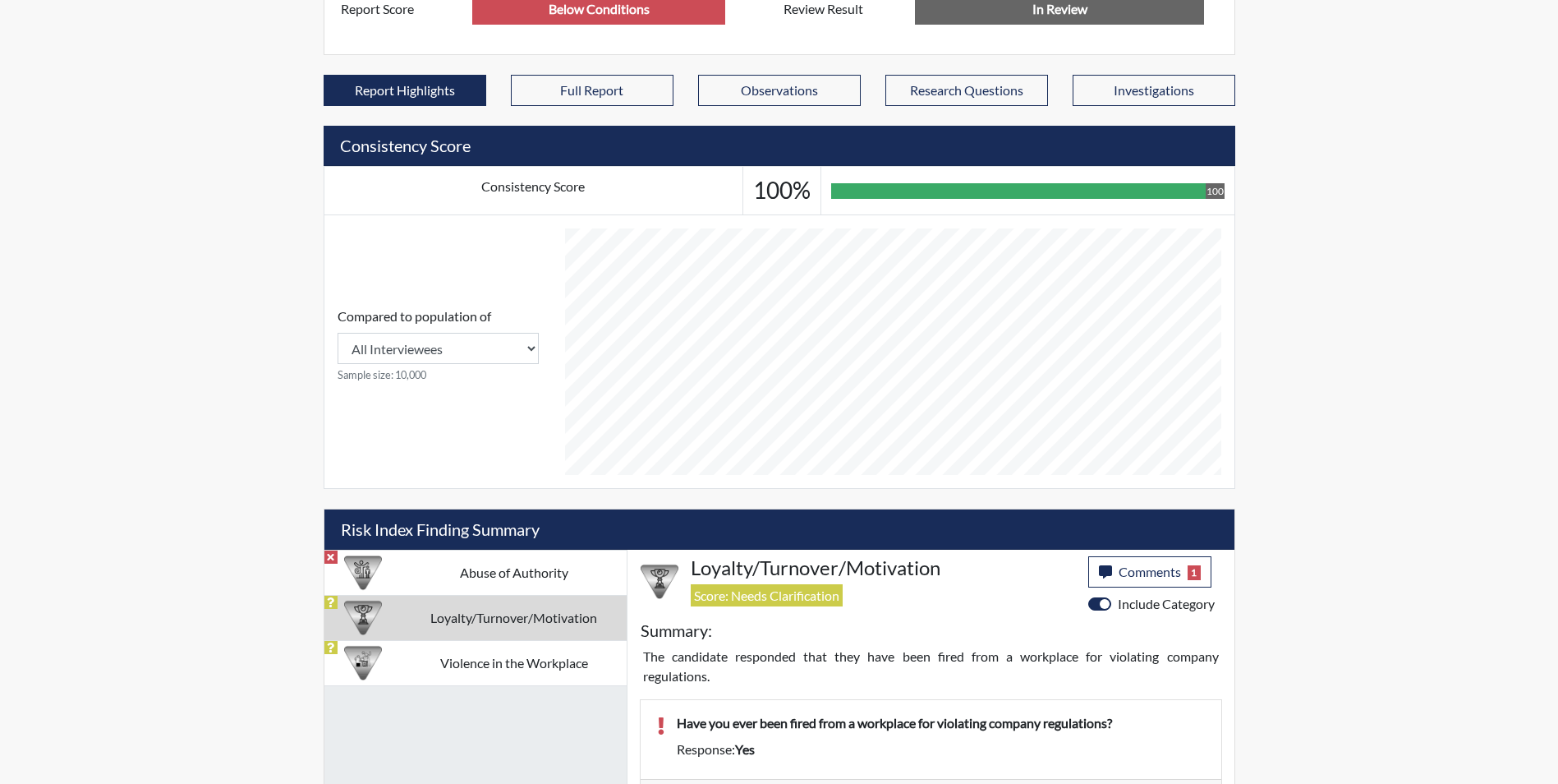
scroll to position [766, 0]
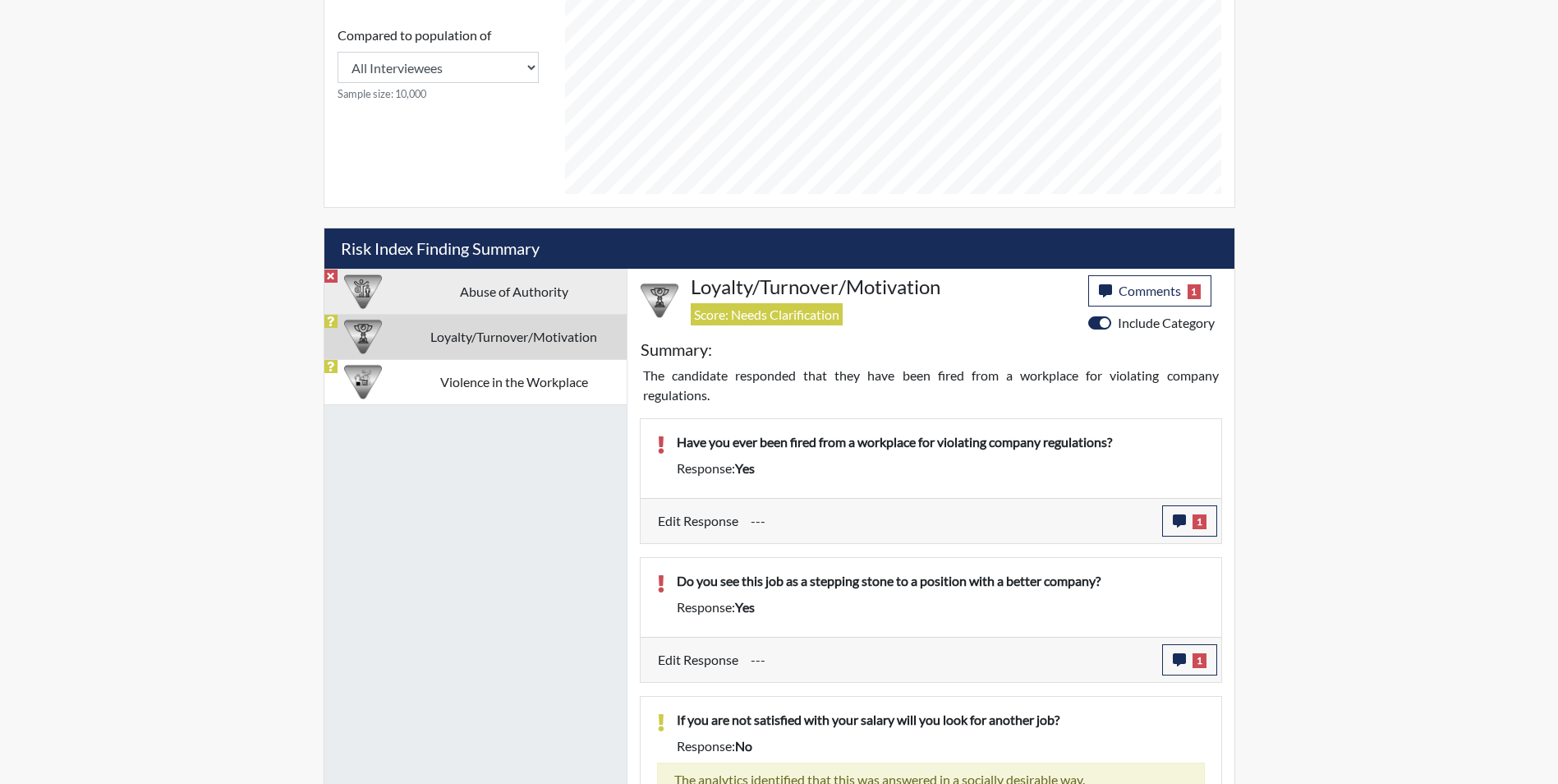
click at [504, 280] on td "Abuse of Authority" at bounding box center [513, 291] width 225 height 45
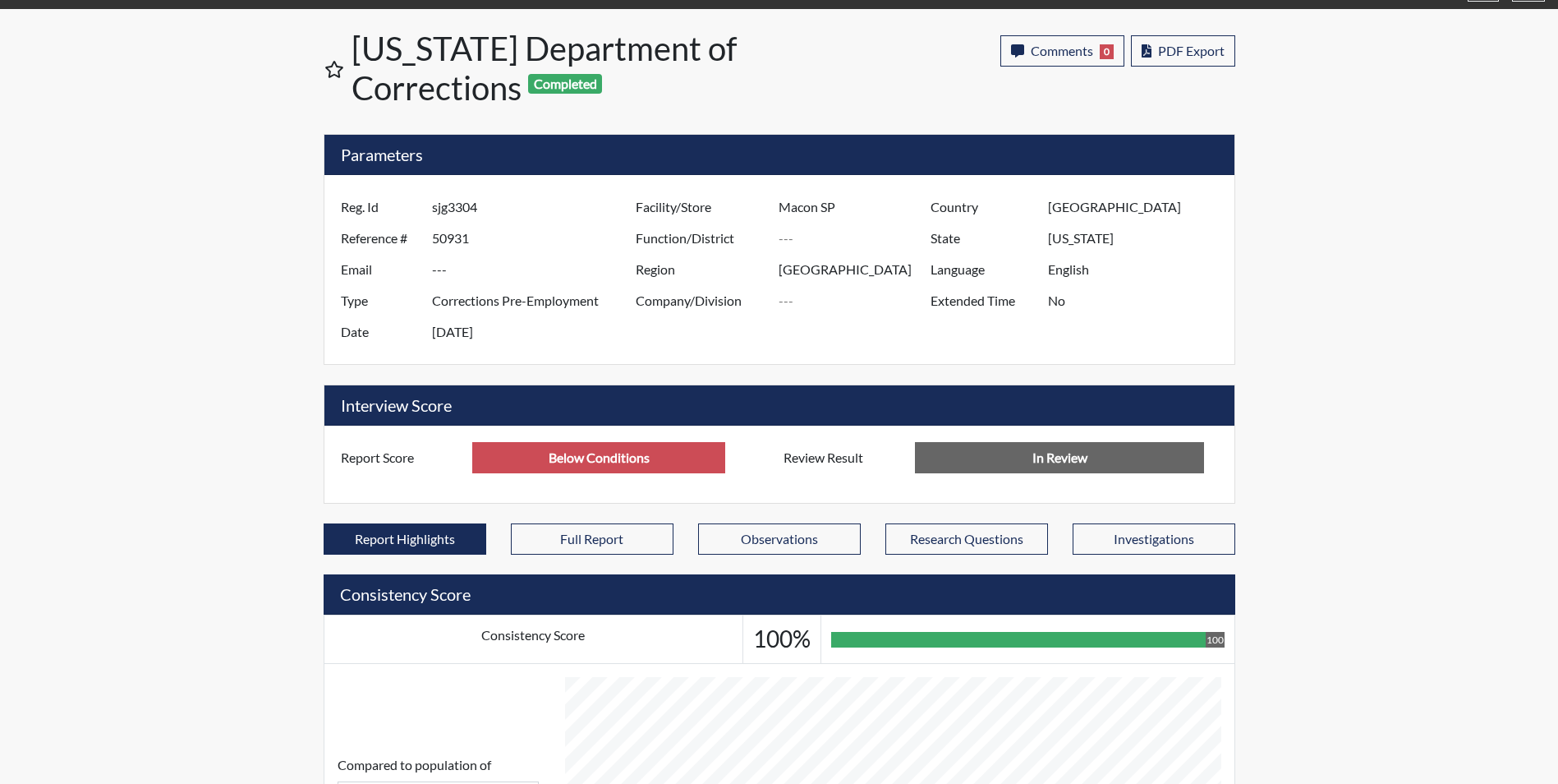
scroll to position [0, 0]
